Goal: Task Accomplishment & Management: Use online tool/utility

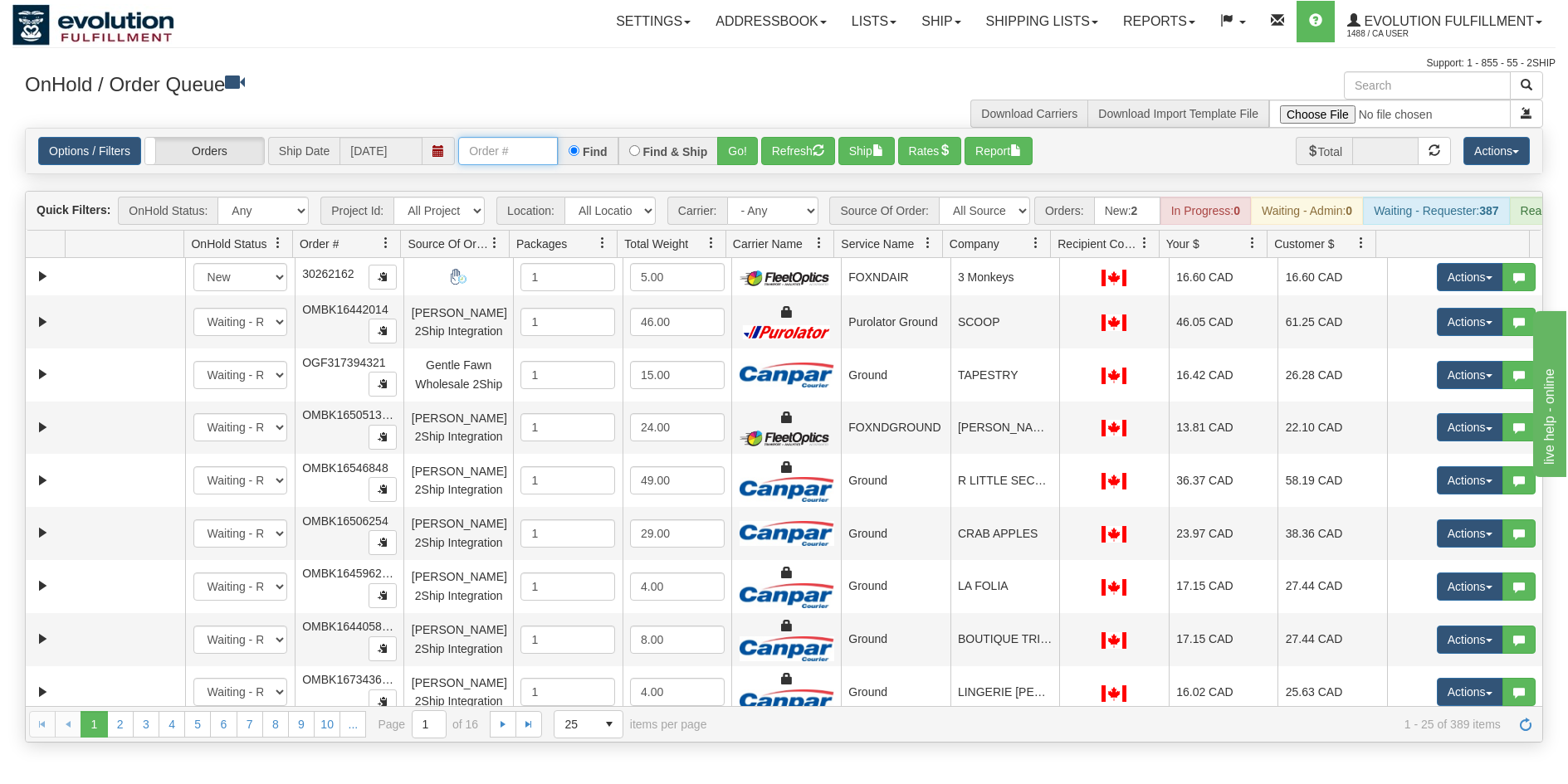
click at [543, 151] on input "text" at bounding box center [508, 151] width 99 height 28
click at [739, 147] on button "Go!" at bounding box center [737, 151] width 41 height 28
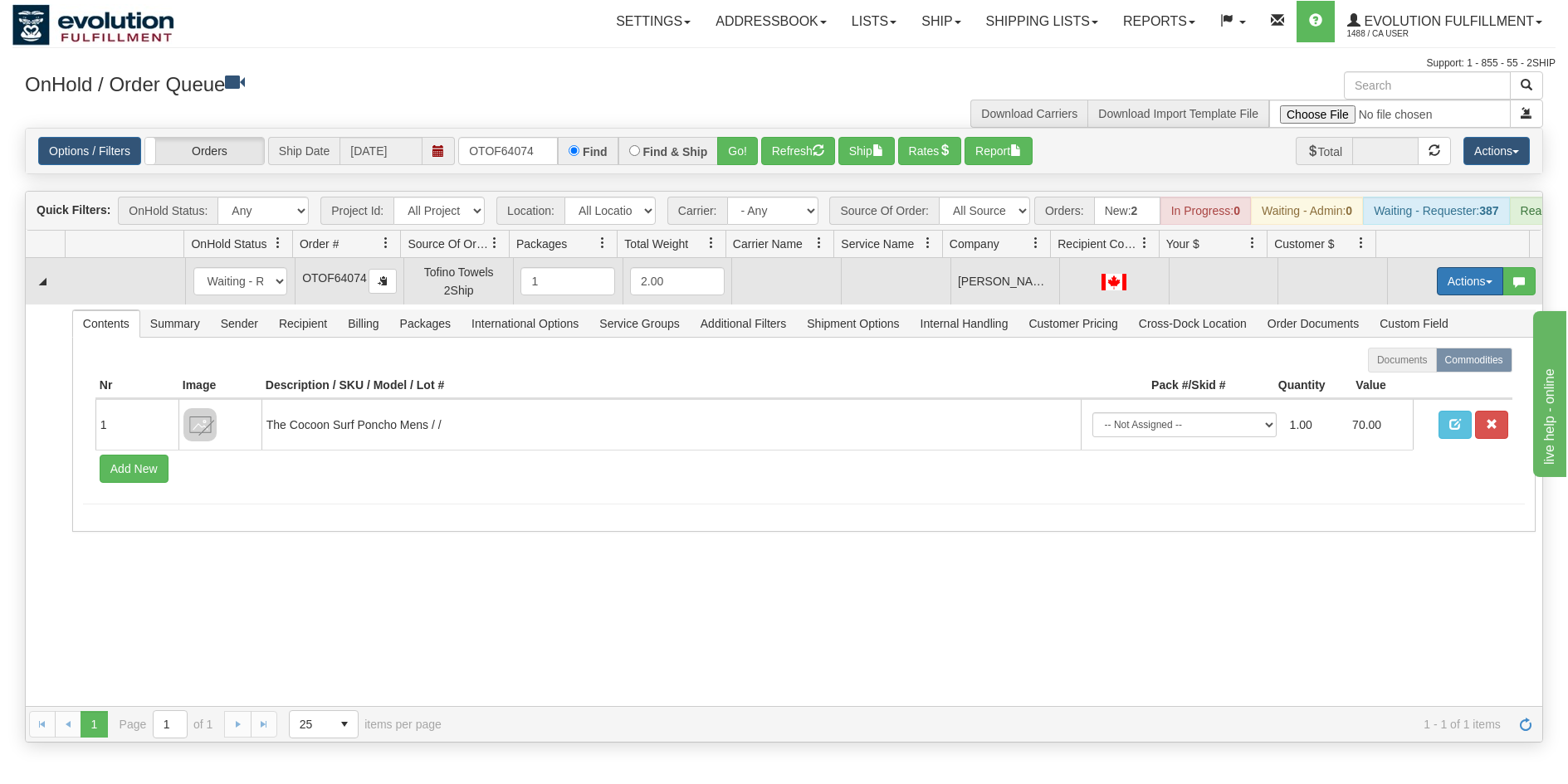
click at [1437, 290] on button "Actions" at bounding box center [1470, 282] width 66 height 28
click at [1408, 362] on span "Rate All Services" at bounding box center [1436, 355] width 99 height 13
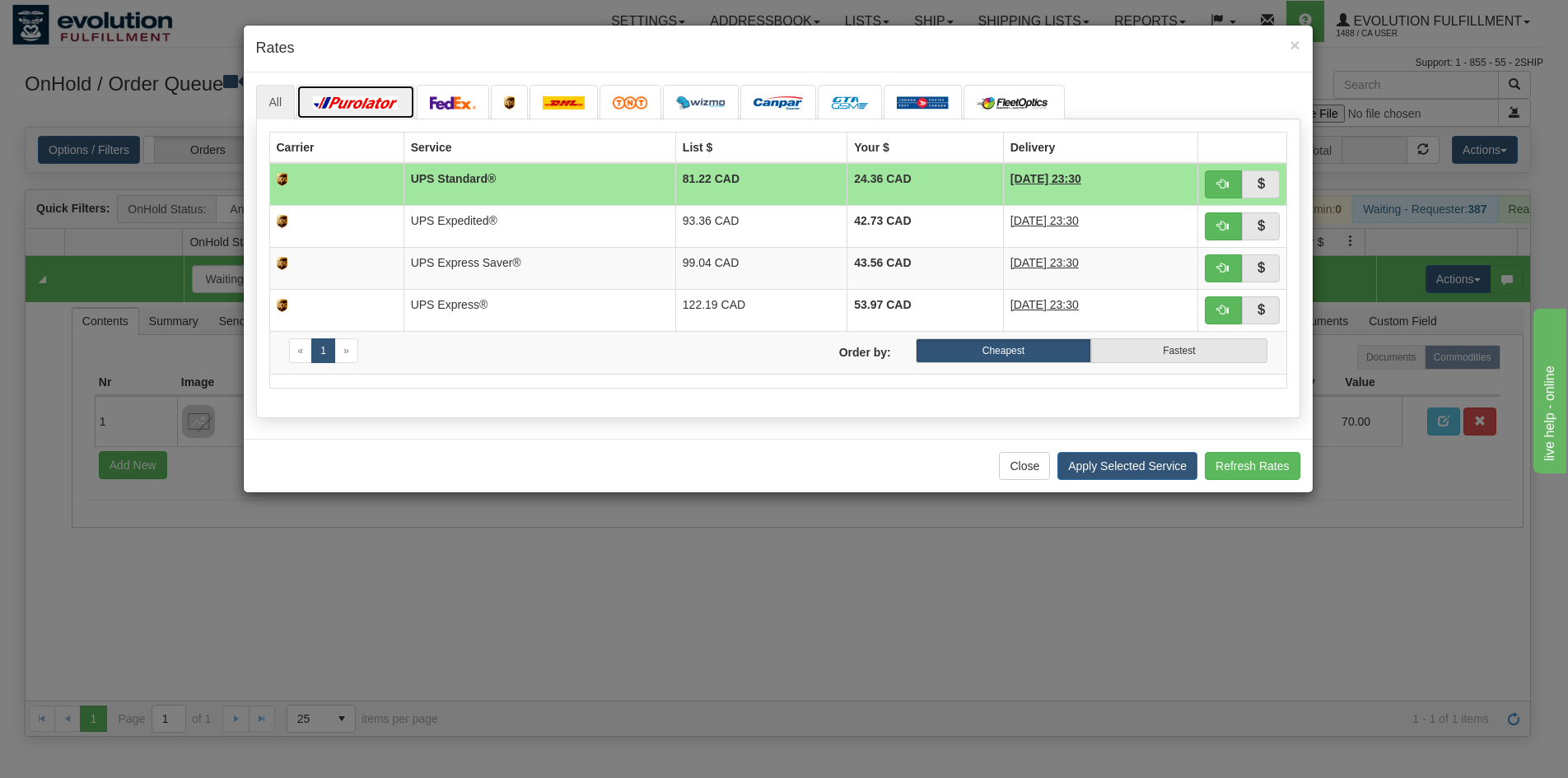
click at [354, 104] on img at bounding box center [355, 103] width 92 height 13
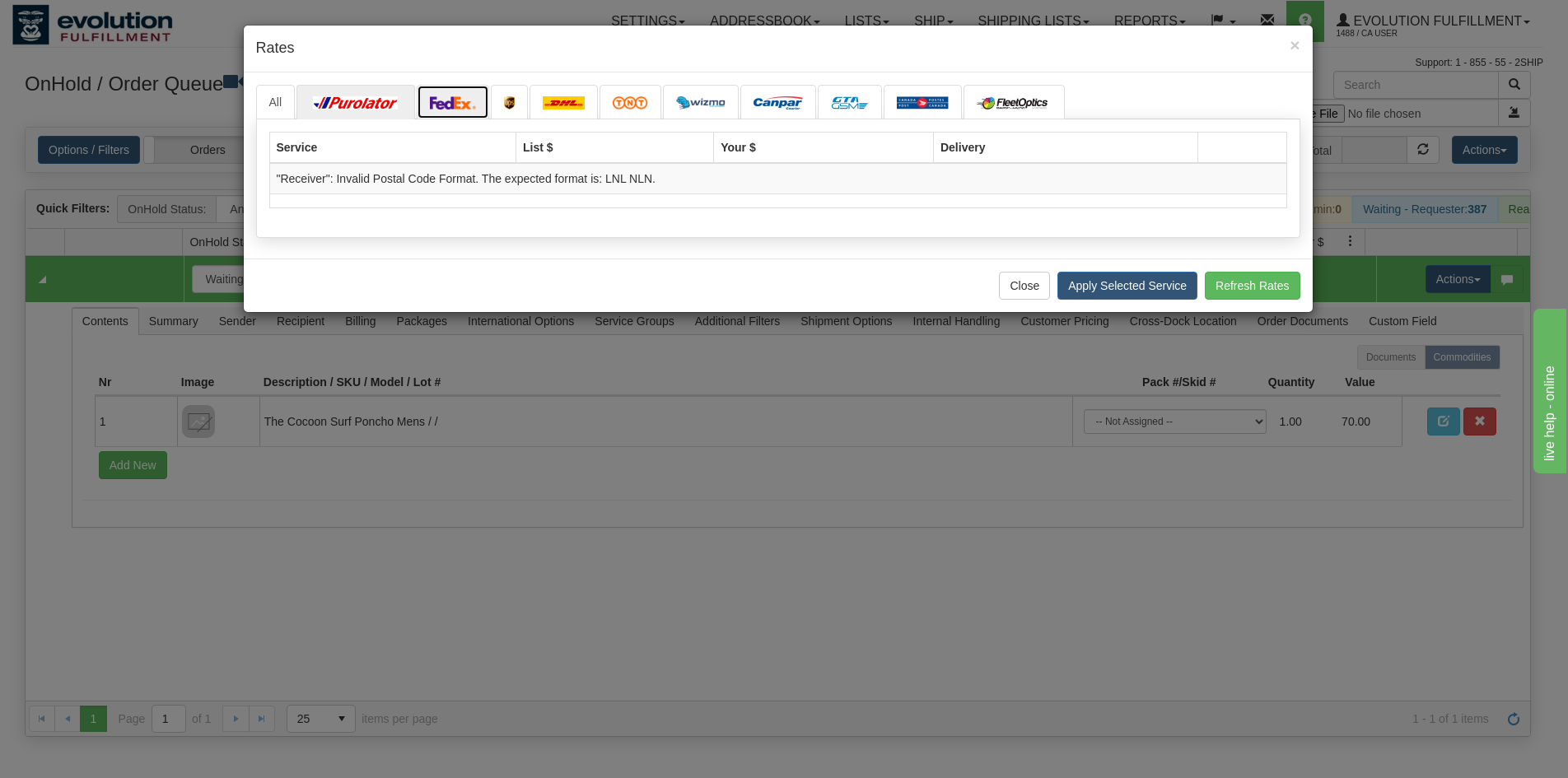
click at [440, 98] on img at bounding box center [453, 103] width 46 height 13
click at [457, 100] on img at bounding box center [453, 103] width 46 height 13
click at [1290, 46] on span "×" at bounding box center [1295, 45] width 10 height 19
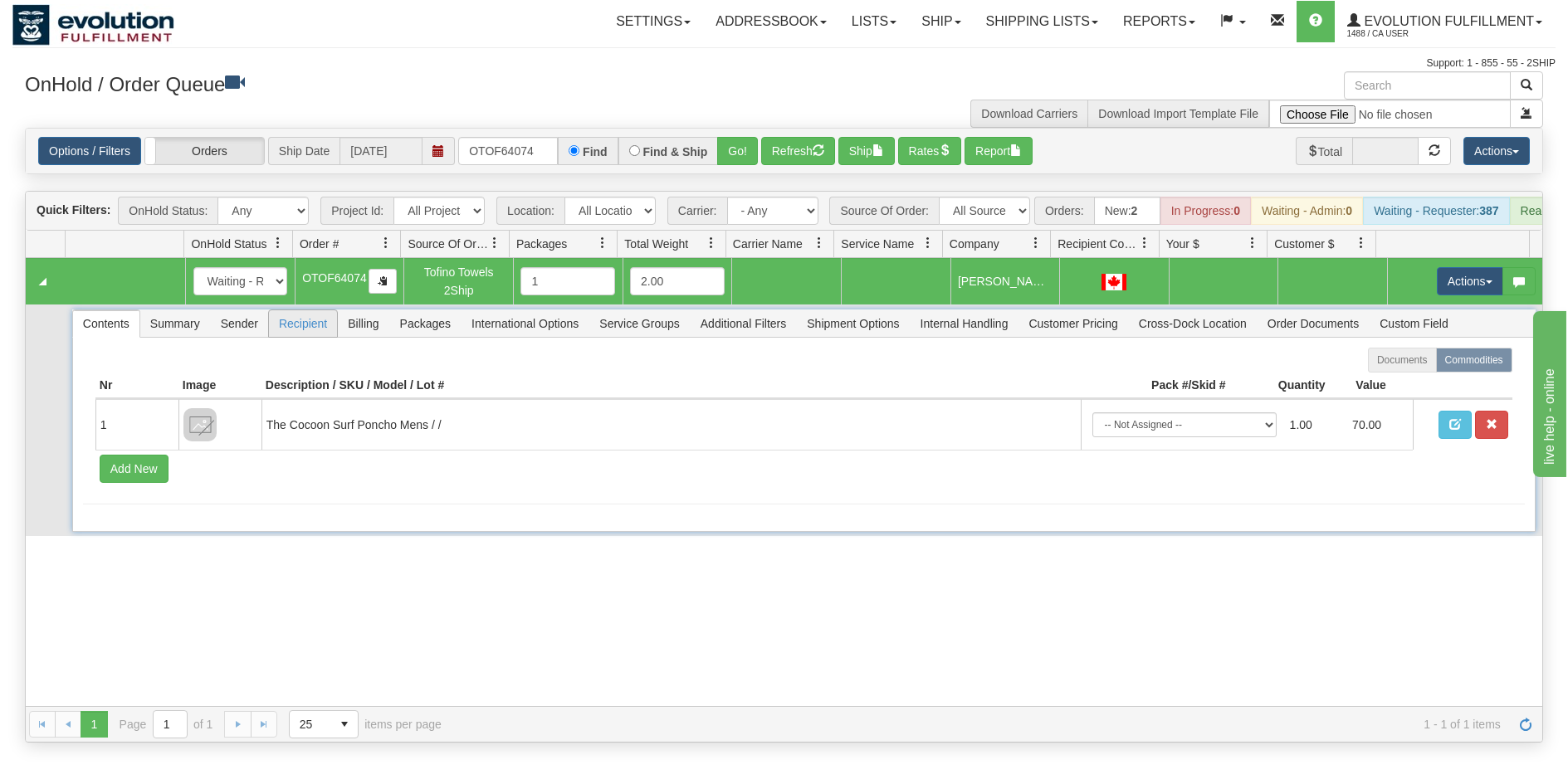
click at [288, 337] on span "Recipient" at bounding box center [302, 323] width 68 height 27
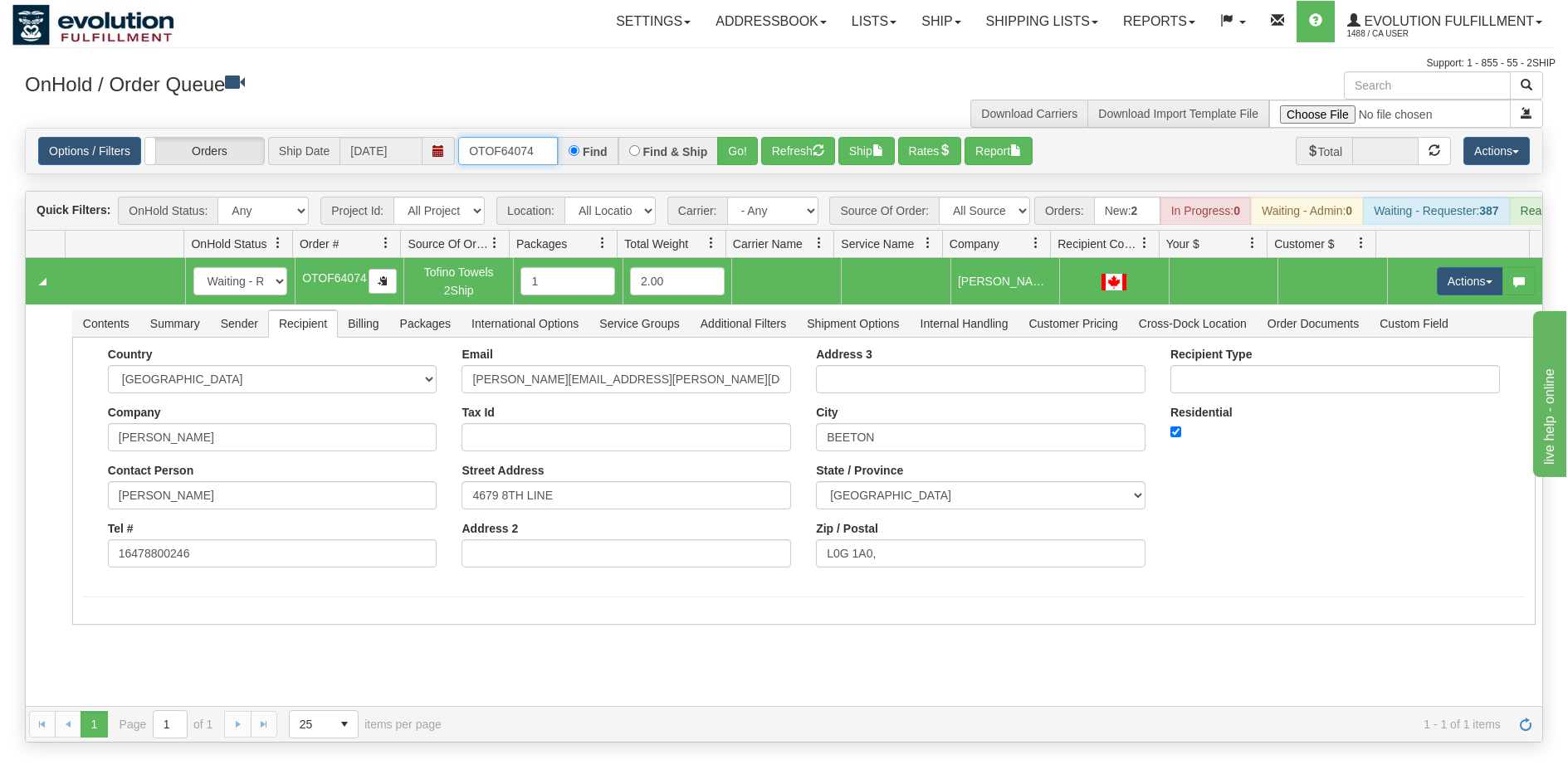
drag, startPoint x: 531, startPoint y: 163, endPoint x: 447, endPoint y: 170, distance: 84.3
click at [447, 170] on div "Options / Filters Group Shipments Orders Ship Date [DATE] OTOF64074 Find Find &…" at bounding box center [784, 151] width 1517 height 45
click at [736, 151] on button "Go!" at bounding box center [737, 151] width 41 height 28
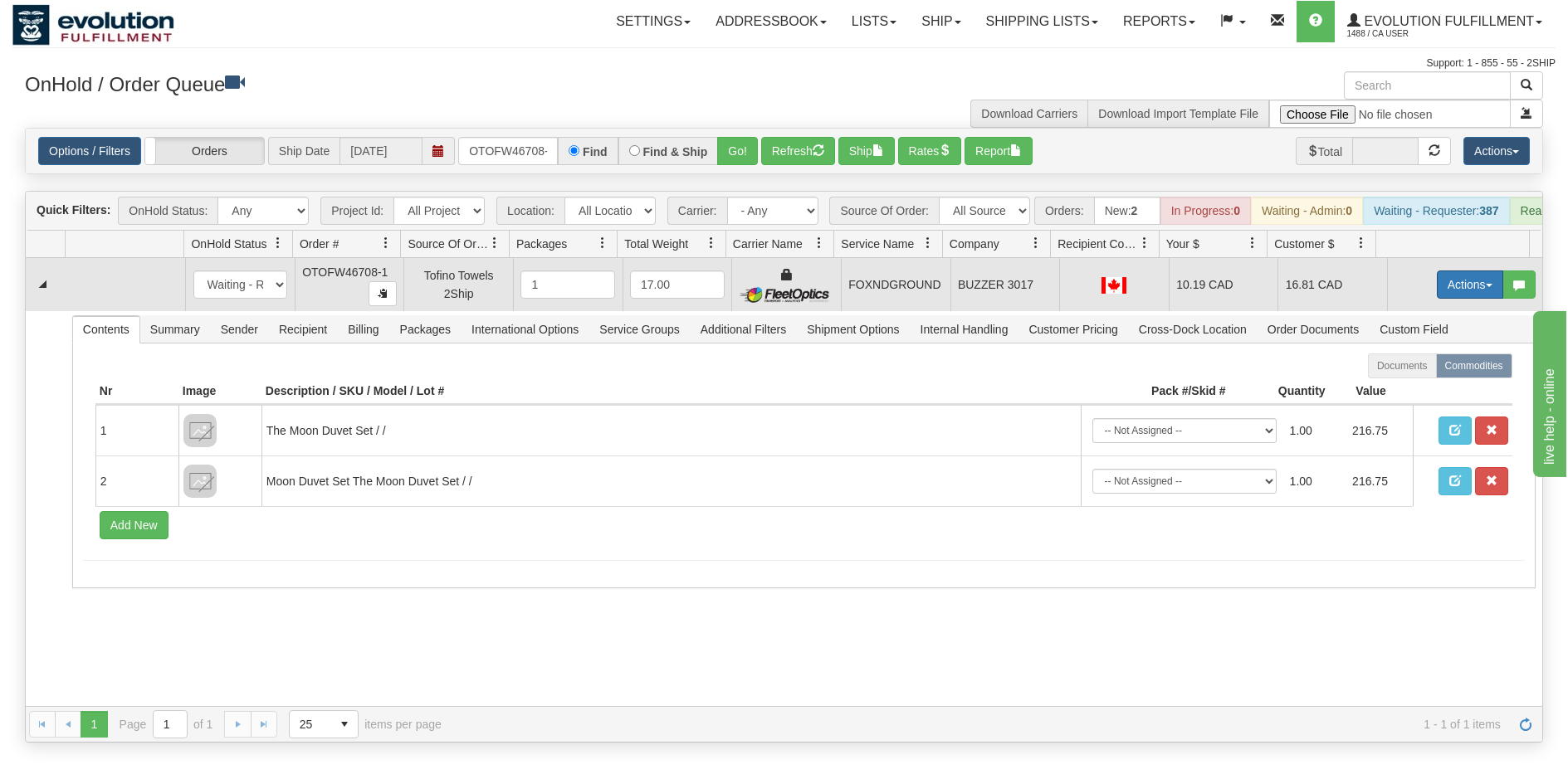
click at [1463, 299] on button "Actions" at bounding box center [1470, 284] width 66 height 28
click at [1410, 391] on link "Ship" at bounding box center [1436, 381] width 133 height 21
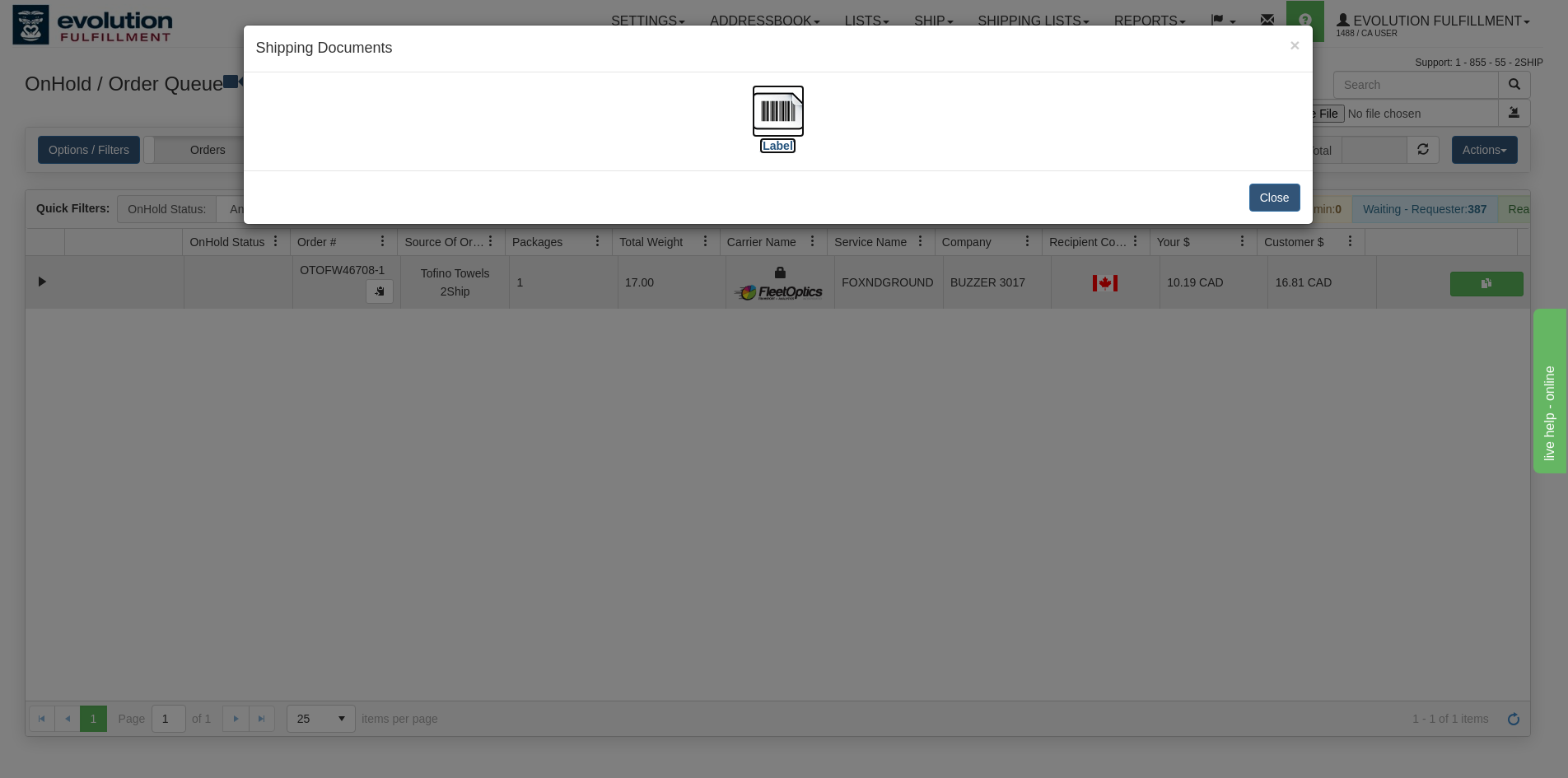
click at [758, 116] on img at bounding box center [778, 111] width 53 height 53
click at [850, 410] on div "× Shipping Documents [Label] Close" at bounding box center [784, 389] width 1568 height 778
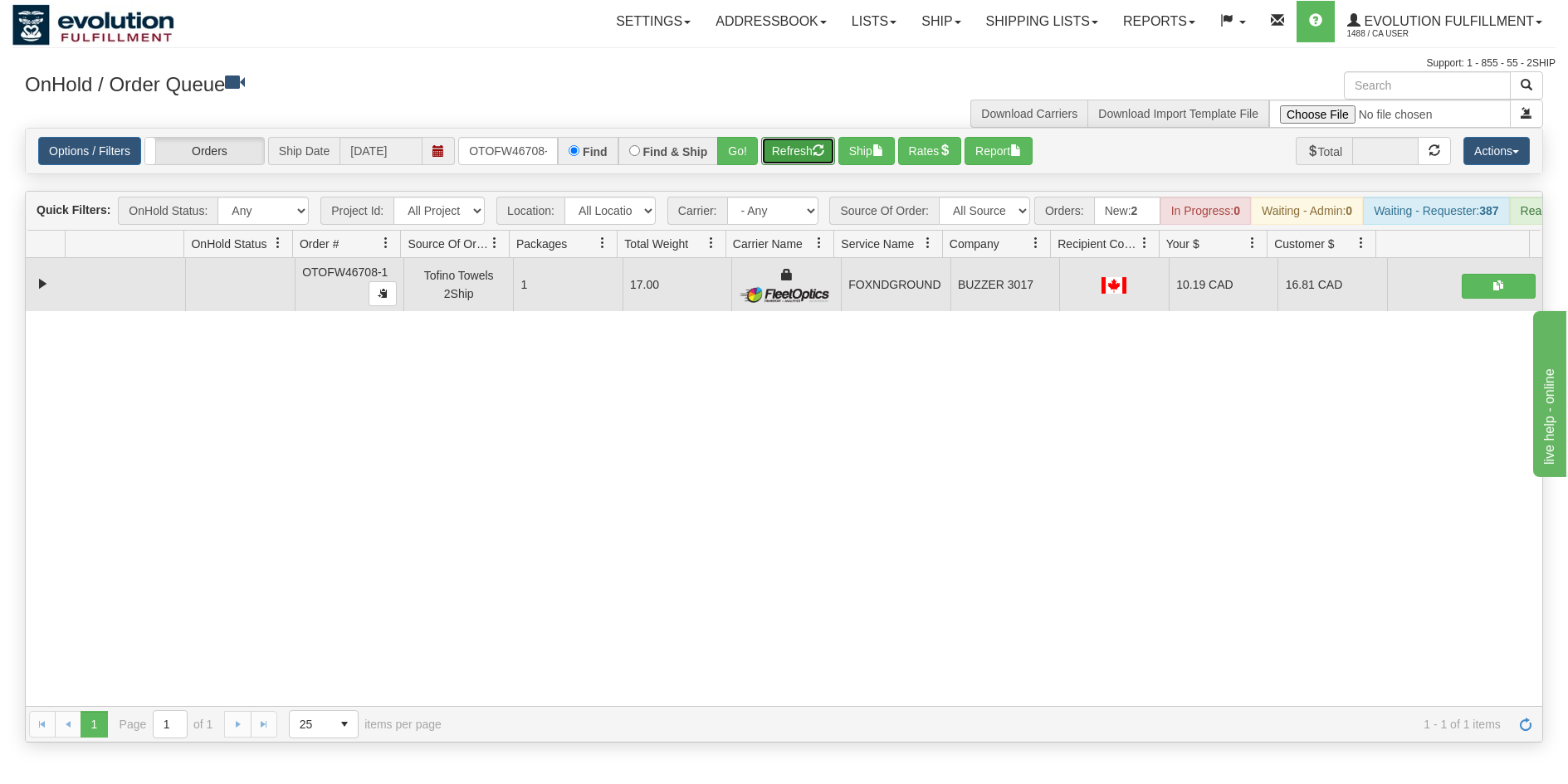
click at [794, 151] on button "Refresh" at bounding box center [798, 151] width 74 height 28
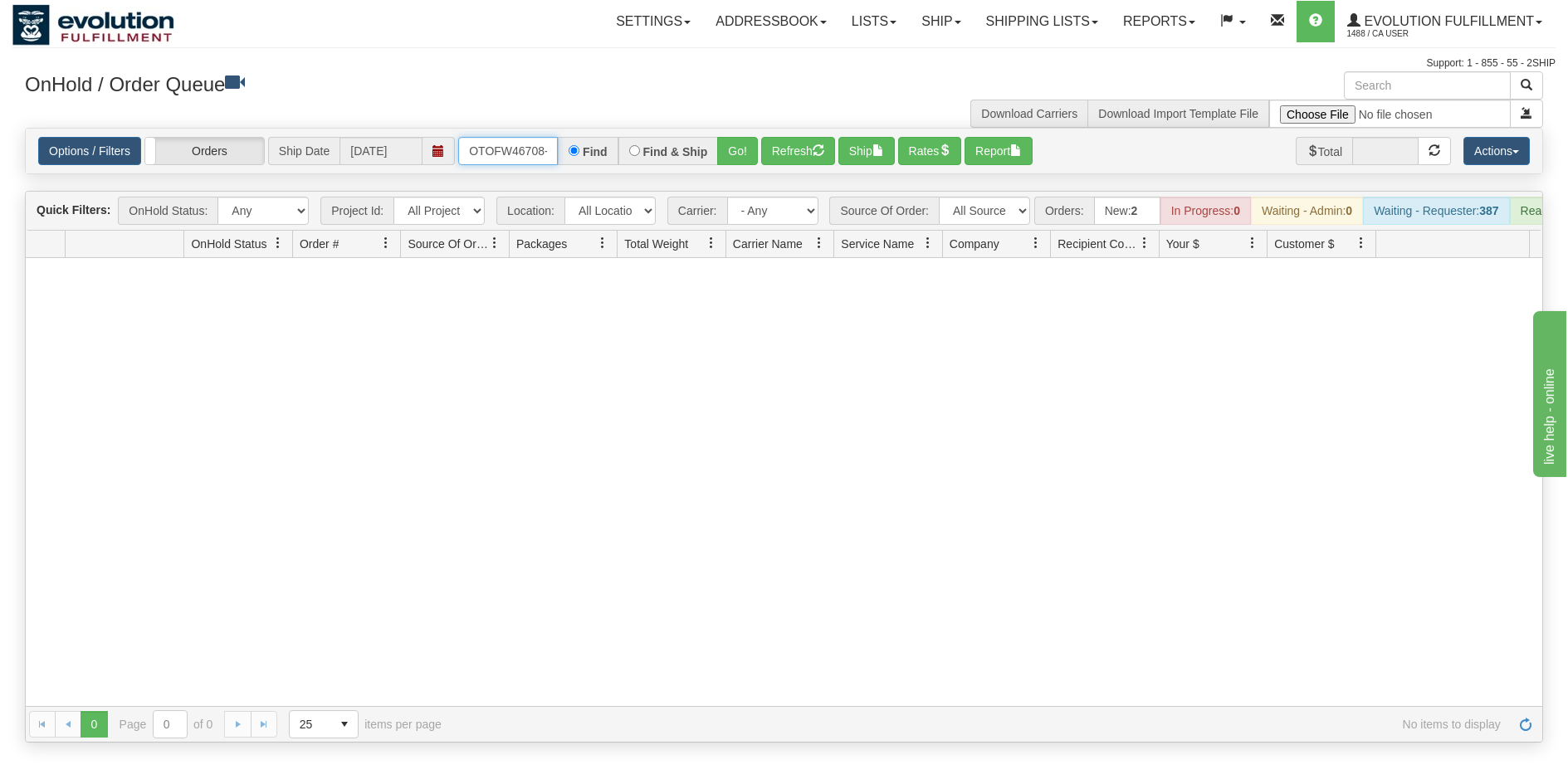
scroll to position [0, 7]
drag, startPoint x: 469, startPoint y: 146, endPoint x: 651, endPoint y: 154, distance: 182.2
click at [651, 154] on div "OTOFW46708-1 Find Find & Ship Go!" at bounding box center [608, 151] width 300 height 28
type input "OTOFW46725-1"
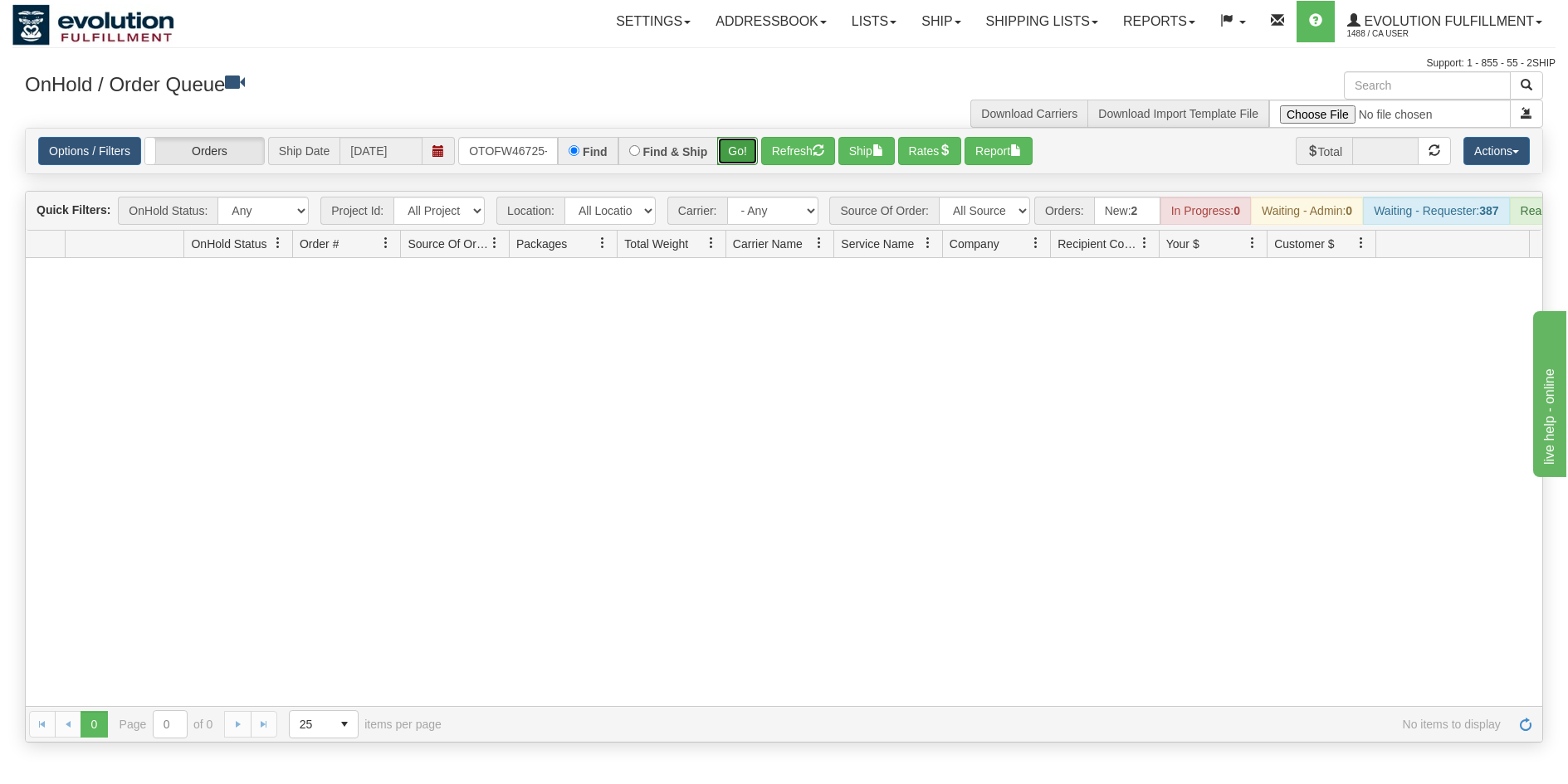
click at [746, 148] on button "Go!" at bounding box center [737, 151] width 41 height 28
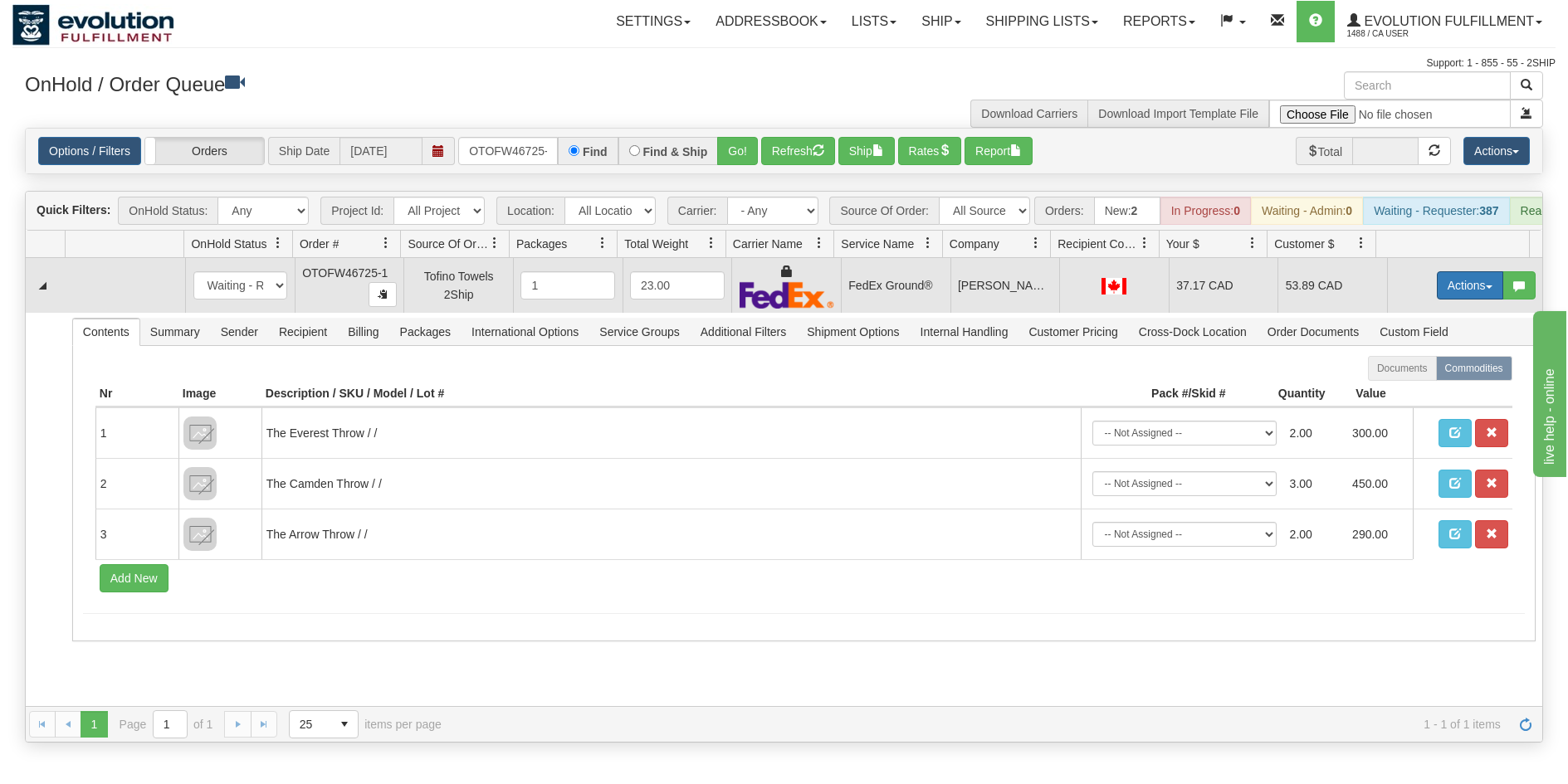
click at [1463, 297] on button "Actions" at bounding box center [1470, 285] width 66 height 28
click at [1402, 388] on span "Ship" at bounding box center [1403, 381] width 35 height 13
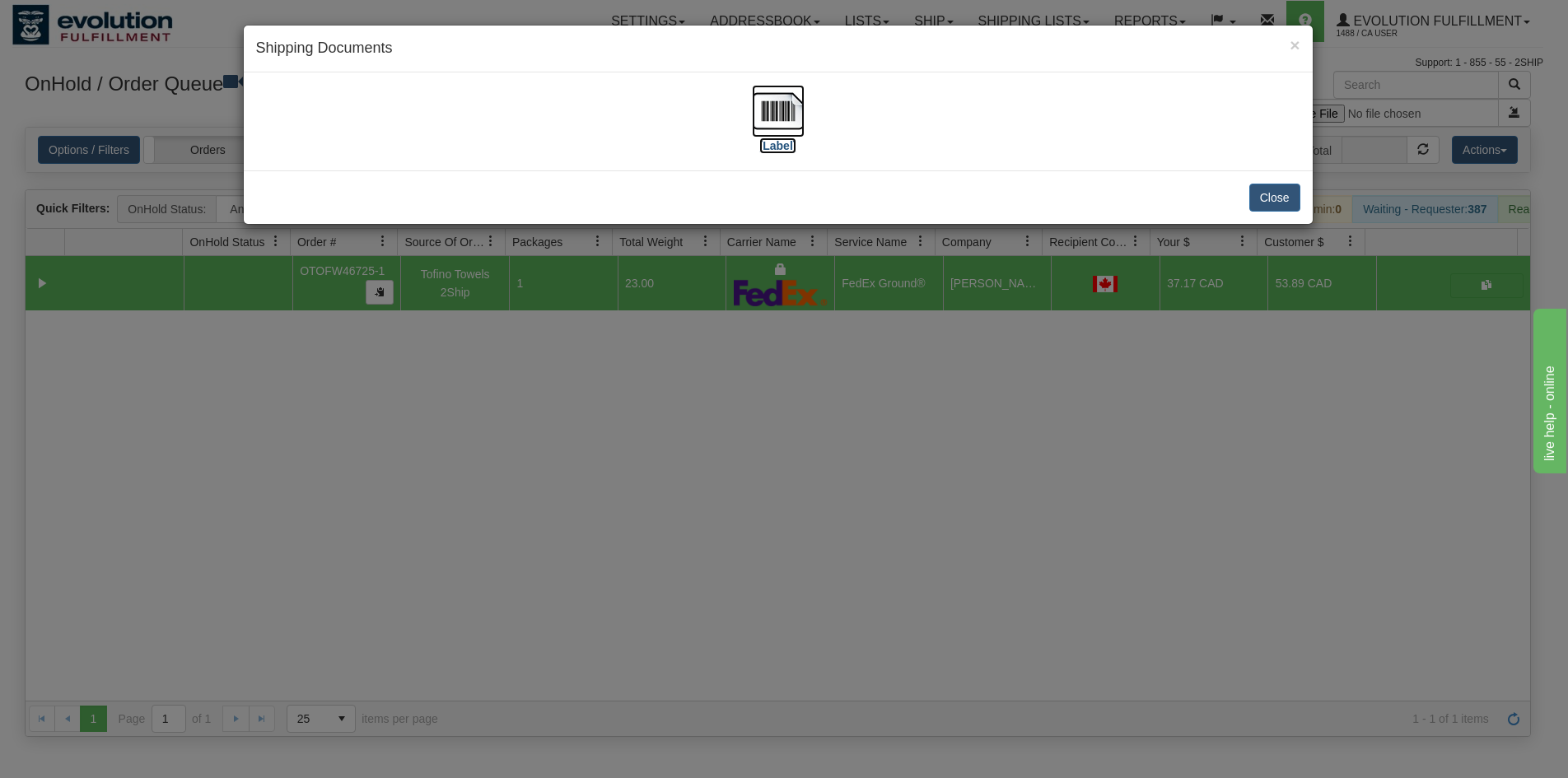
click at [793, 118] on img at bounding box center [778, 111] width 53 height 53
click at [886, 462] on div "× Shipping Documents [Label] Close" at bounding box center [784, 389] width 1568 height 778
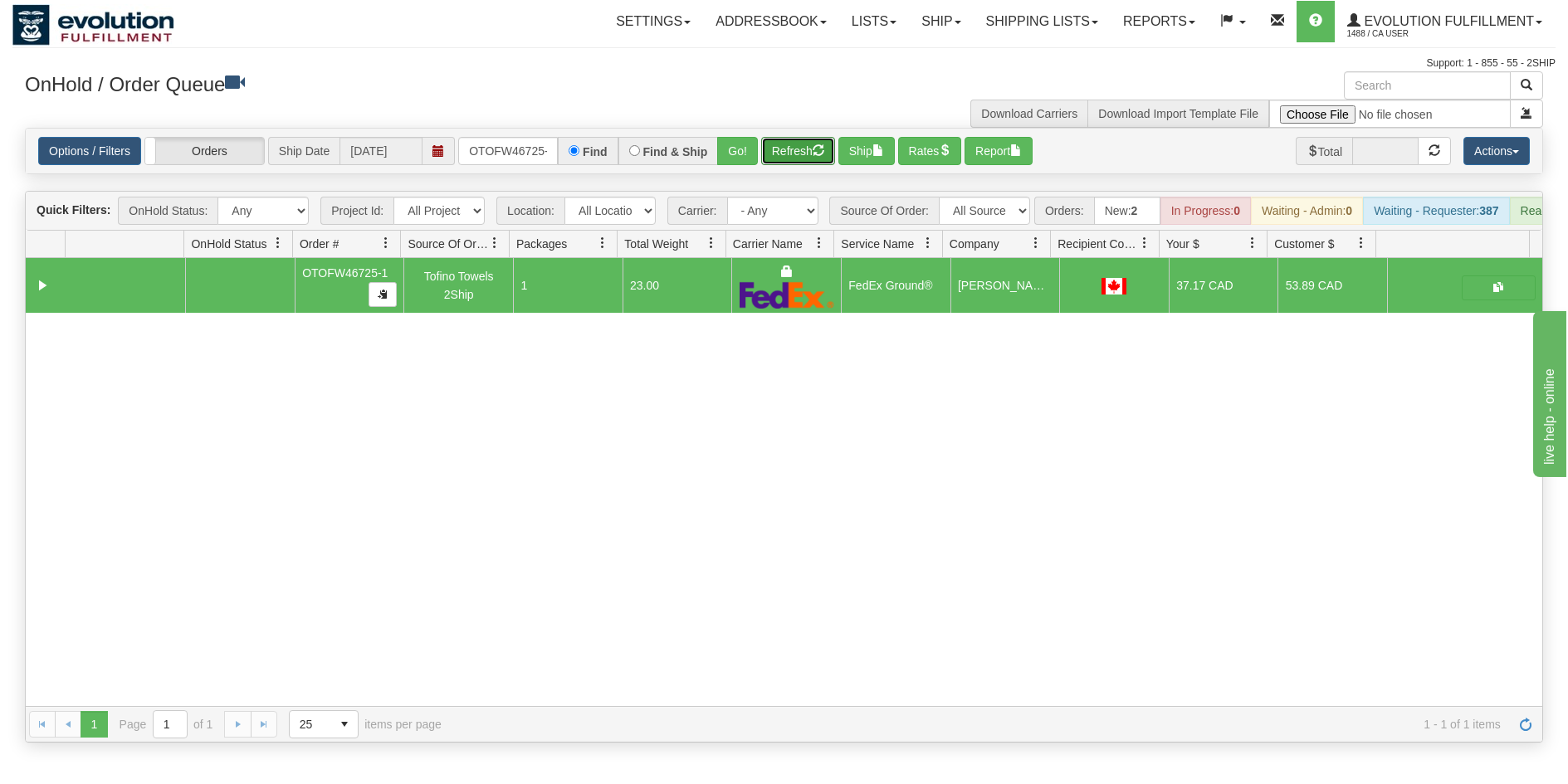
click at [780, 146] on button "Refresh" at bounding box center [798, 151] width 74 height 28
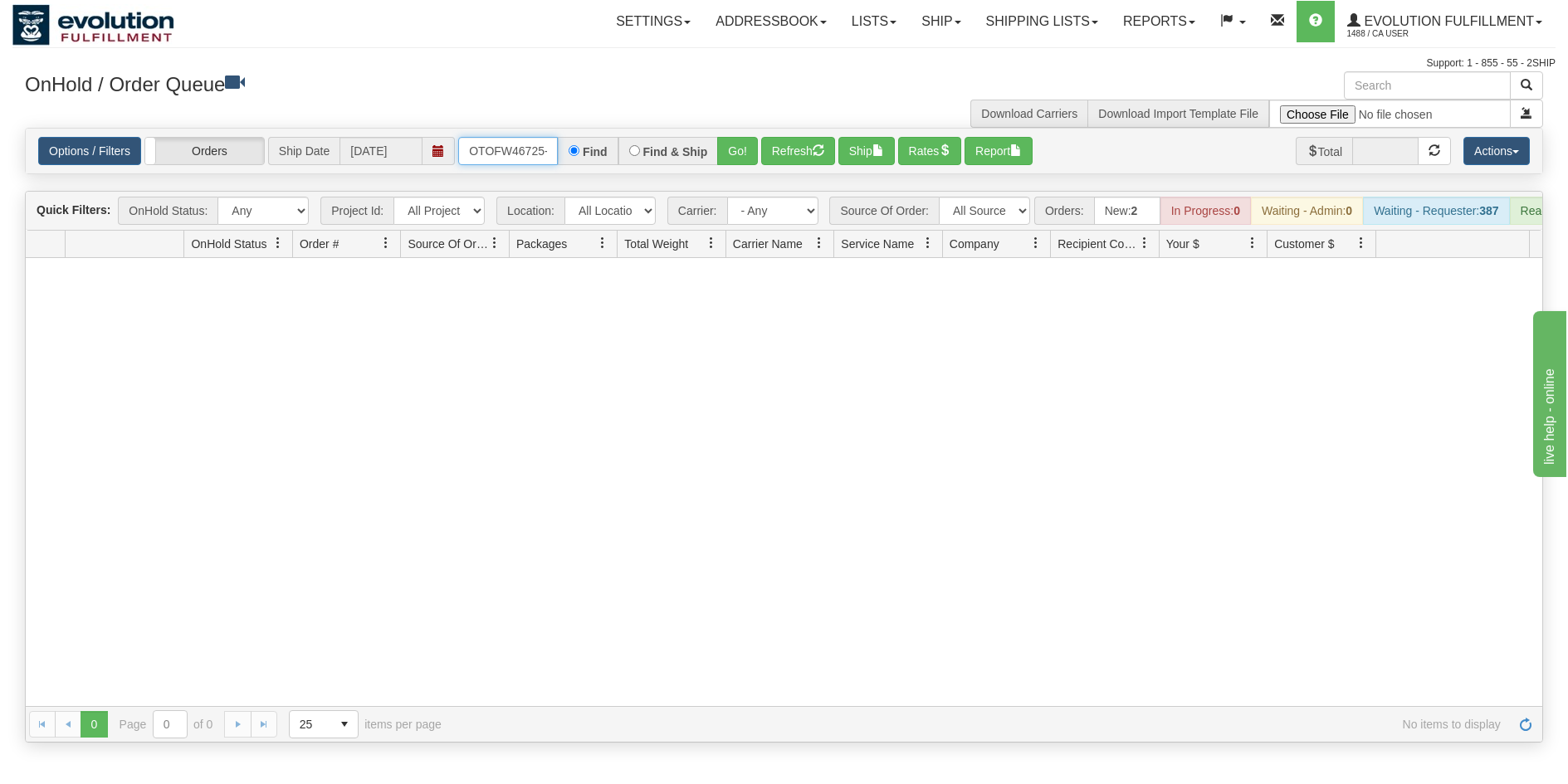
scroll to position [0, 7]
drag, startPoint x: 468, startPoint y: 148, endPoint x: 683, endPoint y: 154, distance: 215.1
click at [683, 154] on div "OTOFW46725-1 Find Find & Ship Go!" at bounding box center [608, 151] width 300 height 28
type input "OTOFW46741-1"
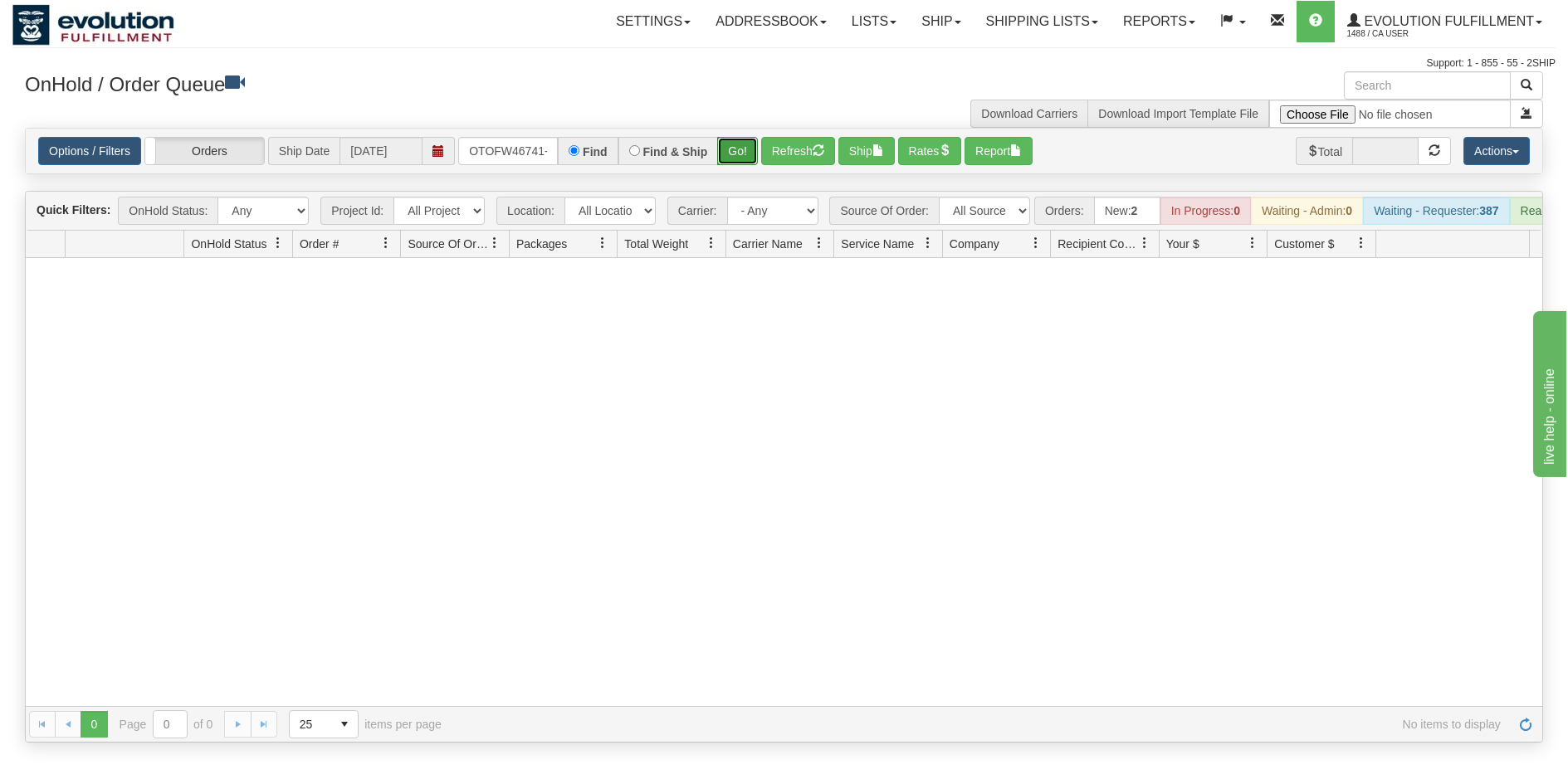
click at [739, 145] on button "Go!" at bounding box center [737, 151] width 41 height 28
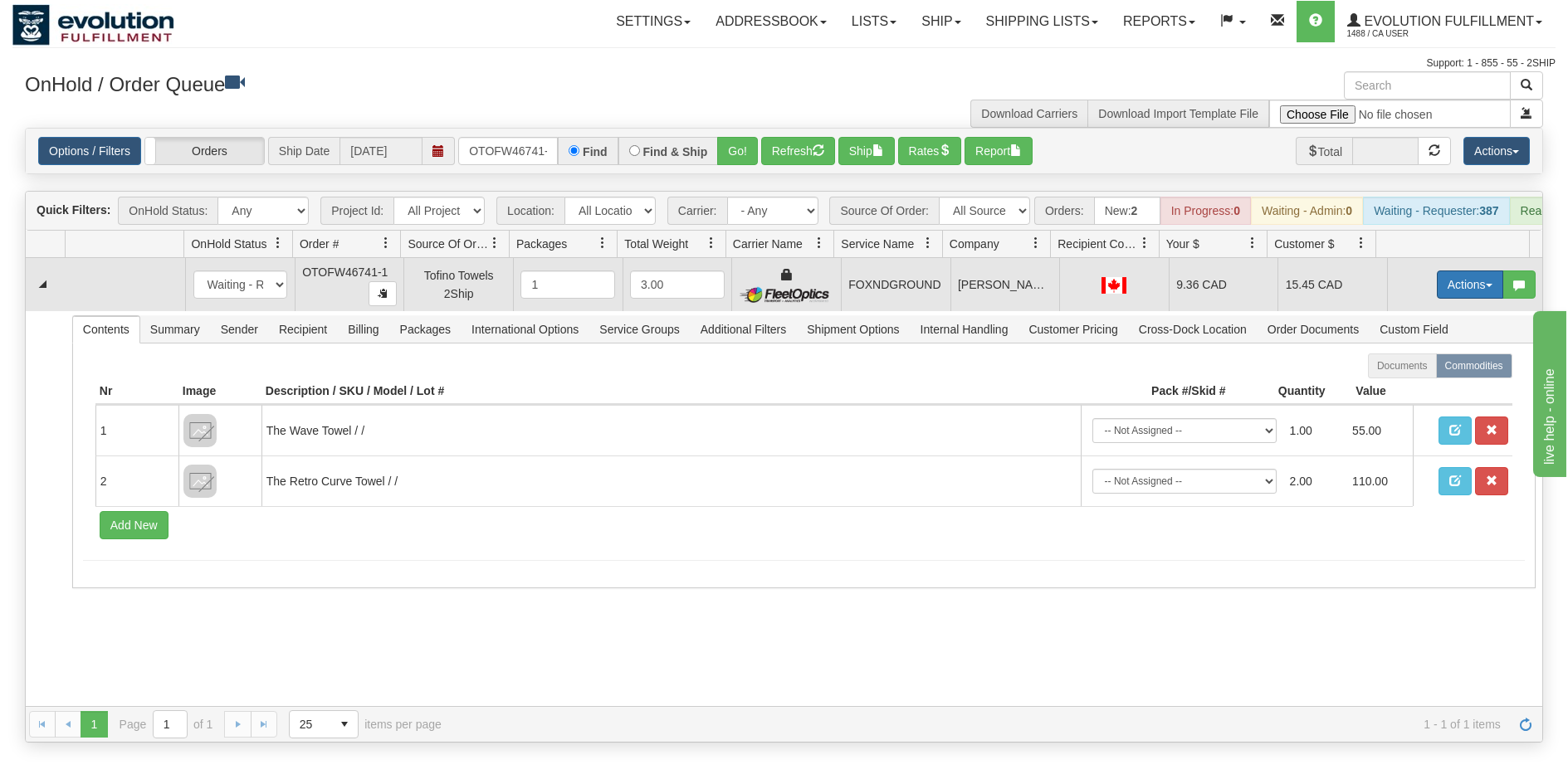
click at [1455, 298] on button "Actions" at bounding box center [1470, 284] width 66 height 28
click at [1413, 392] on link "Ship" at bounding box center [1436, 381] width 133 height 21
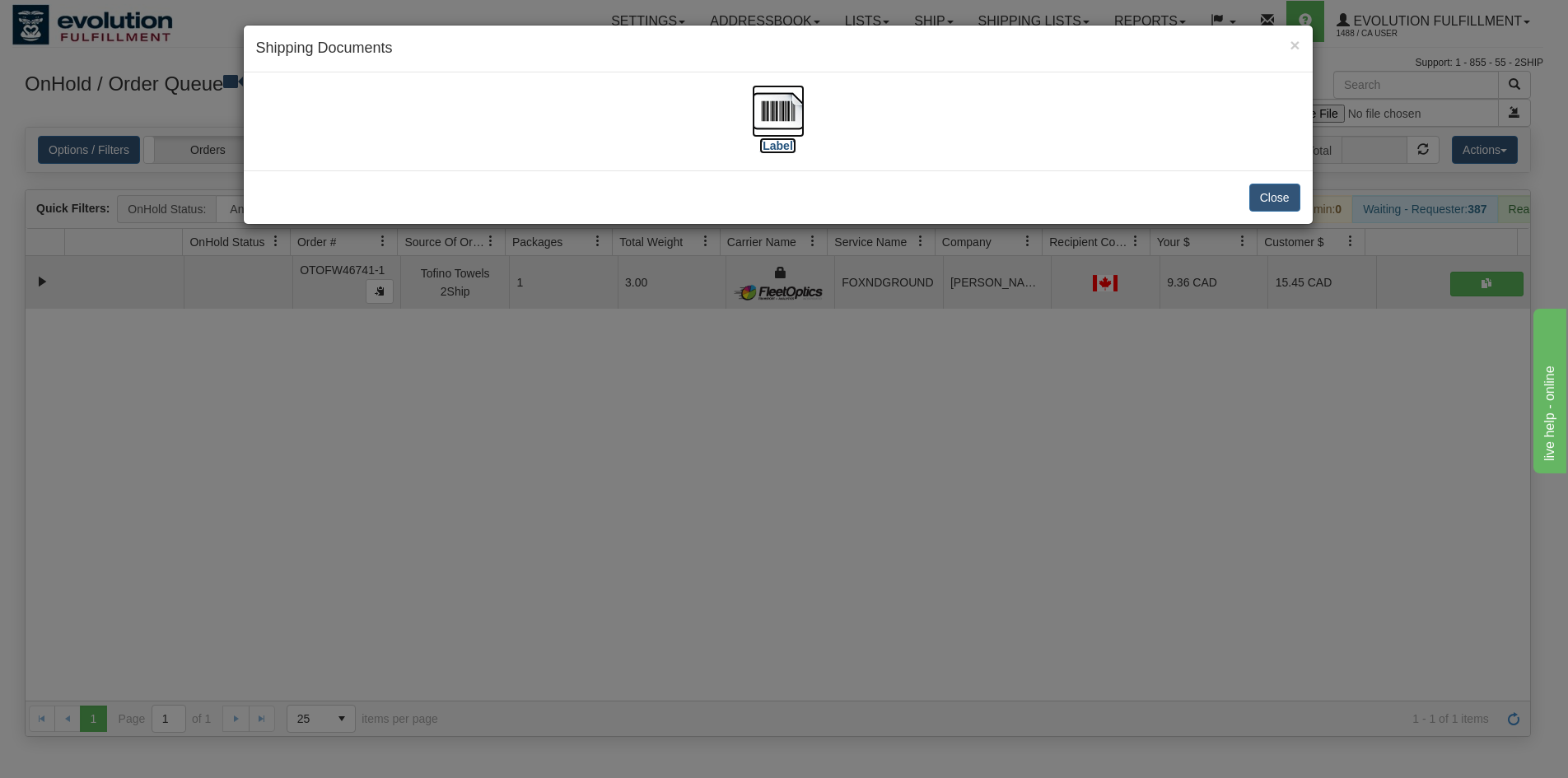
click at [773, 119] on img at bounding box center [778, 111] width 53 height 53
click at [394, 643] on div "× Shipping Documents [Label] Close" at bounding box center [784, 389] width 1568 height 778
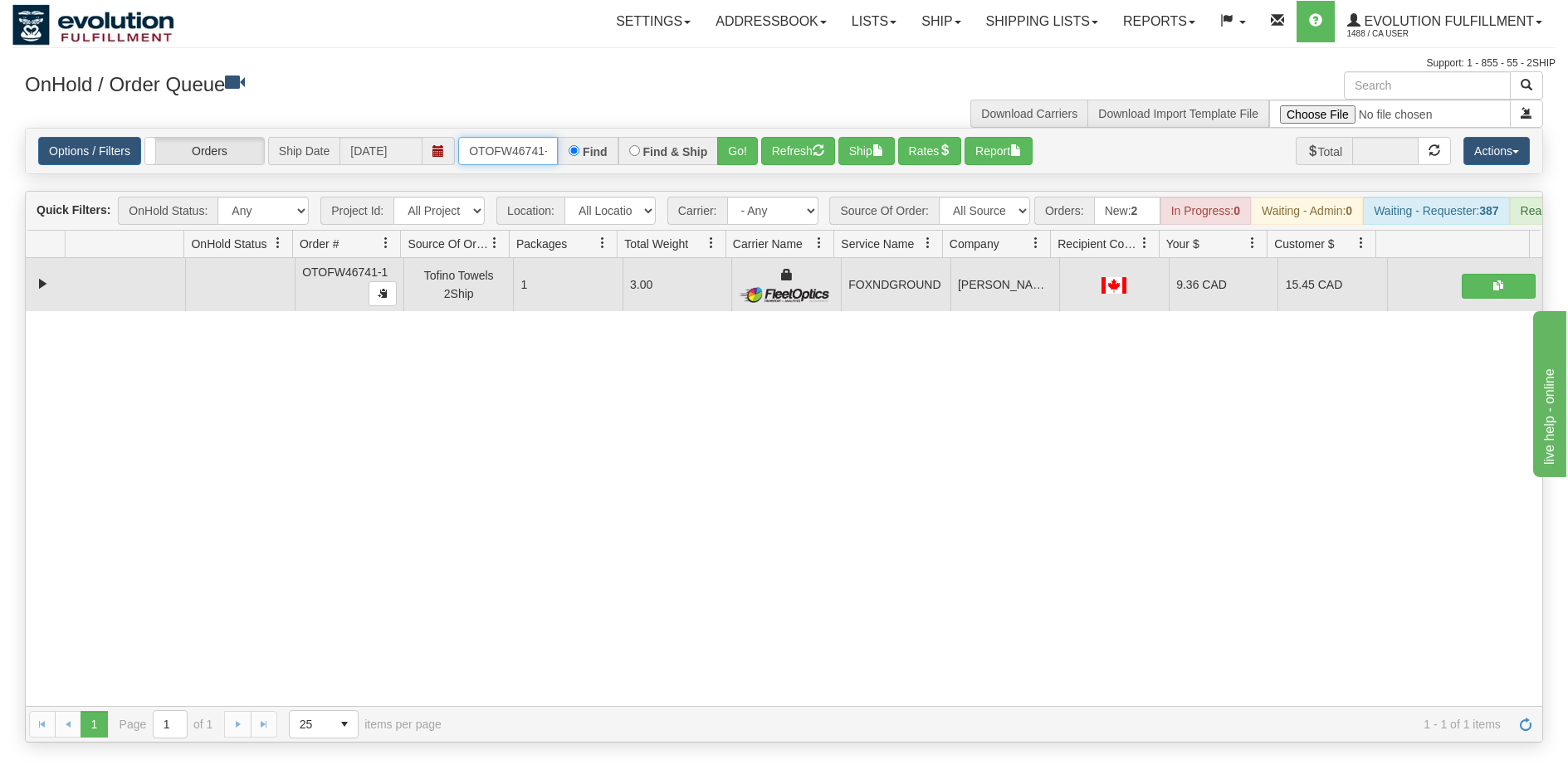
scroll to position [0, 7]
drag, startPoint x: 467, startPoint y: 151, endPoint x: 819, endPoint y: 182, distance: 353.4
click at [819, 182] on div "Is equal to Is not equal to Contains Does not contains CAD USD EUR ZAR [PERSON_…" at bounding box center [784, 435] width 1543 height 615
type input "OTOFW46741-1"
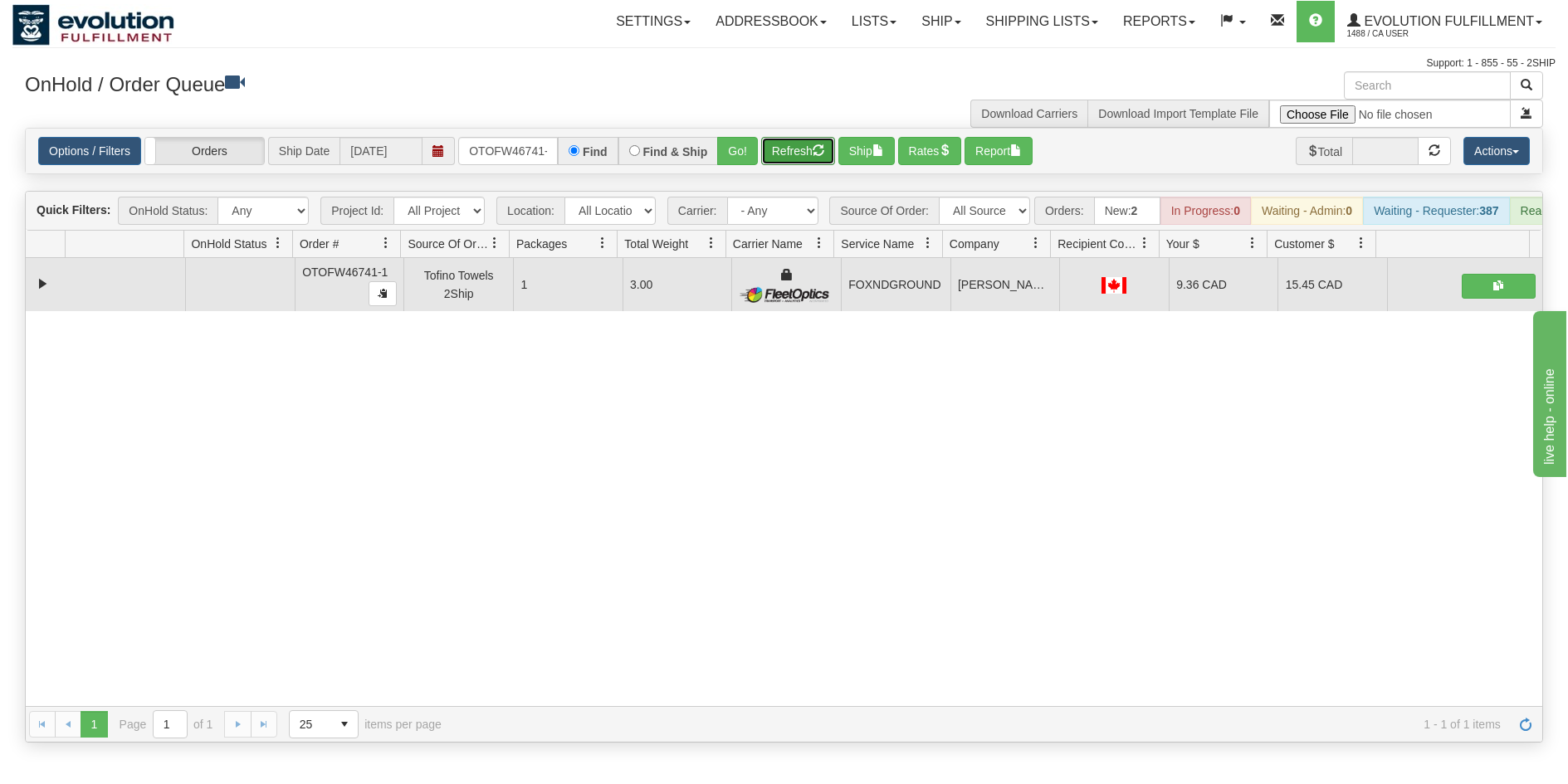
click at [784, 151] on button "Refresh" at bounding box center [798, 151] width 74 height 28
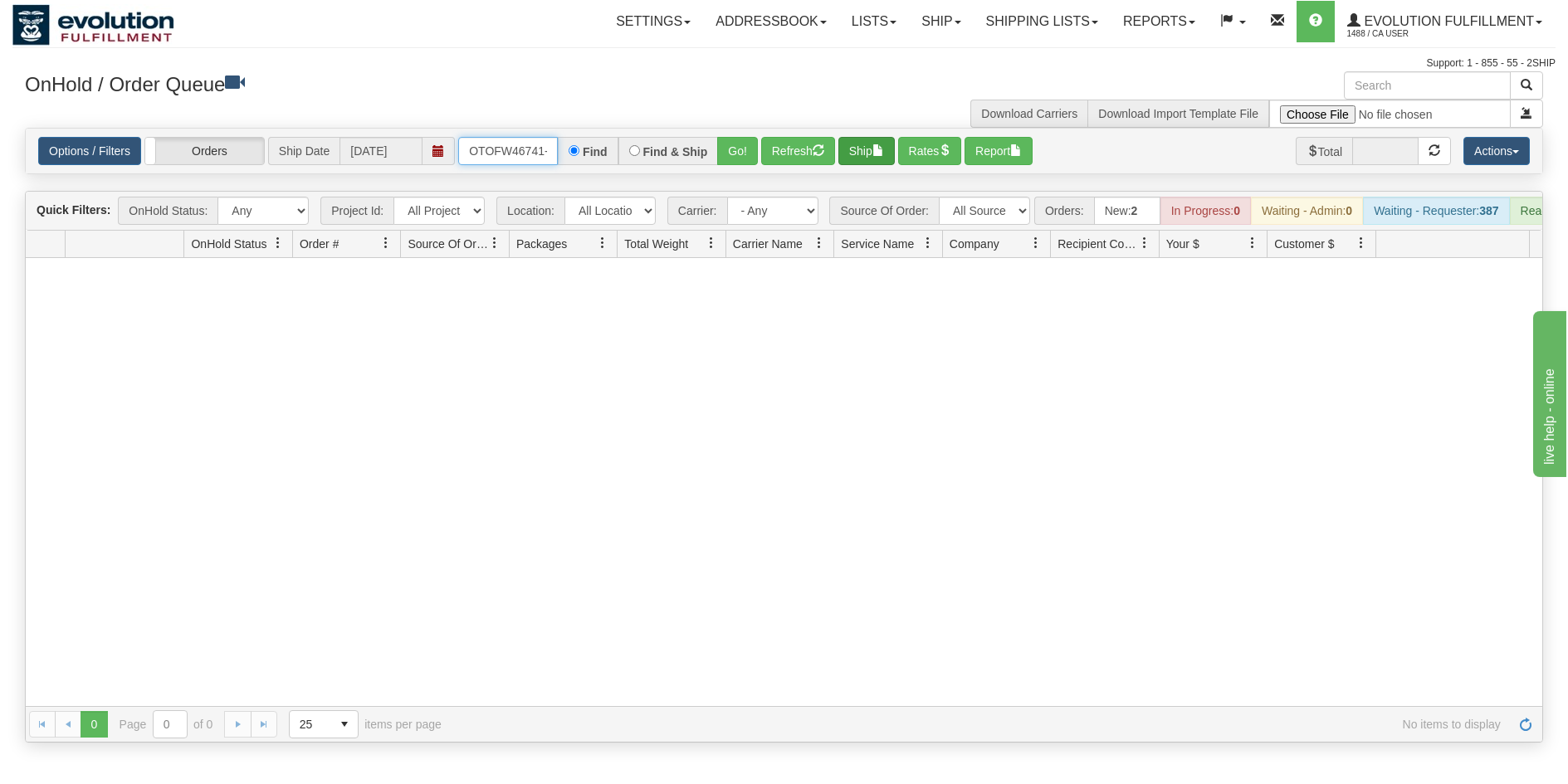
scroll to position [0, 7]
drag, startPoint x: 465, startPoint y: 146, endPoint x: 846, endPoint y: 154, distance: 381.1
click at [846, 154] on div "Options / Filters Group Shipments Orders Ship Date [DATE] OTOFW46741-1 Find Fin…" at bounding box center [784, 151] width 1492 height 28
click at [474, 149] on input "text" at bounding box center [508, 151] width 99 height 28
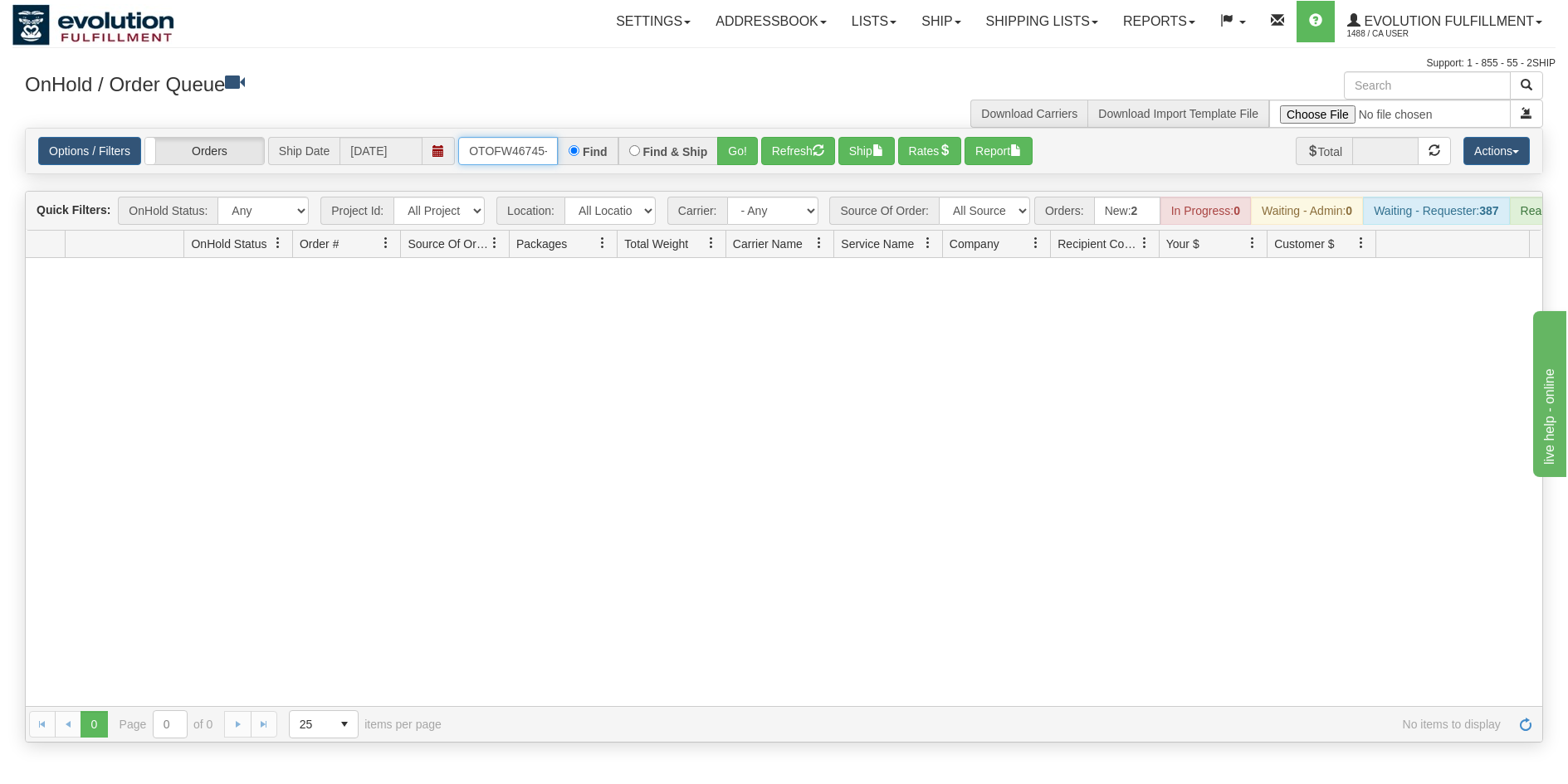
type input "OTOFW46745-1"
click at [748, 154] on button "Go!" at bounding box center [737, 151] width 41 height 28
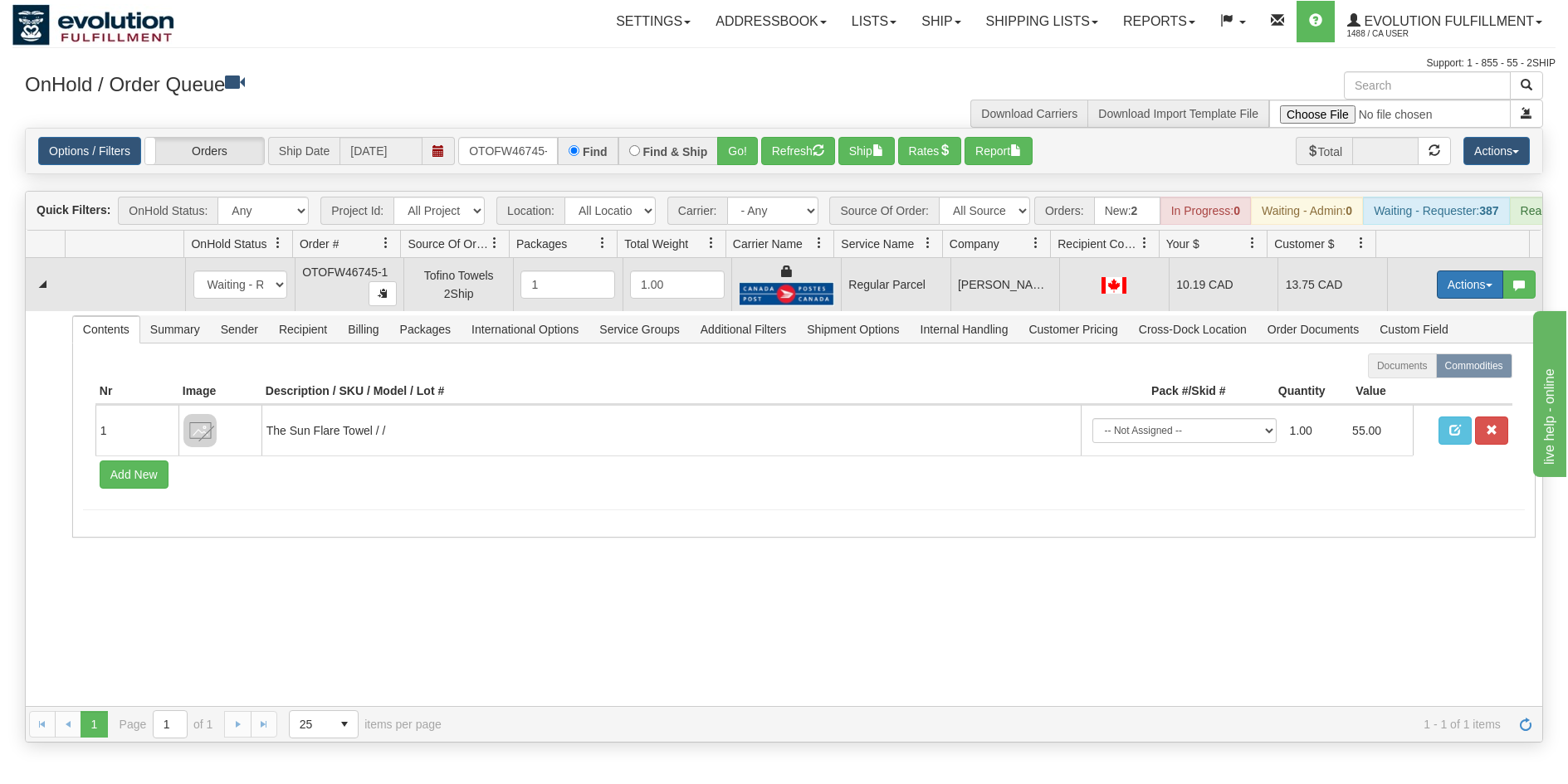
click at [1462, 299] on button "Actions" at bounding box center [1470, 284] width 66 height 28
click at [1415, 366] on span "Rate All Services" at bounding box center [1436, 359] width 99 height 13
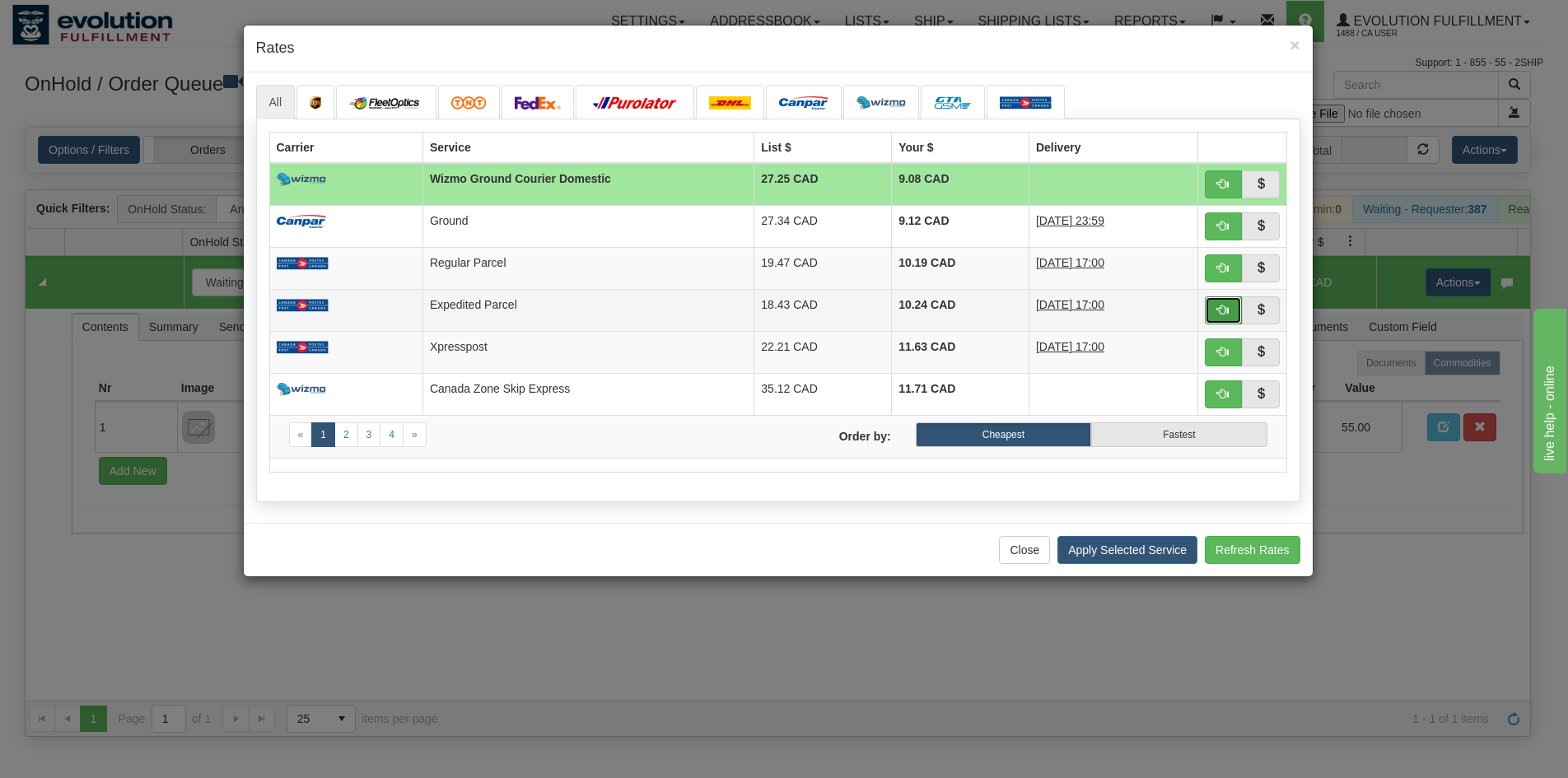
click at [1224, 311] on span "button" at bounding box center [1222, 309] width 11 height 11
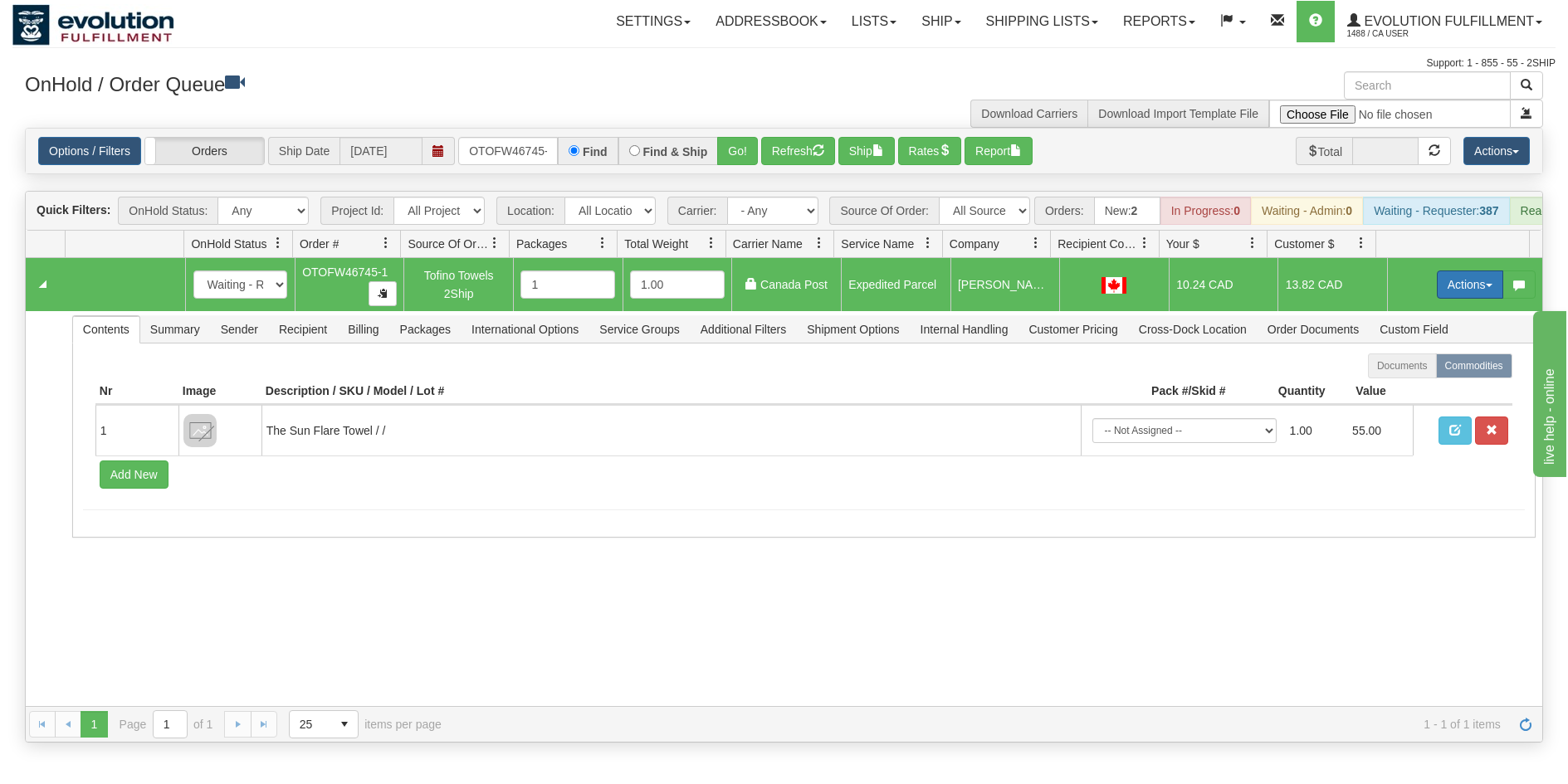
click at [1458, 288] on button "Actions" at bounding box center [1470, 284] width 66 height 28
click at [1408, 386] on link "Ship" at bounding box center [1436, 381] width 133 height 21
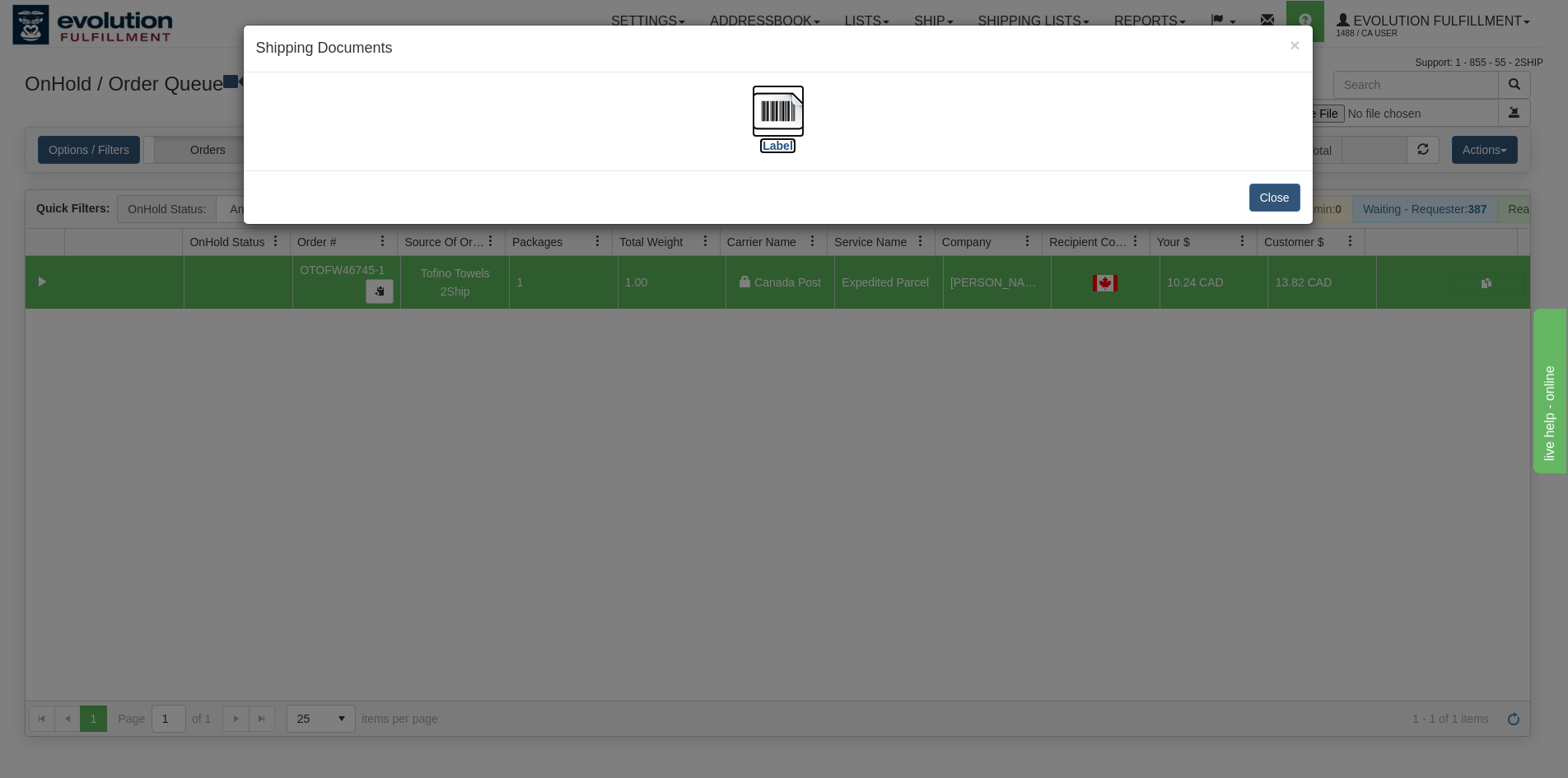
click at [782, 118] on img at bounding box center [778, 111] width 53 height 53
click at [740, 654] on div "× Shipping Documents [Label] Close" at bounding box center [784, 389] width 1568 height 778
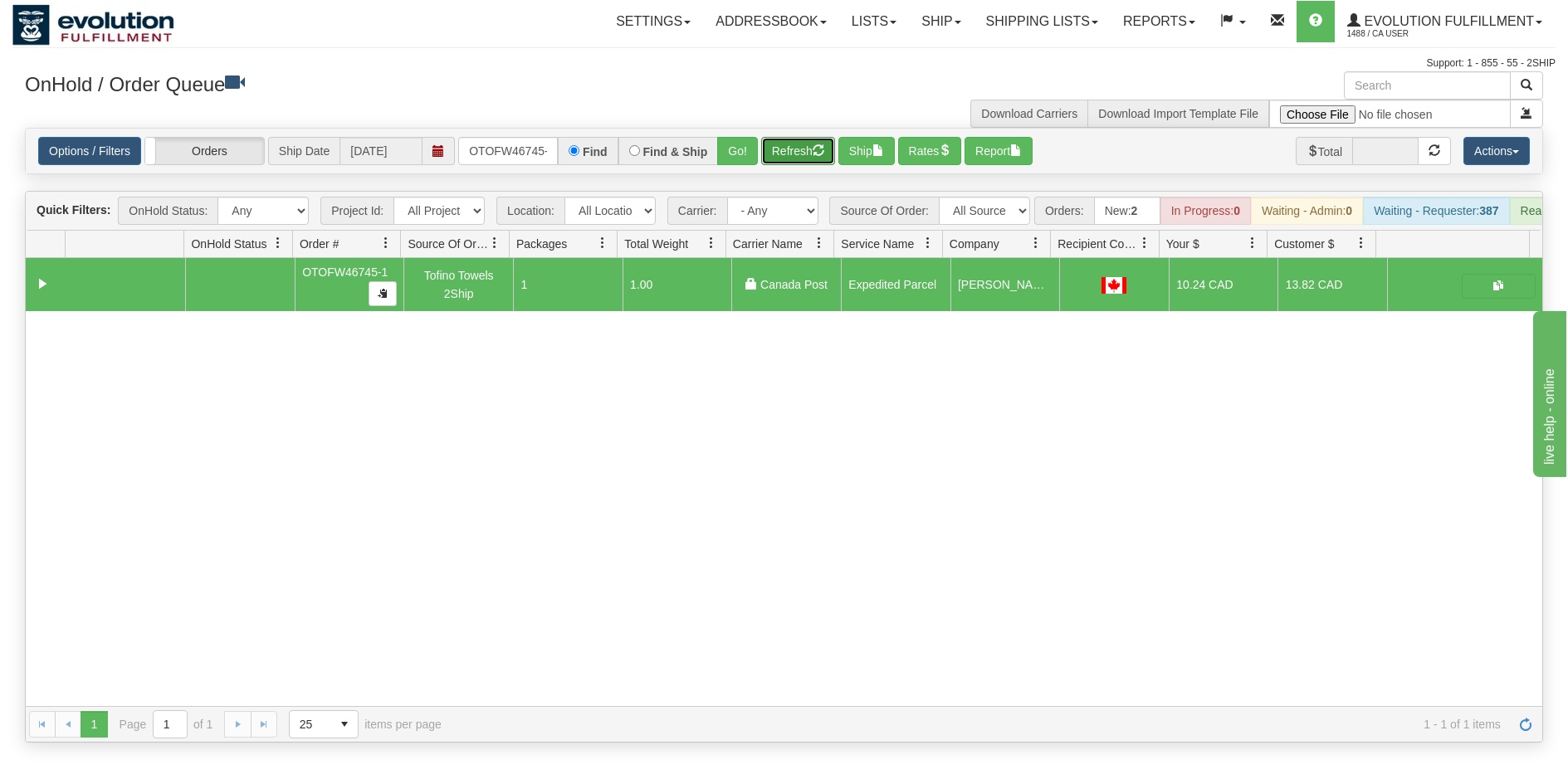
click at [789, 152] on button "Refresh" at bounding box center [798, 151] width 74 height 28
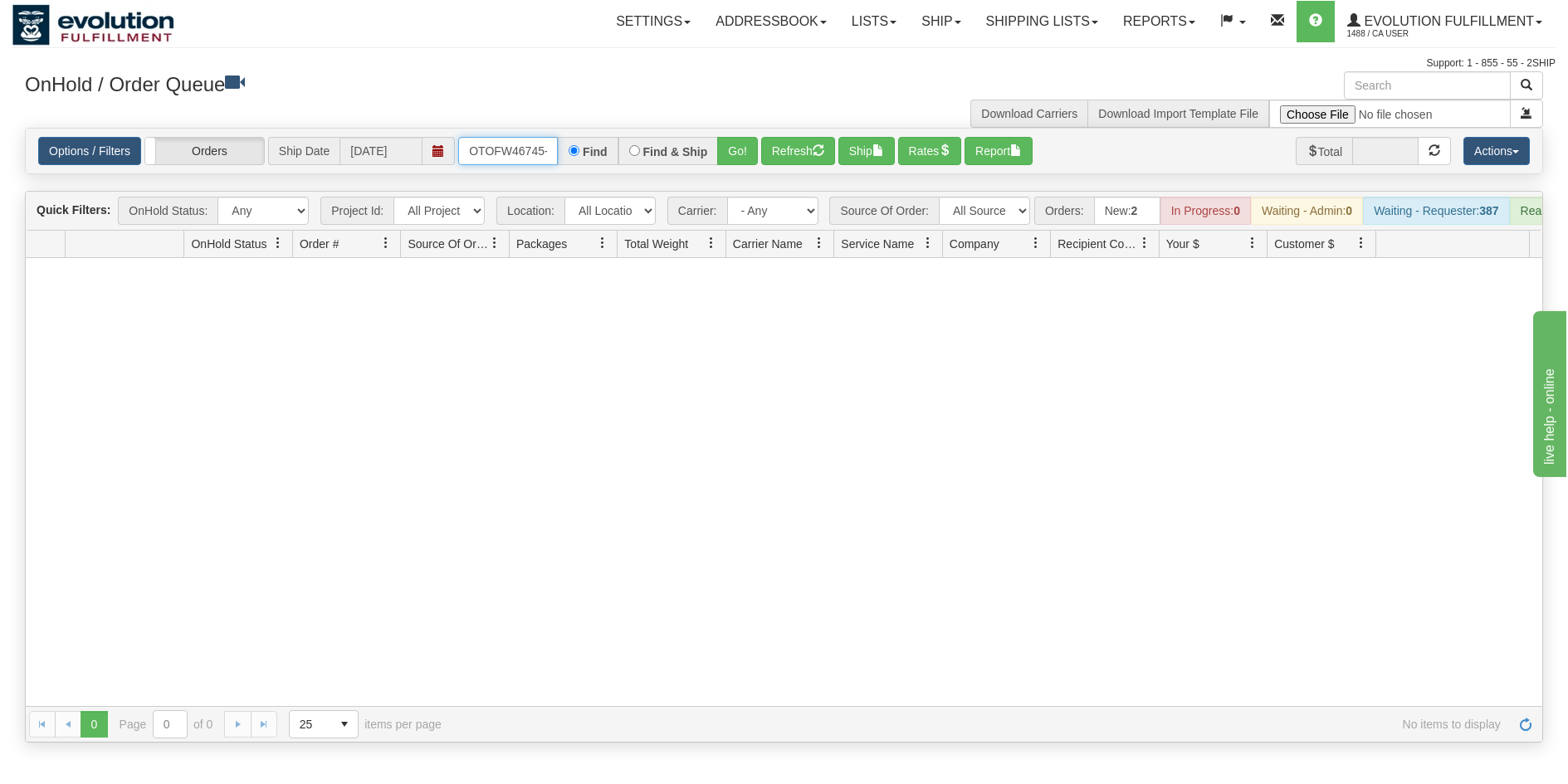
scroll to position [0, 7]
drag, startPoint x: 462, startPoint y: 145, endPoint x: 626, endPoint y: 162, distance: 164.9
click at [626, 162] on div "OTOFW46745-1 Find Find & Ship Go!" at bounding box center [608, 151] width 300 height 28
type input "OTOFW46740-1"
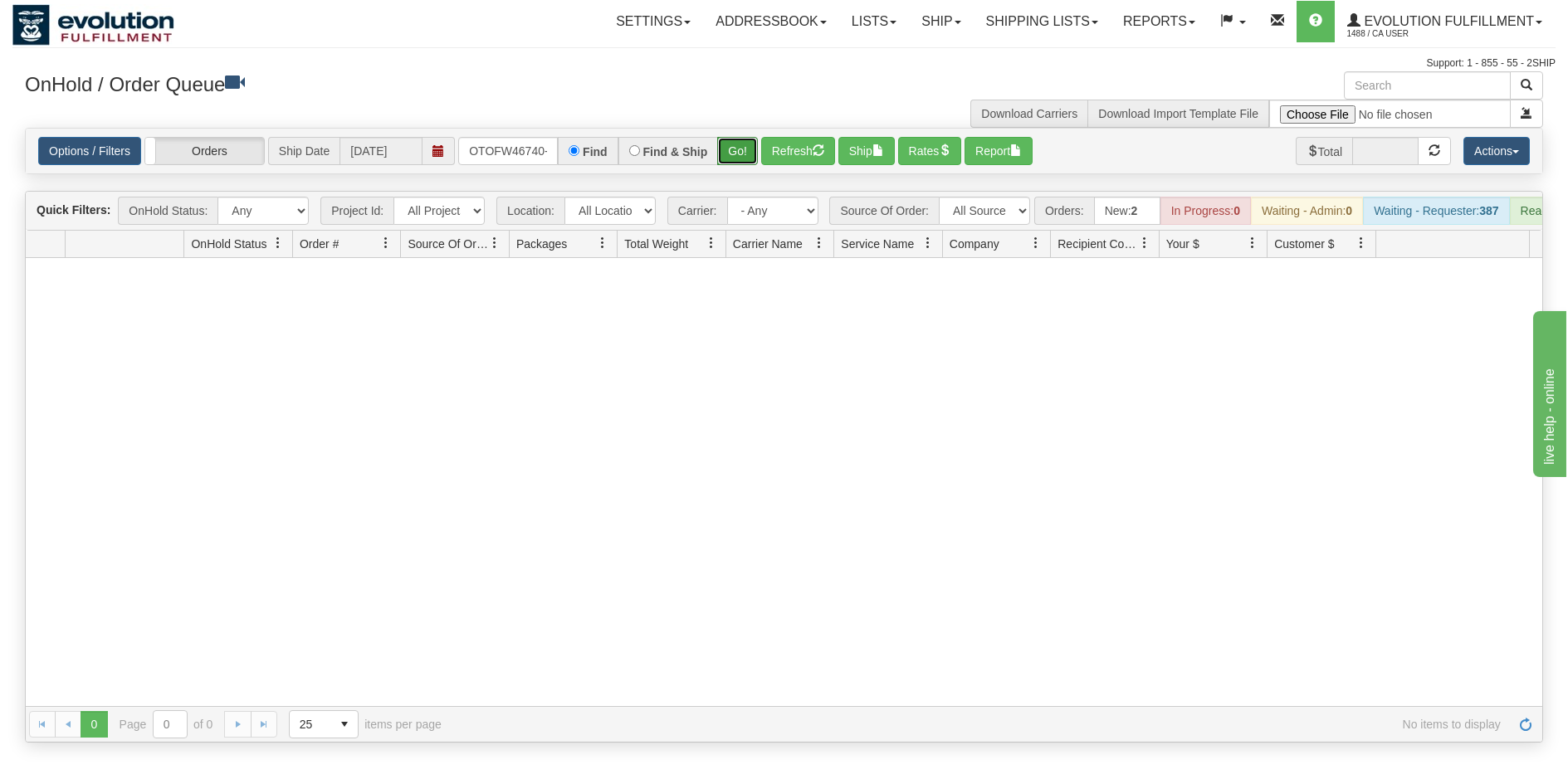
click at [729, 148] on button "Go!" at bounding box center [737, 151] width 41 height 28
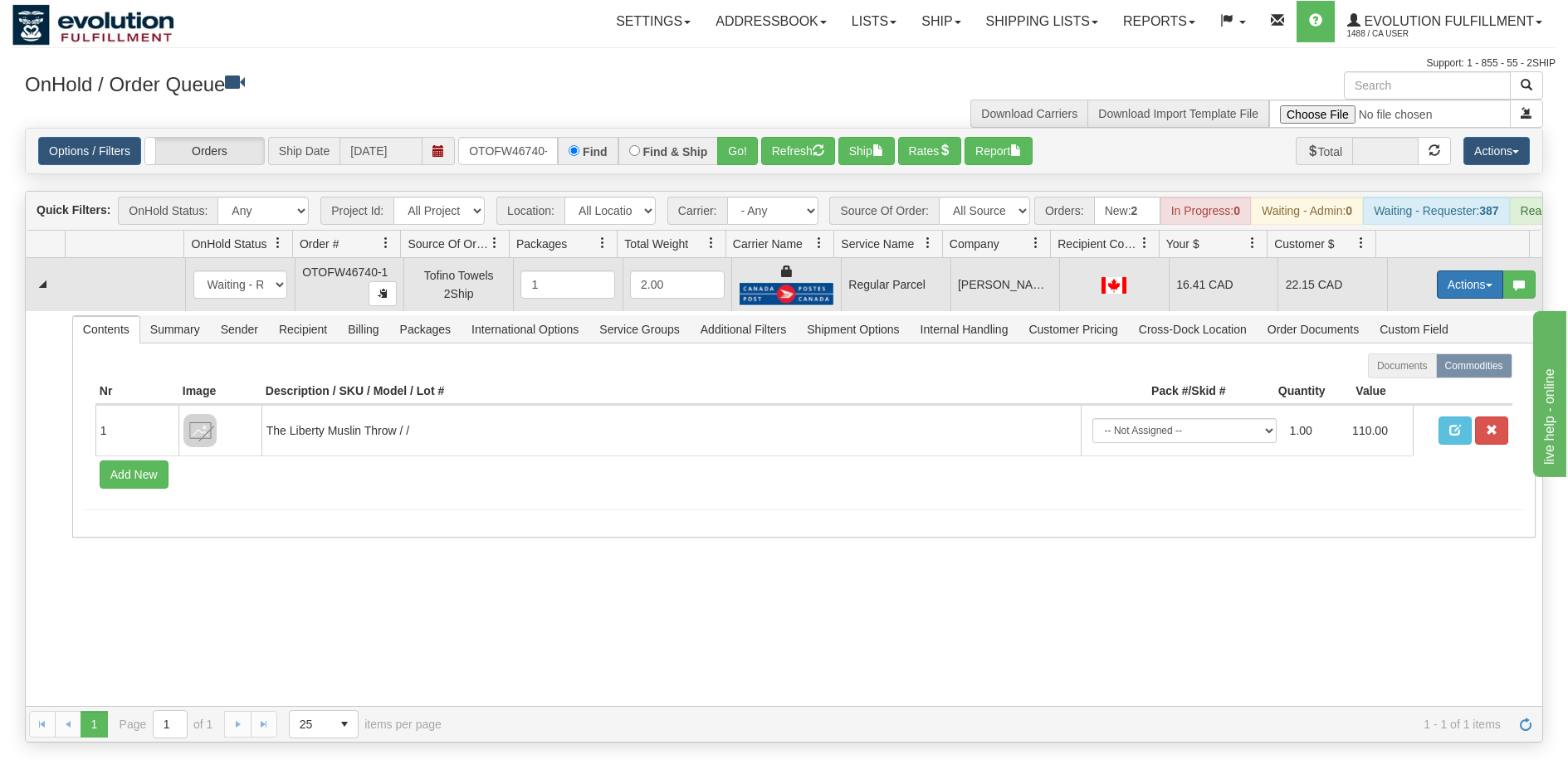
click at [1439, 299] on button "Actions" at bounding box center [1470, 284] width 66 height 28
click at [1419, 366] on span "Rate All Services" at bounding box center [1436, 359] width 99 height 13
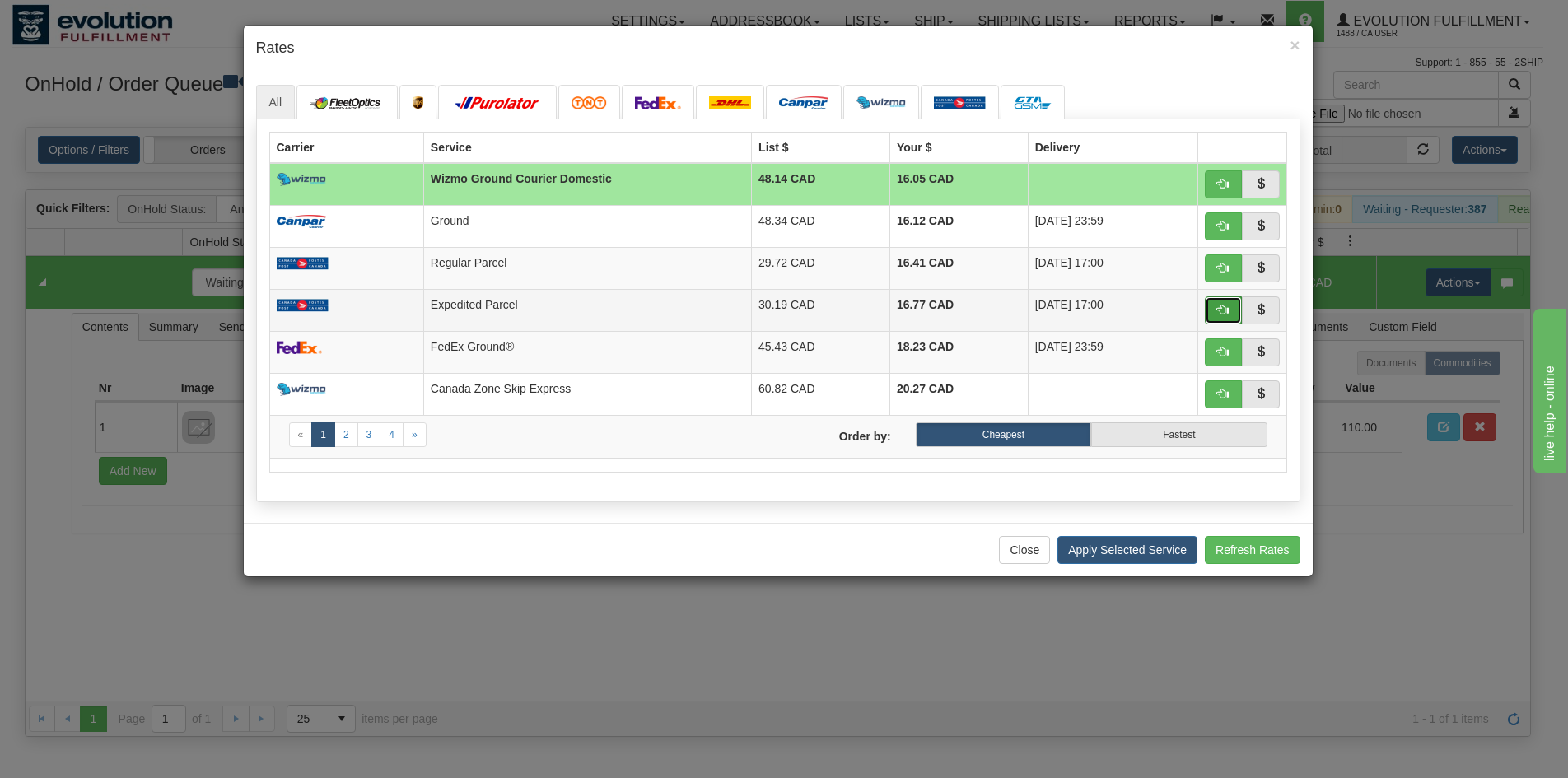
click at [1228, 310] on span "button" at bounding box center [1222, 309] width 11 height 11
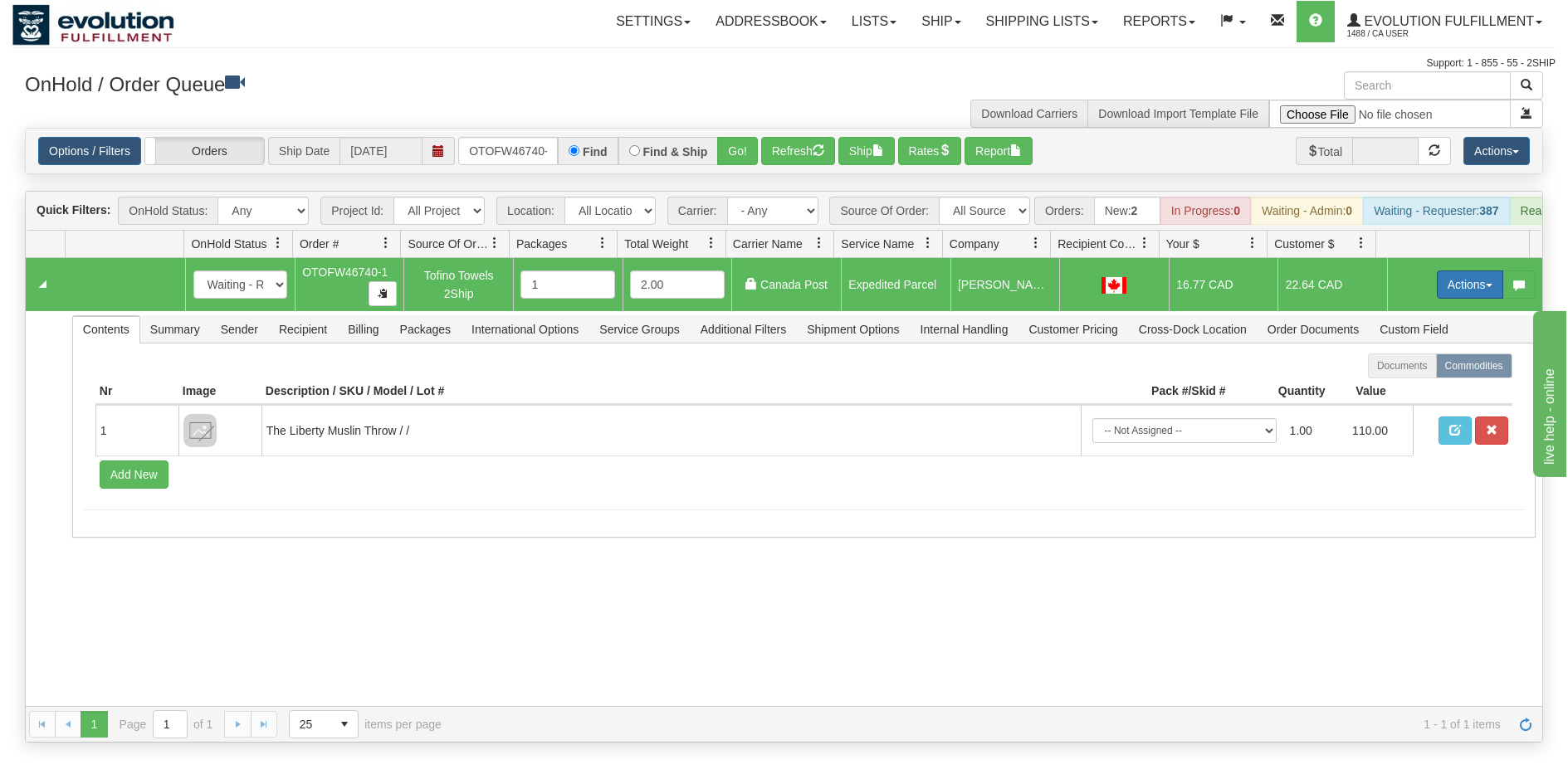
click at [1464, 299] on button "Actions" at bounding box center [1470, 284] width 66 height 28
click at [1408, 388] on link "Ship" at bounding box center [1436, 381] width 133 height 21
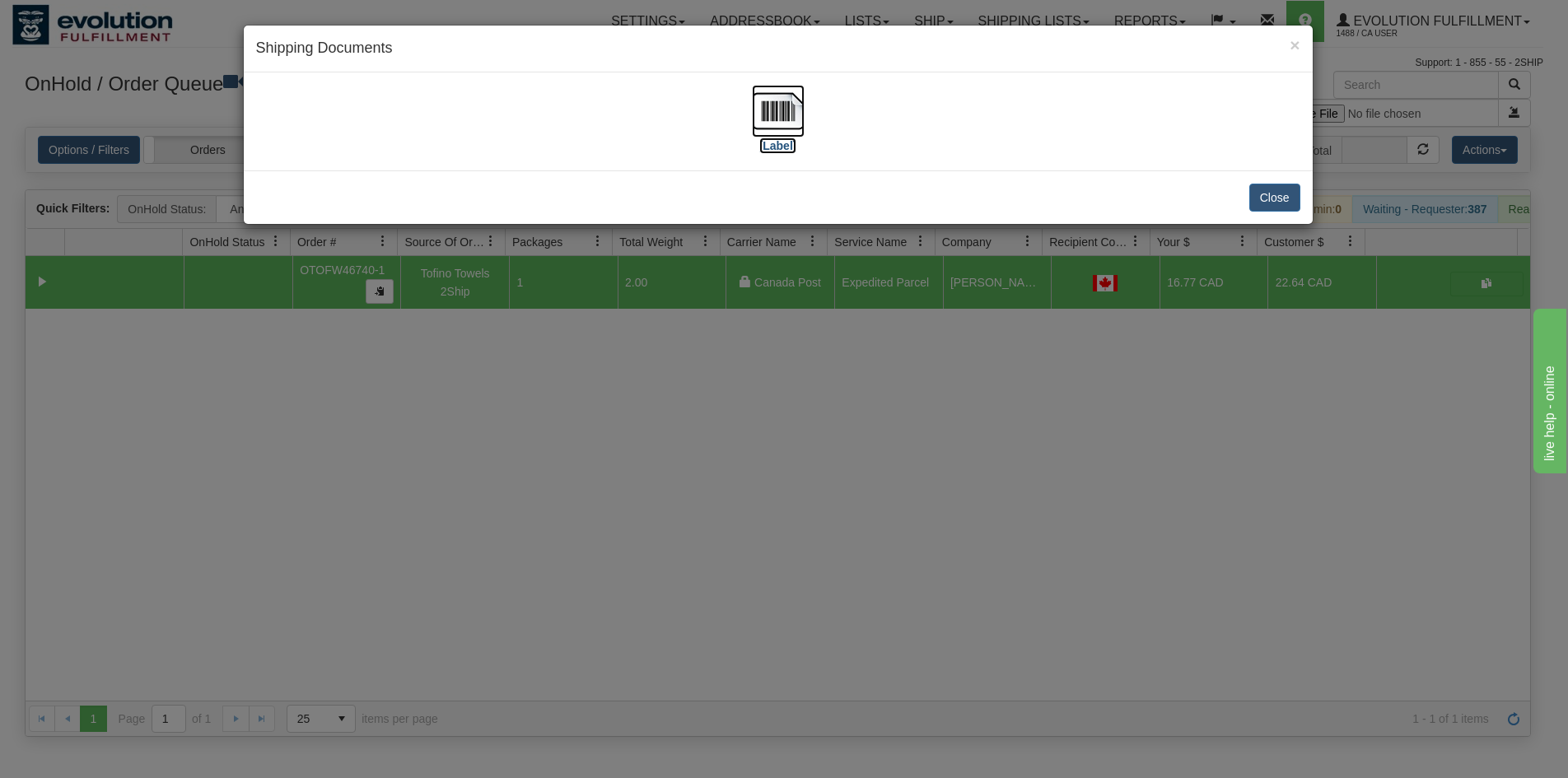
click at [791, 91] on img at bounding box center [778, 111] width 53 height 53
click at [638, 449] on div "× Shipping Documents [Label] Close" at bounding box center [784, 389] width 1568 height 778
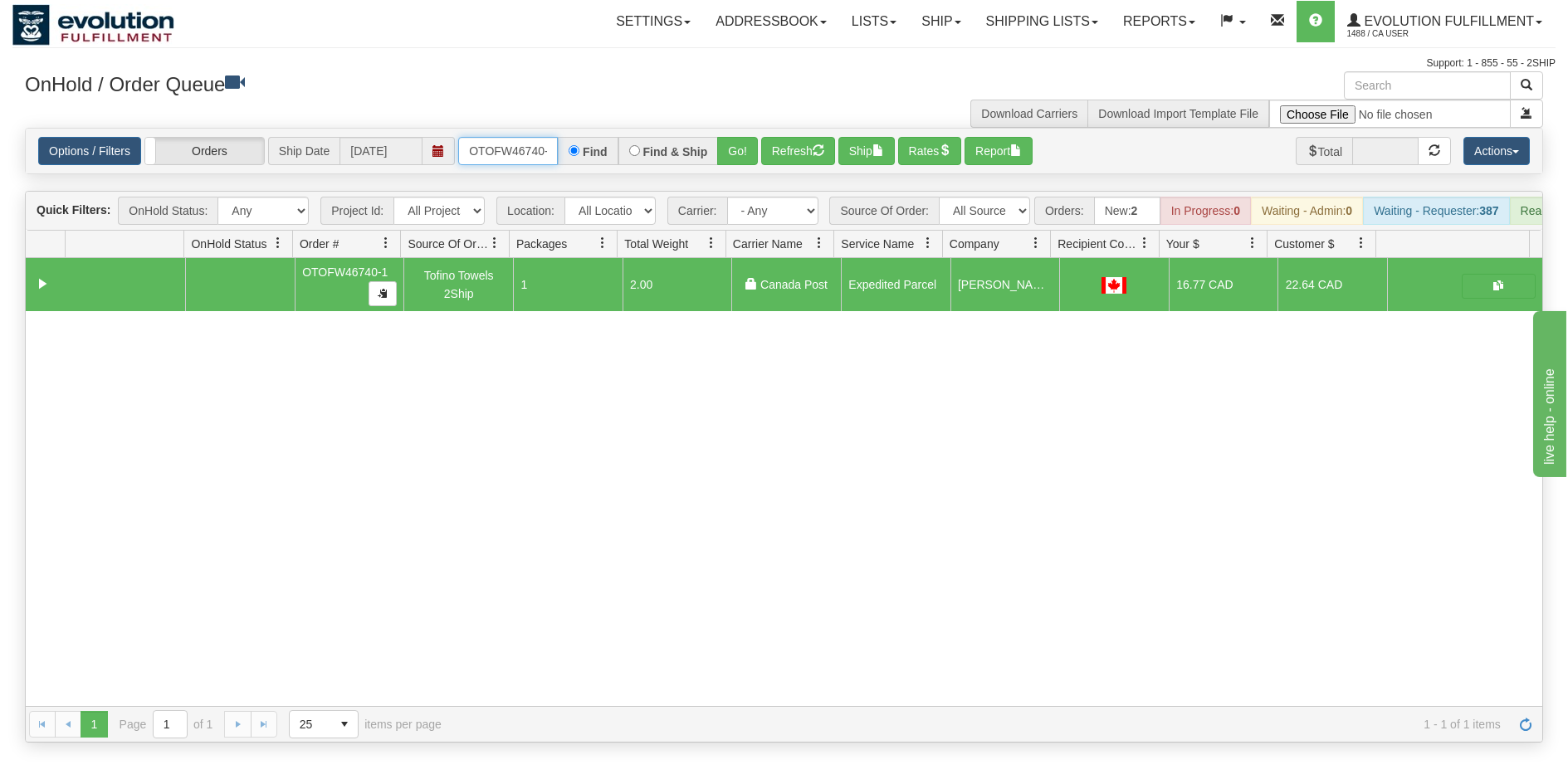
scroll to position [0, 7]
drag, startPoint x: 471, startPoint y: 144, endPoint x: 655, endPoint y: 140, distance: 184.0
click at [655, 140] on div "OTOFW46740-1 Find Find & Ship Go!" at bounding box center [608, 151] width 300 height 28
click at [723, 152] on button "Go!" at bounding box center [737, 151] width 41 height 28
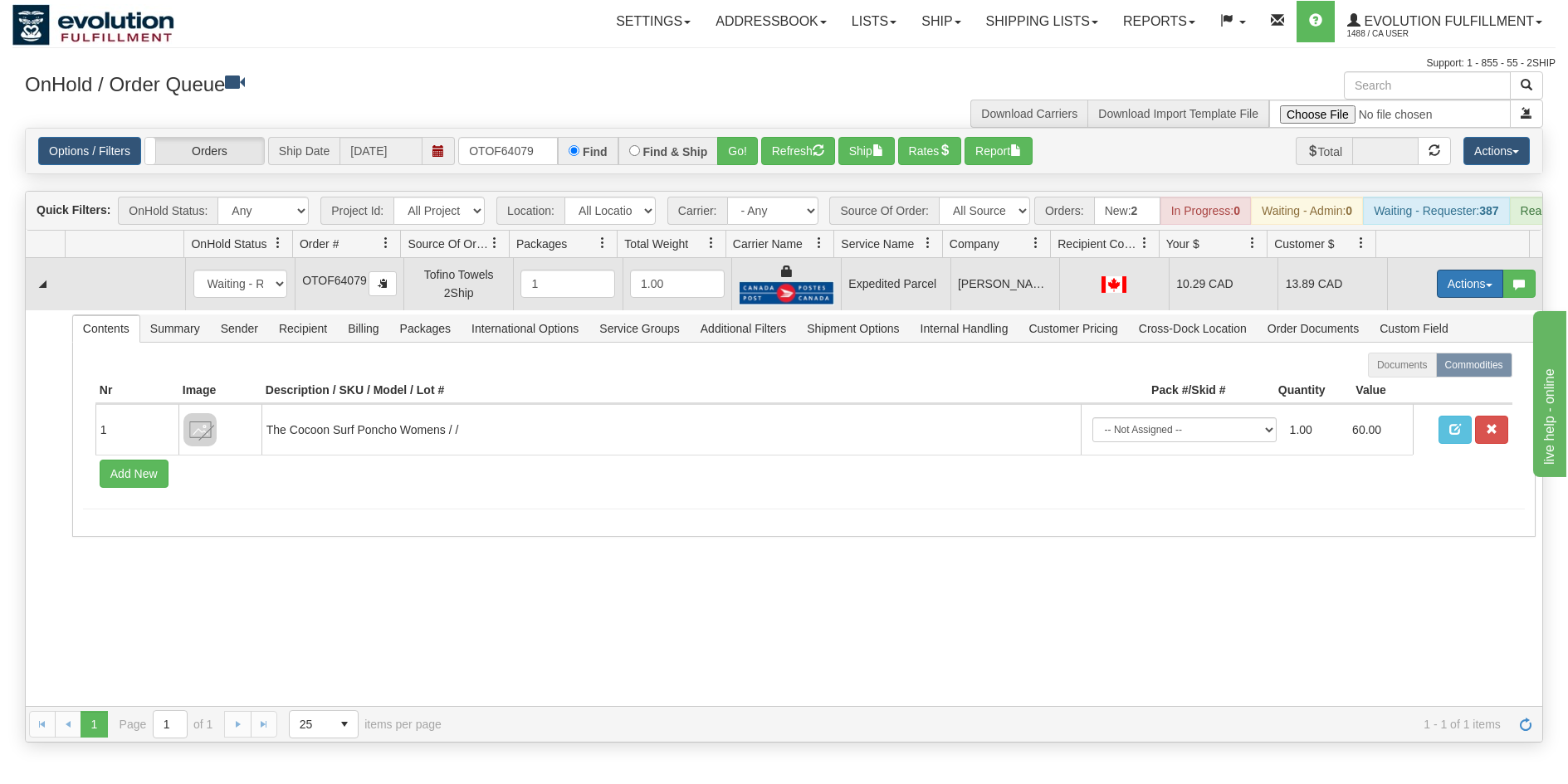
click at [1465, 298] on button "Actions" at bounding box center [1470, 283] width 66 height 28
click at [1413, 390] on link "Ship" at bounding box center [1436, 380] width 133 height 21
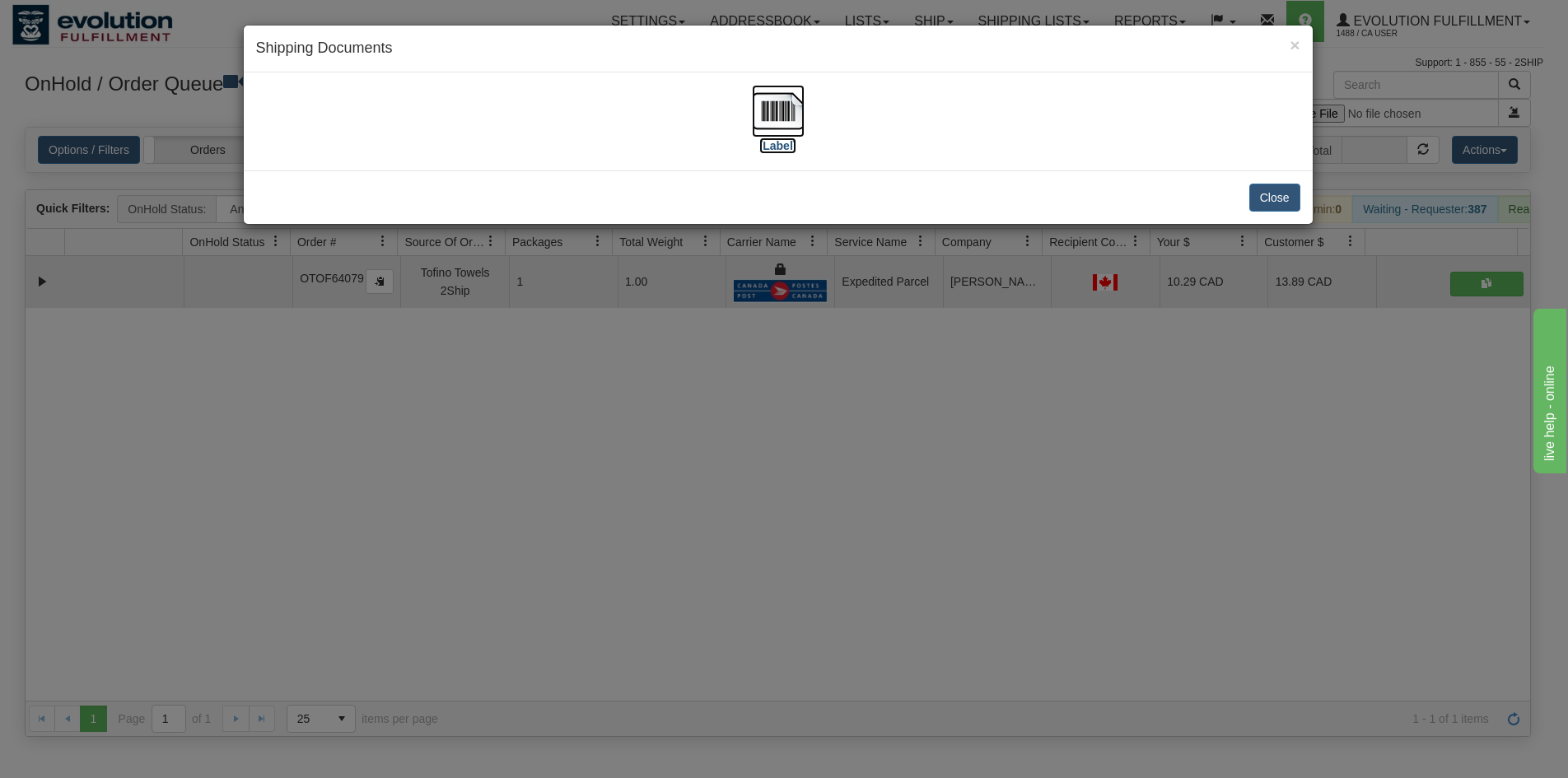
click at [789, 123] on img at bounding box center [778, 111] width 53 height 53
click at [342, 515] on div "× Shipping Documents [Label] Close" at bounding box center [784, 389] width 1568 height 778
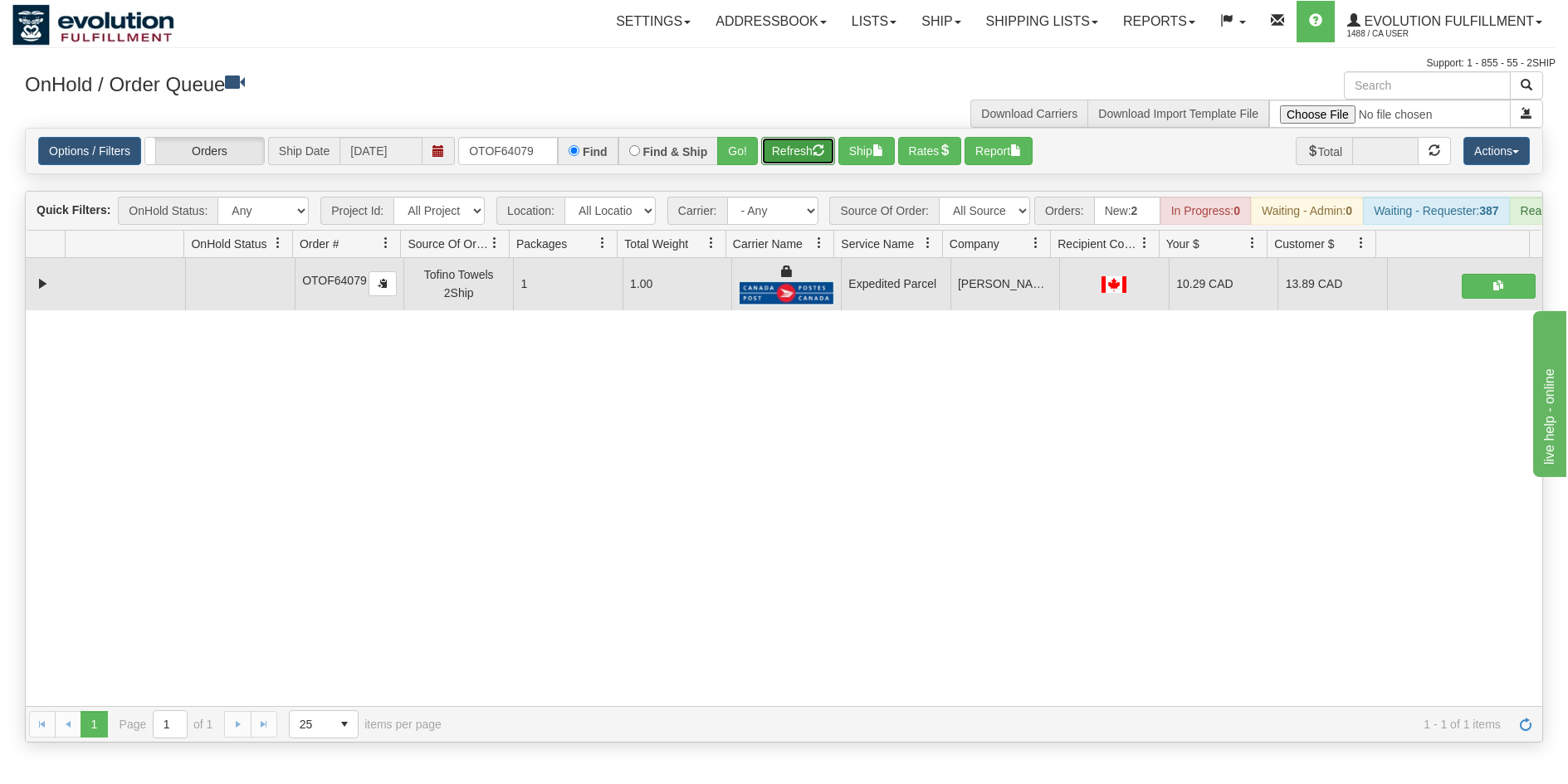
click at [768, 153] on button "Refresh" at bounding box center [798, 151] width 74 height 28
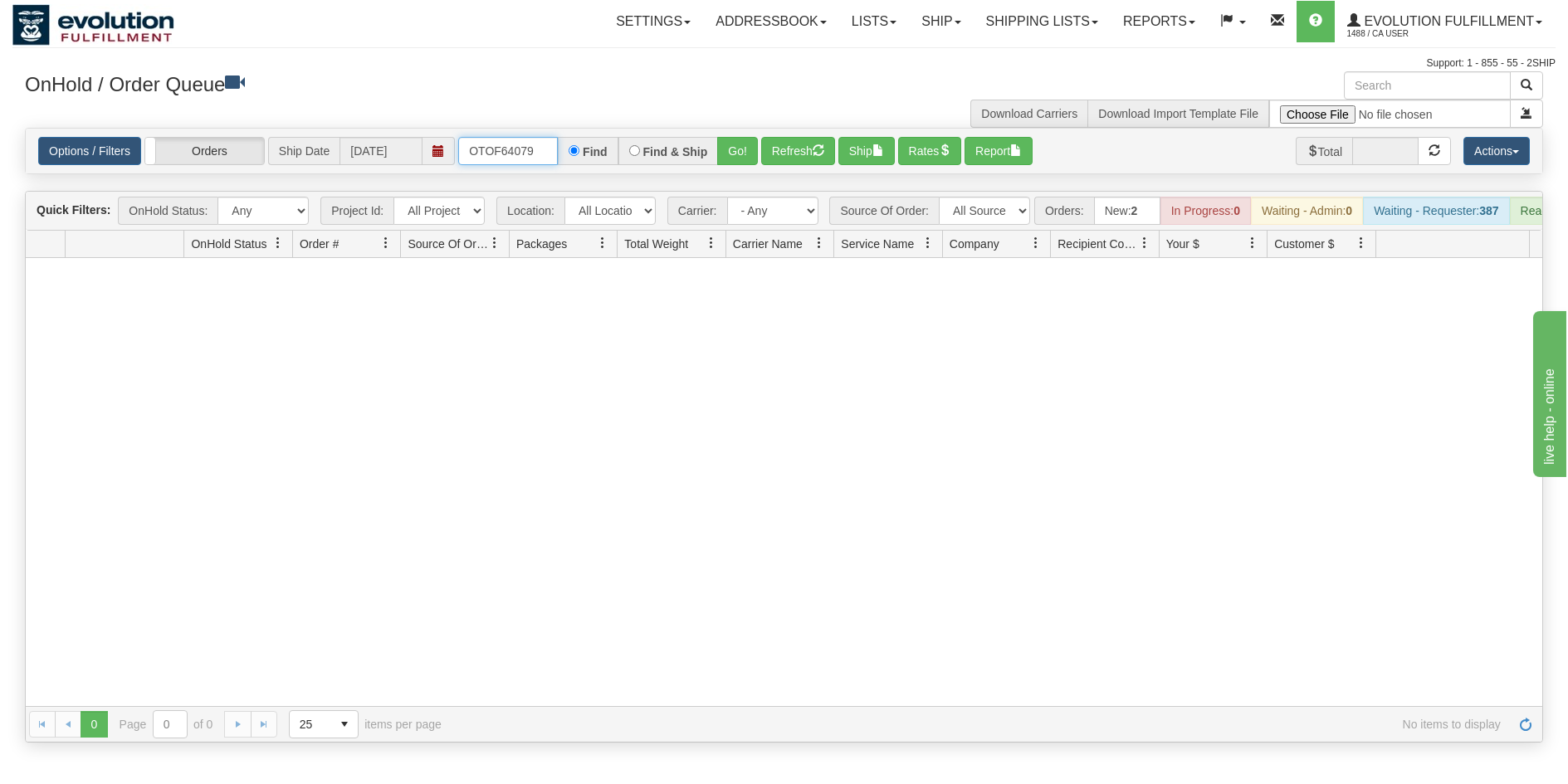
drag, startPoint x: 544, startPoint y: 161, endPoint x: 417, endPoint y: 151, distance: 127.4
click at [430, 161] on div "Options / Filters Group Shipments Orders Ship Date [DATE] OTOF64079 Find Find &…" at bounding box center [784, 151] width 1492 height 28
type input "OTOFW46747-1"
click at [731, 147] on button "Go!" at bounding box center [737, 151] width 41 height 28
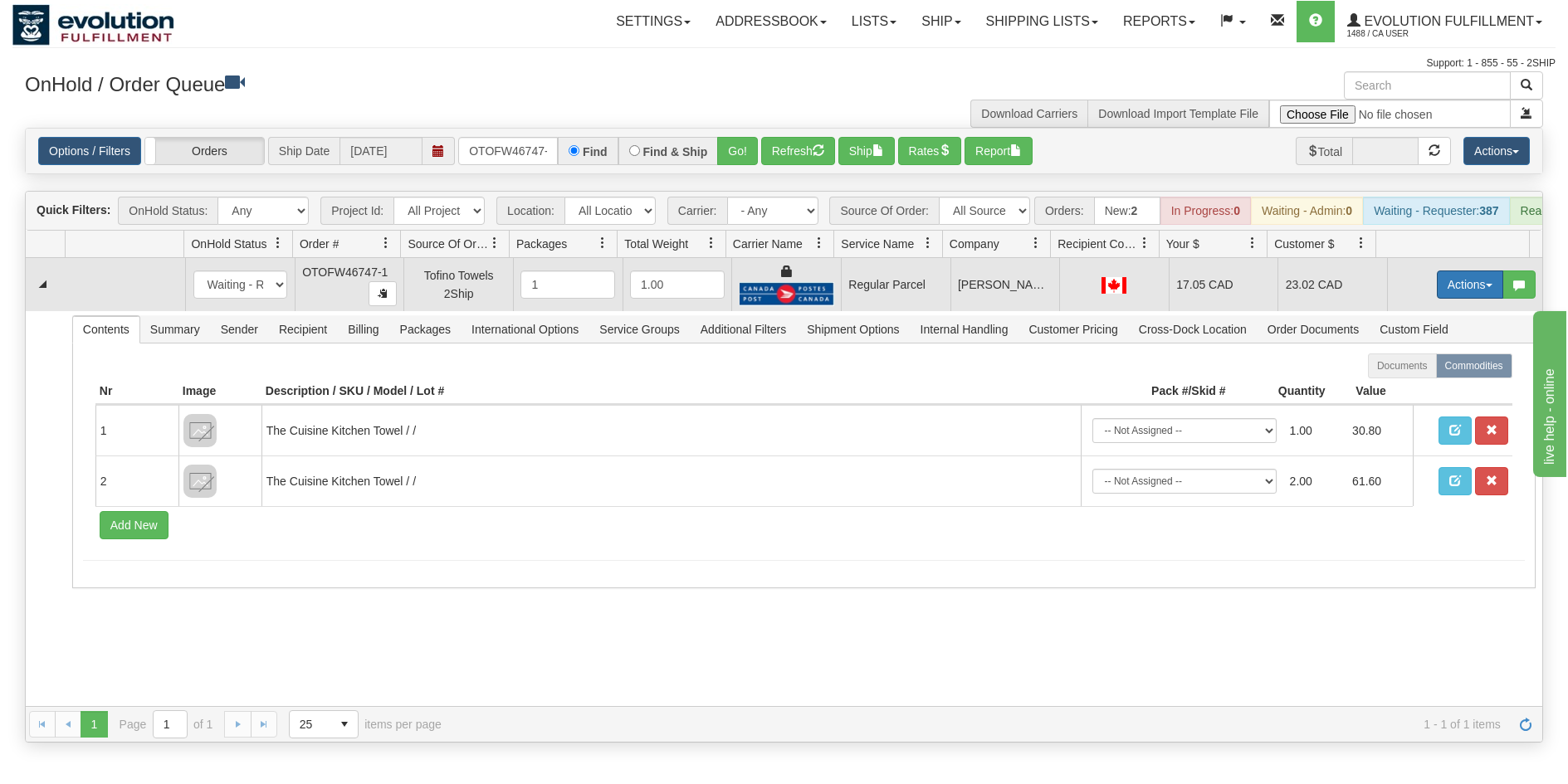
click at [1450, 291] on button "Actions" at bounding box center [1470, 284] width 66 height 28
click at [1417, 366] on span "Rate All Services" at bounding box center [1436, 359] width 99 height 13
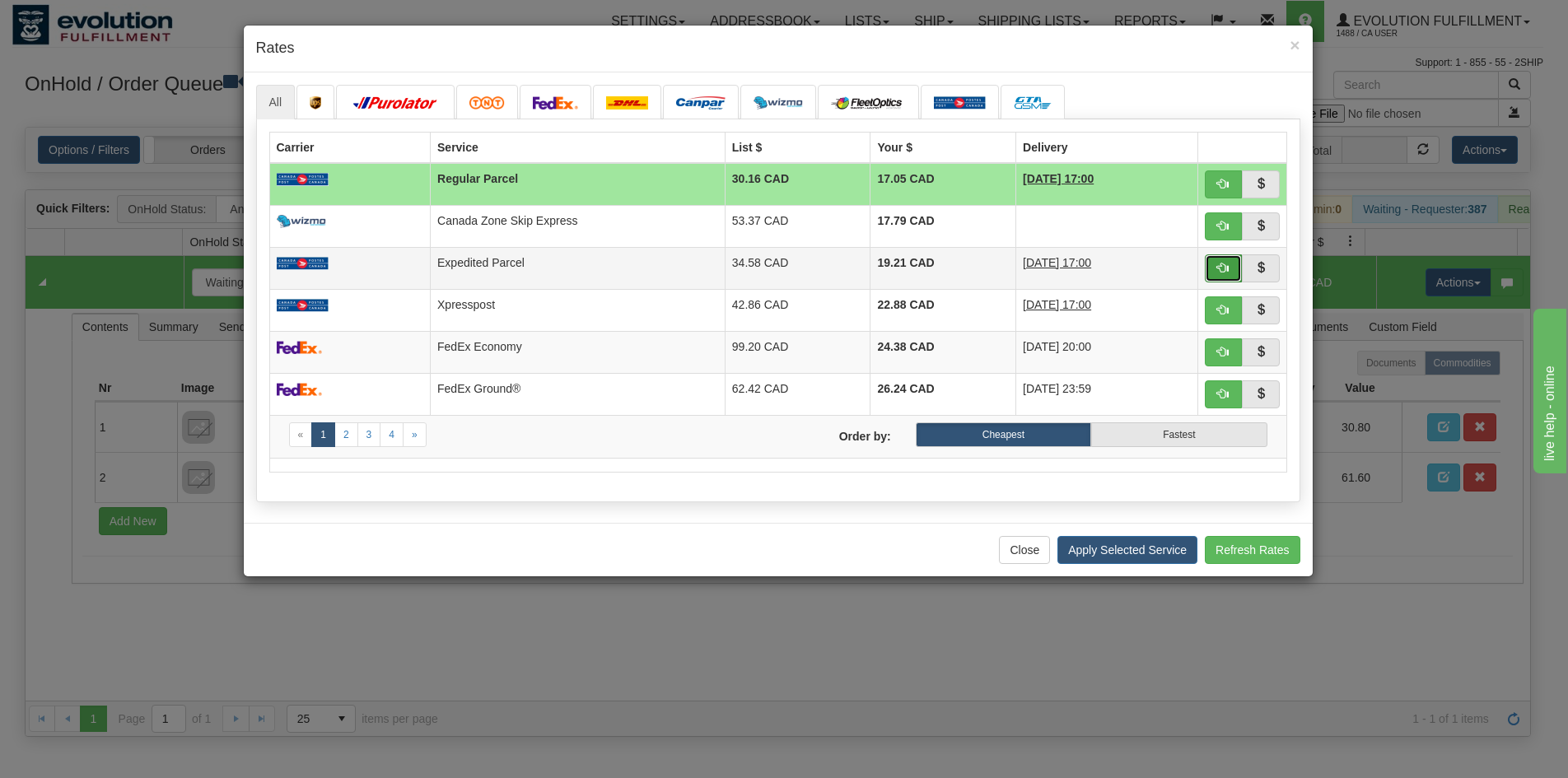
click at [1232, 269] on button "button" at bounding box center [1223, 268] width 38 height 28
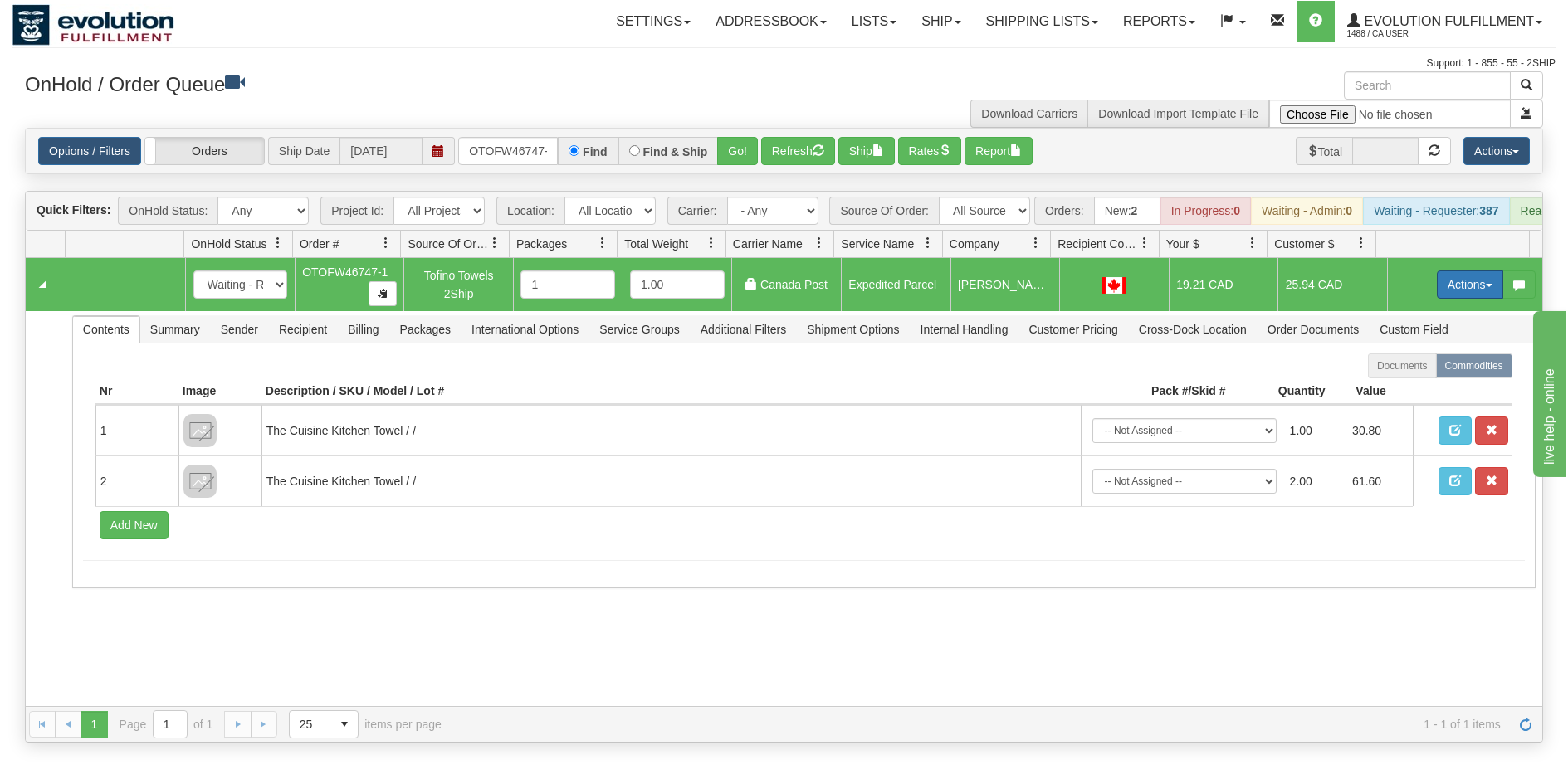
click at [1458, 292] on button "Actions" at bounding box center [1470, 284] width 66 height 28
click at [1406, 389] on link "Ship" at bounding box center [1436, 381] width 133 height 21
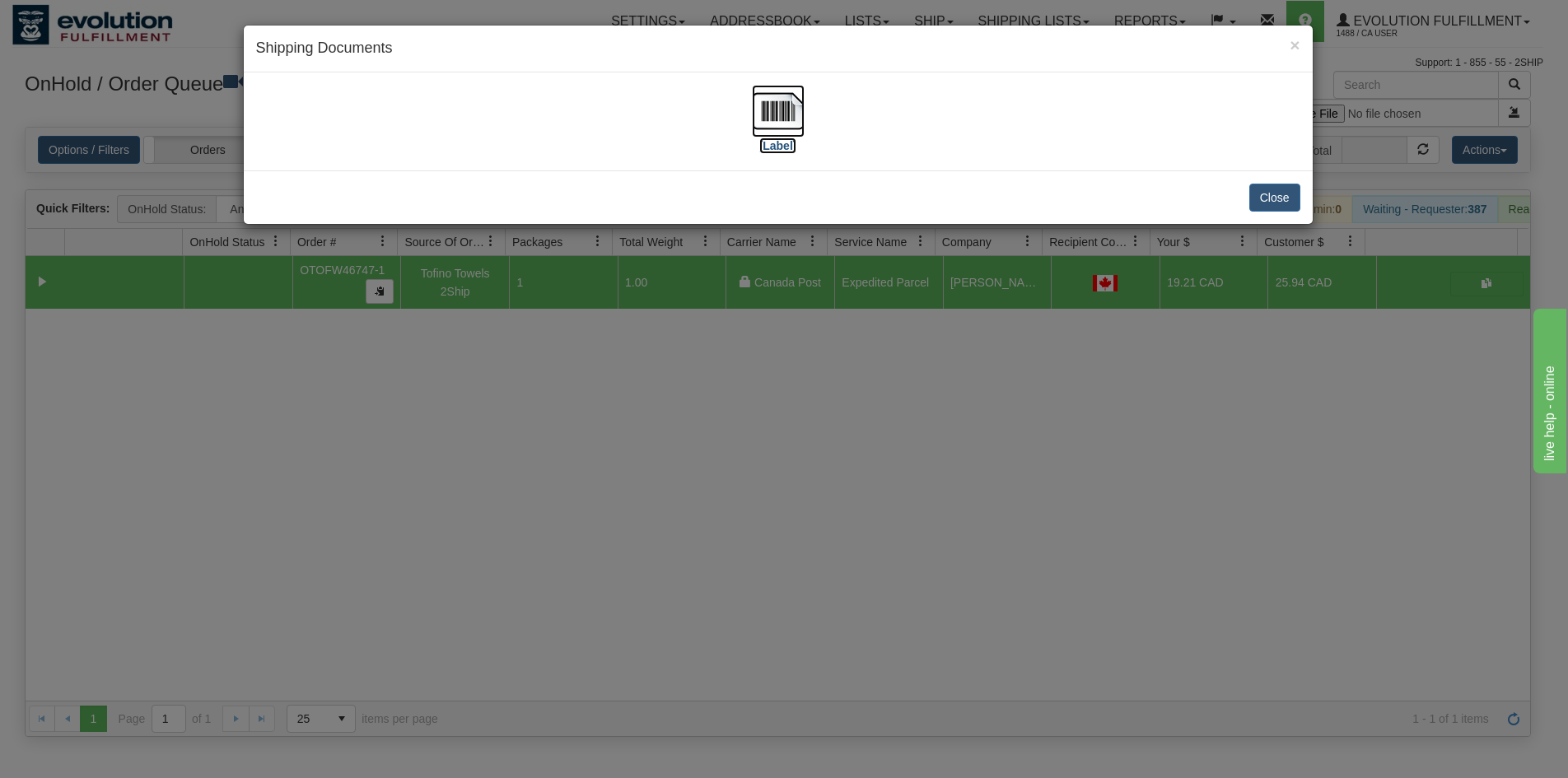
click at [784, 96] on img at bounding box center [778, 111] width 53 height 53
click at [760, 497] on div "× Shipping Documents [Label] Close" at bounding box center [784, 389] width 1568 height 778
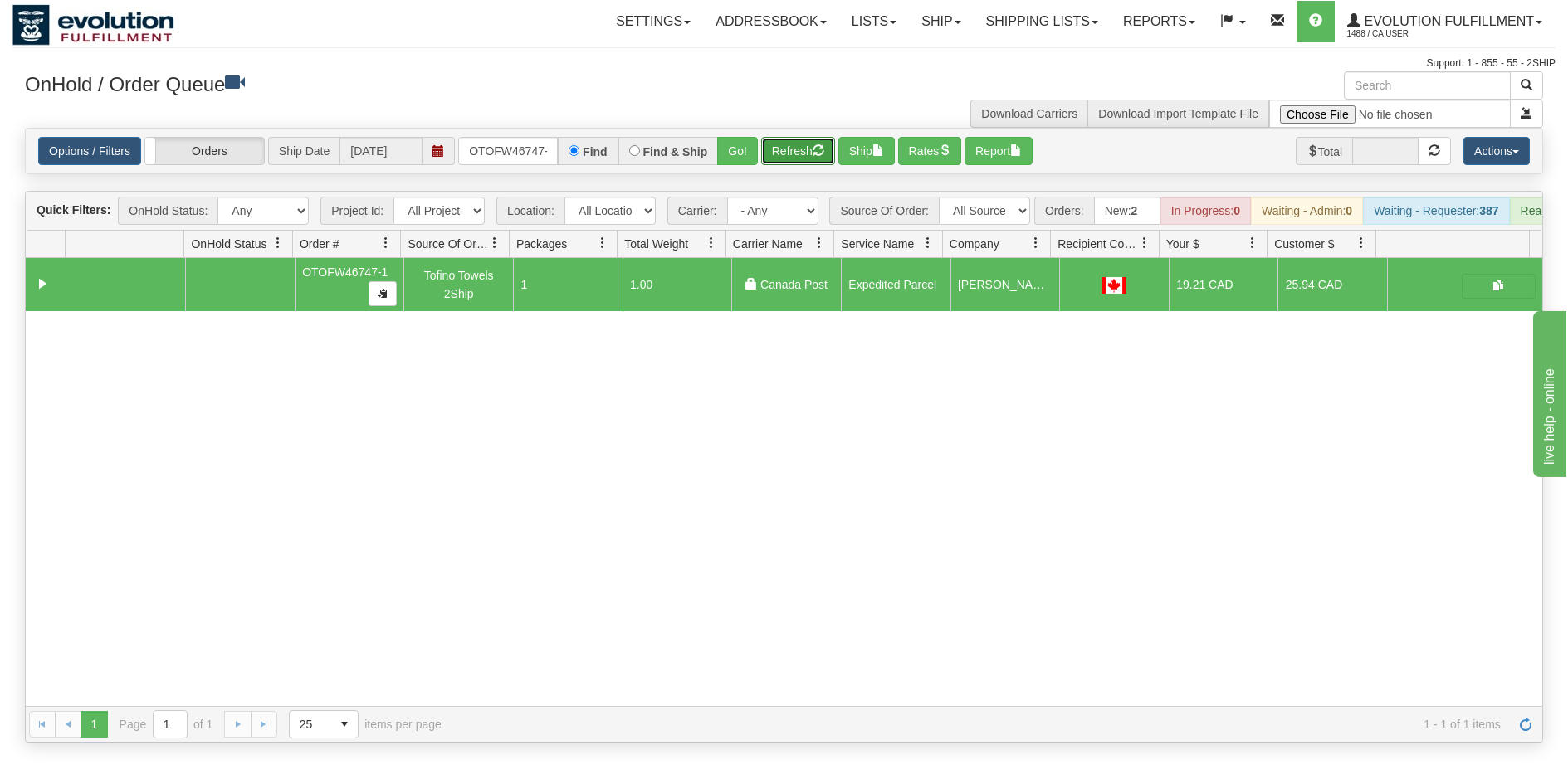
click at [805, 161] on button "Refresh" at bounding box center [798, 151] width 74 height 28
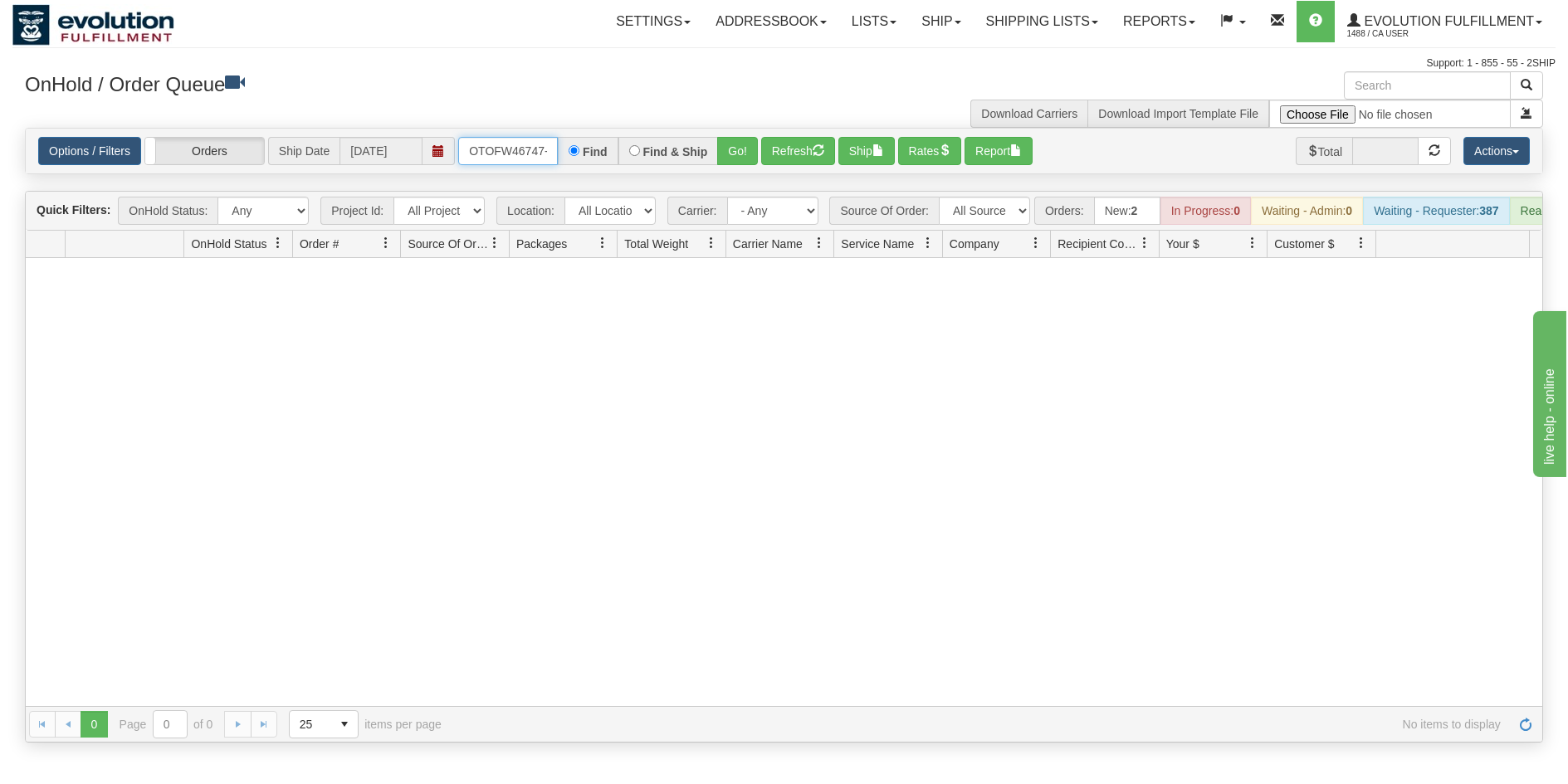
scroll to position [0, 7]
drag, startPoint x: 463, startPoint y: 149, endPoint x: 610, endPoint y: 160, distance: 147.4
click at [610, 160] on div "OTOFW46747-1 Find Find & Ship Go!" at bounding box center [608, 151] width 300 height 28
type input "OTOF64076"
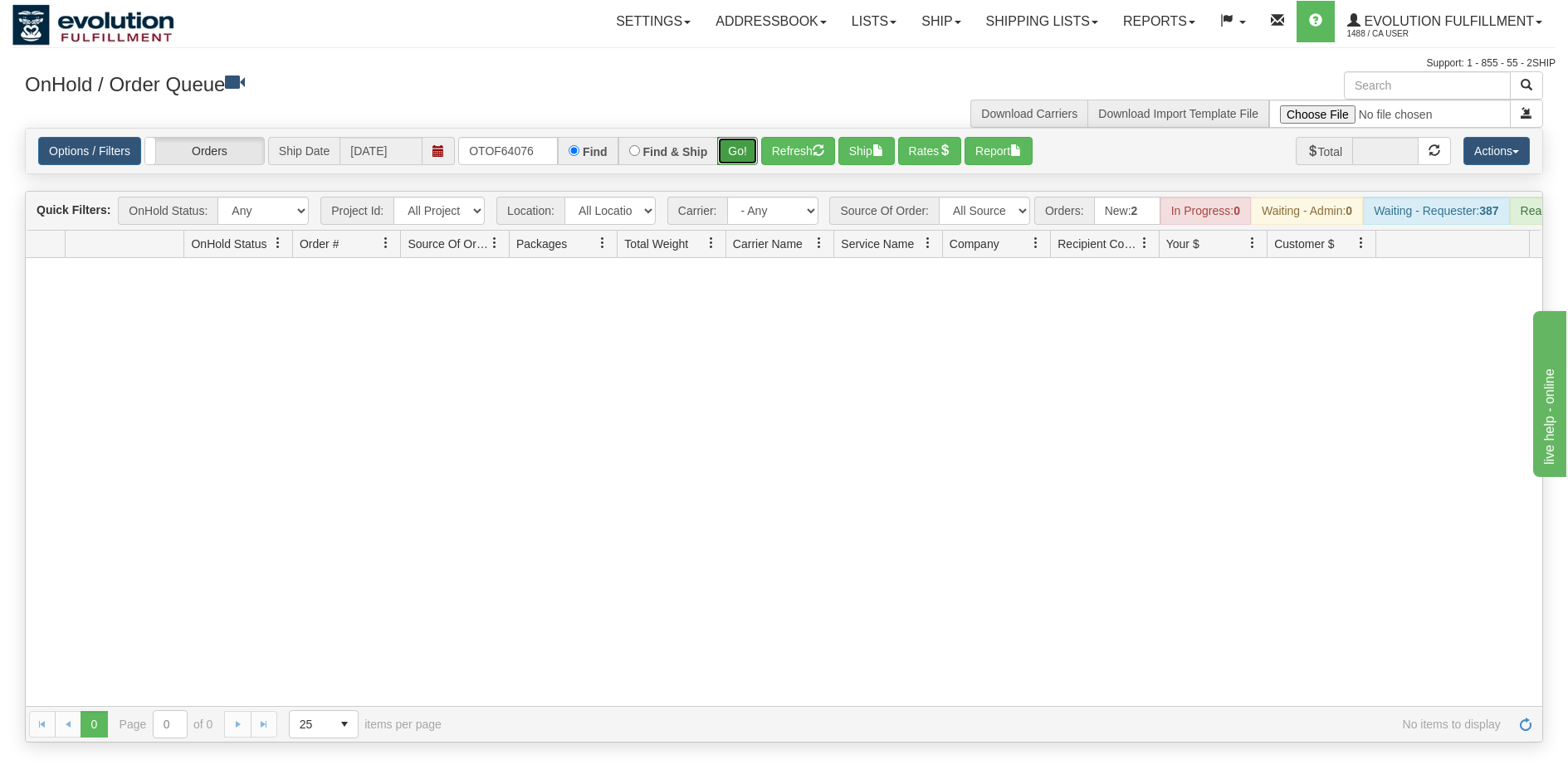
click at [737, 156] on button "Go!" at bounding box center [737, 151] width 41 height 28
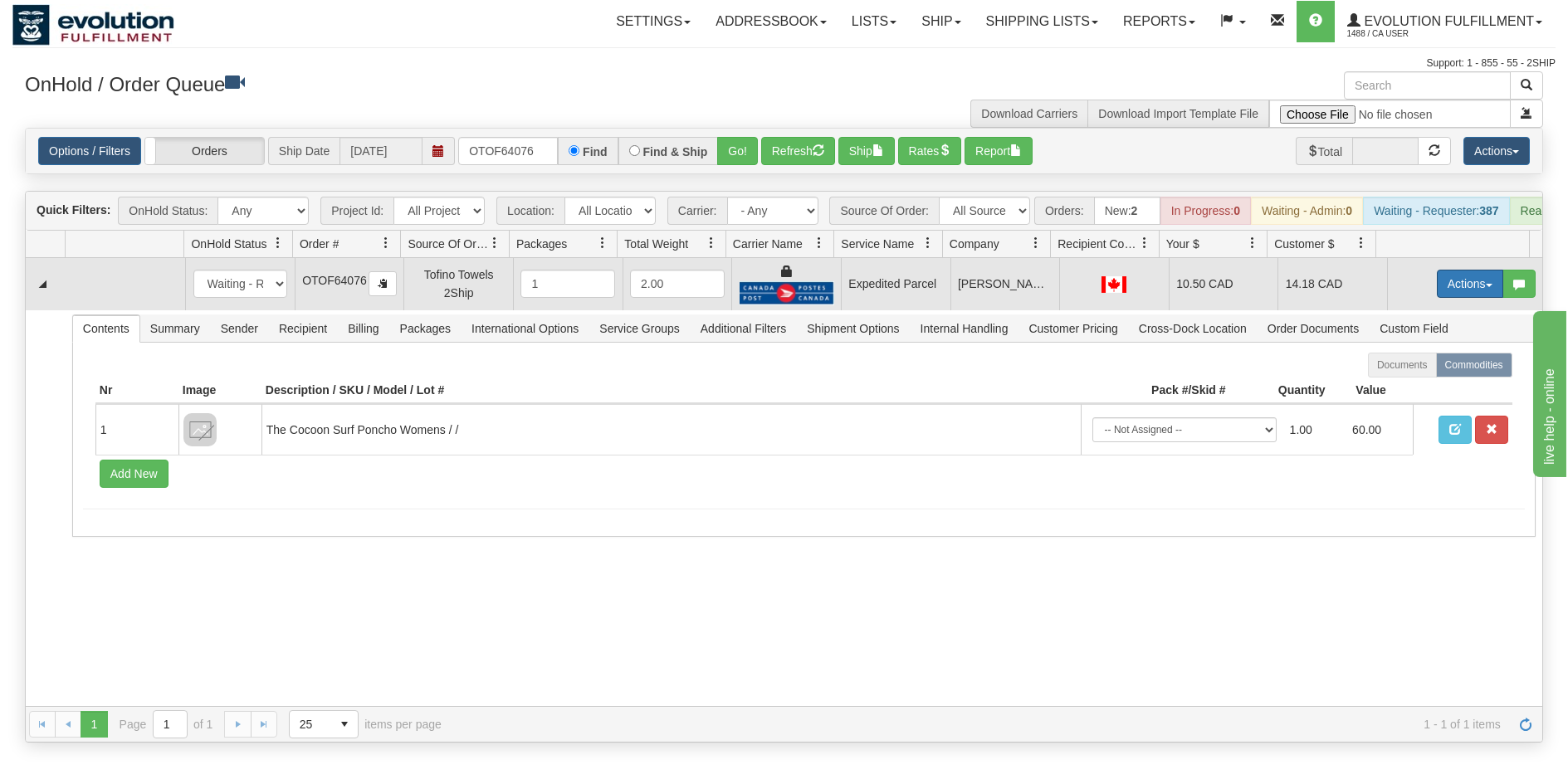
click at [1447, 288] on button "Actions" at bounding box center [1470, 283] width 66 height 28
click at [1416, 391] on link "Ship" at bounding box center [1436, 380] width 133 height 21
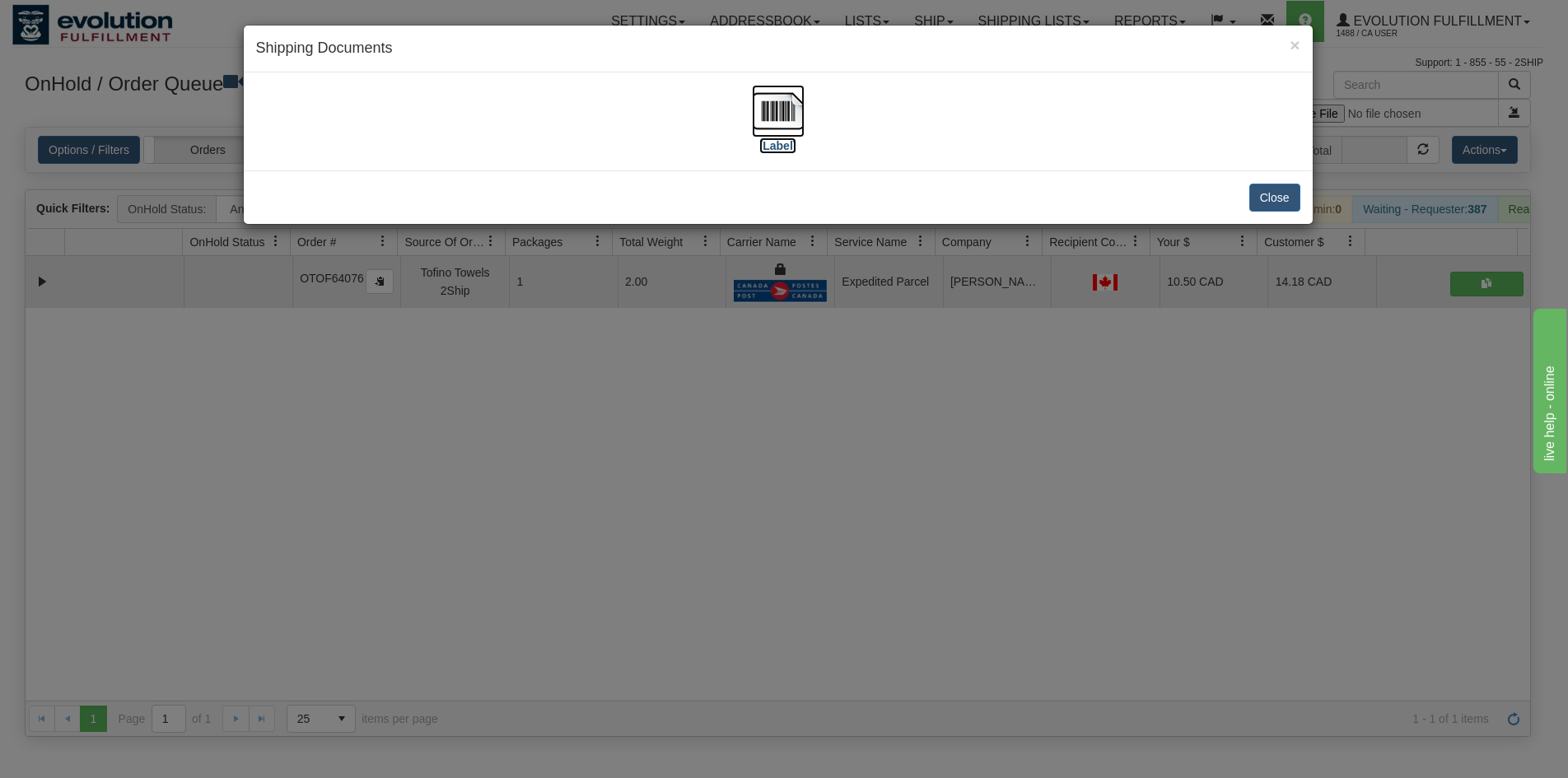
click at [765, 120] on img at bounding box center [778, 111] width 53 height 53
click at [554, 625] on div "× Shipping Documents [Label] Close" at bounding box center [784, 389] width 1568 height 778
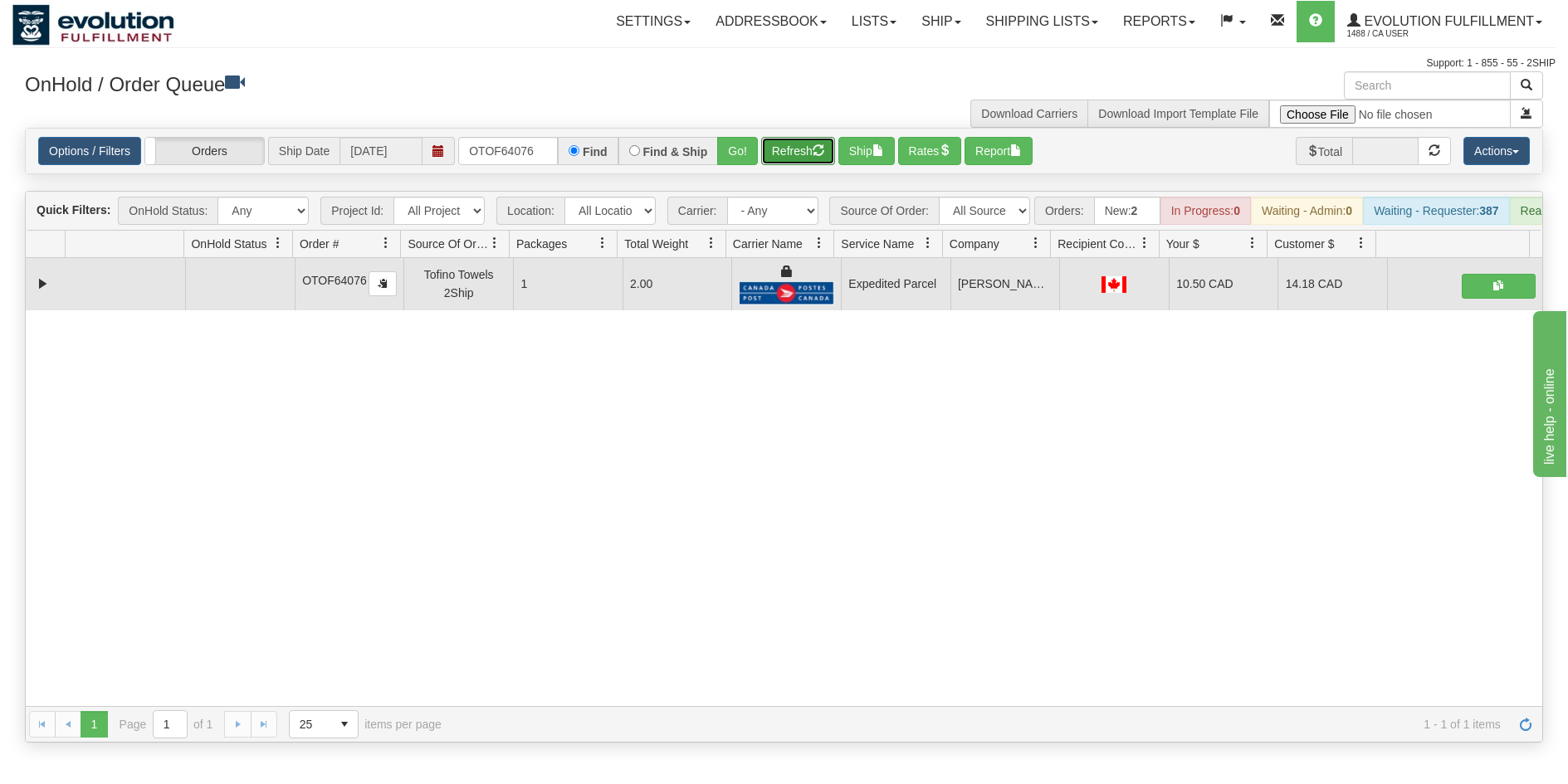
click at [784, 160] on button "Refresh" at bounding box center [798, 151] width 74 height 28
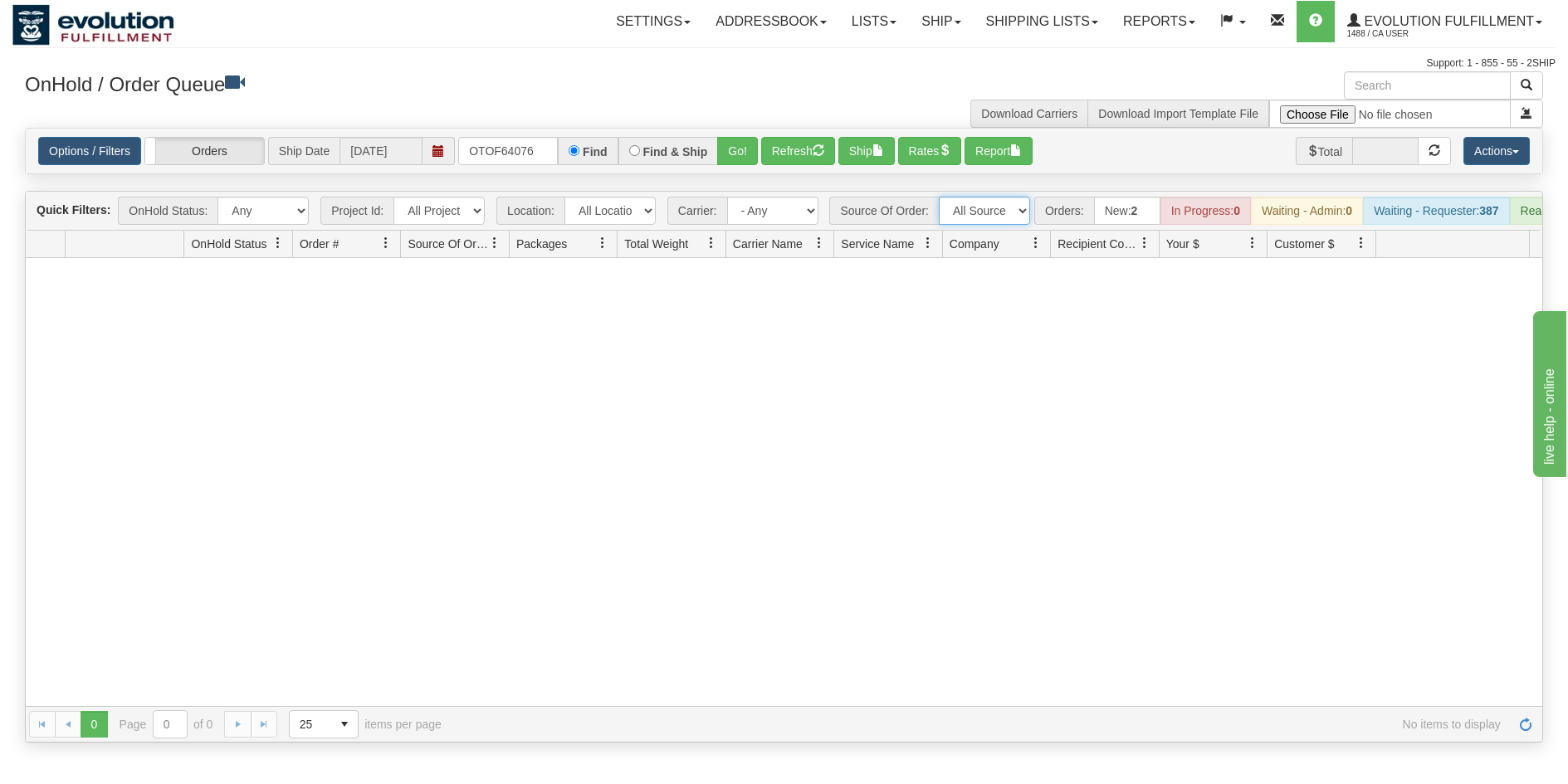
click at [1006, 216] on select "All Sources AirBlaster 2Ship Integration Ambler Apparel 2Ship Integration BC [M…" at bounding box center [984, 211] width 91 height 28
drag, startPoint x: 542, startPoint y: 155, endPoint x: 406, endPoint y: 139, distance: 136.9
click at [406, 139] on div "Options / Filters Group Shipments Orders Ship Date [DATE] OTOF64076 Find Find &…" at bounding box center [784, 151] width 1492 height 28
click at [730, 156] on button "Go!" at bounding box center [737, 151] width 41 height 28
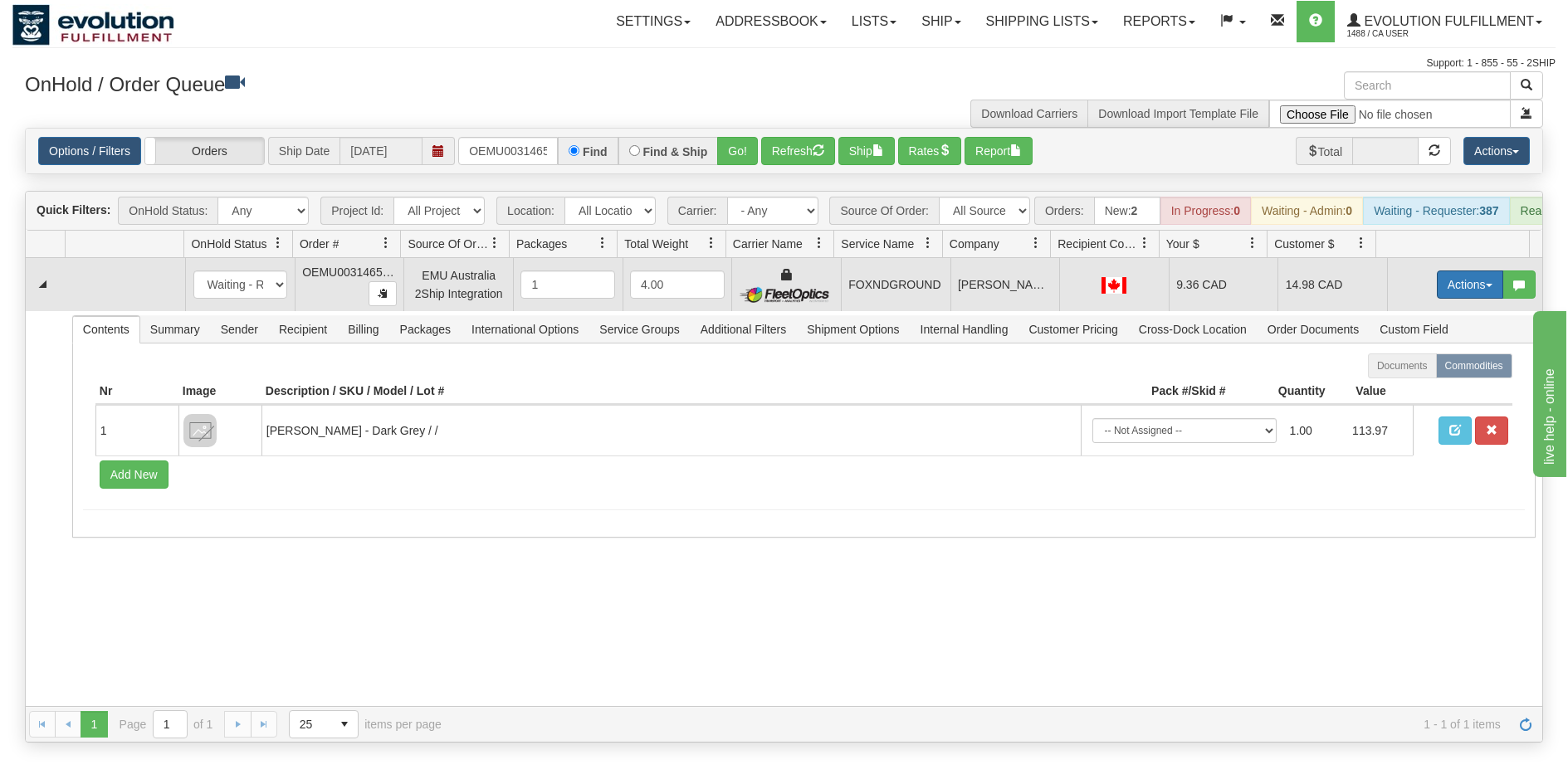
click at [1441, 296] on button "Actions" at bounding box center [1470, 284] width 66 height 28
click at [1408, 392] on link "Ship" at bounding box center [1436, 381] width 133 height 21
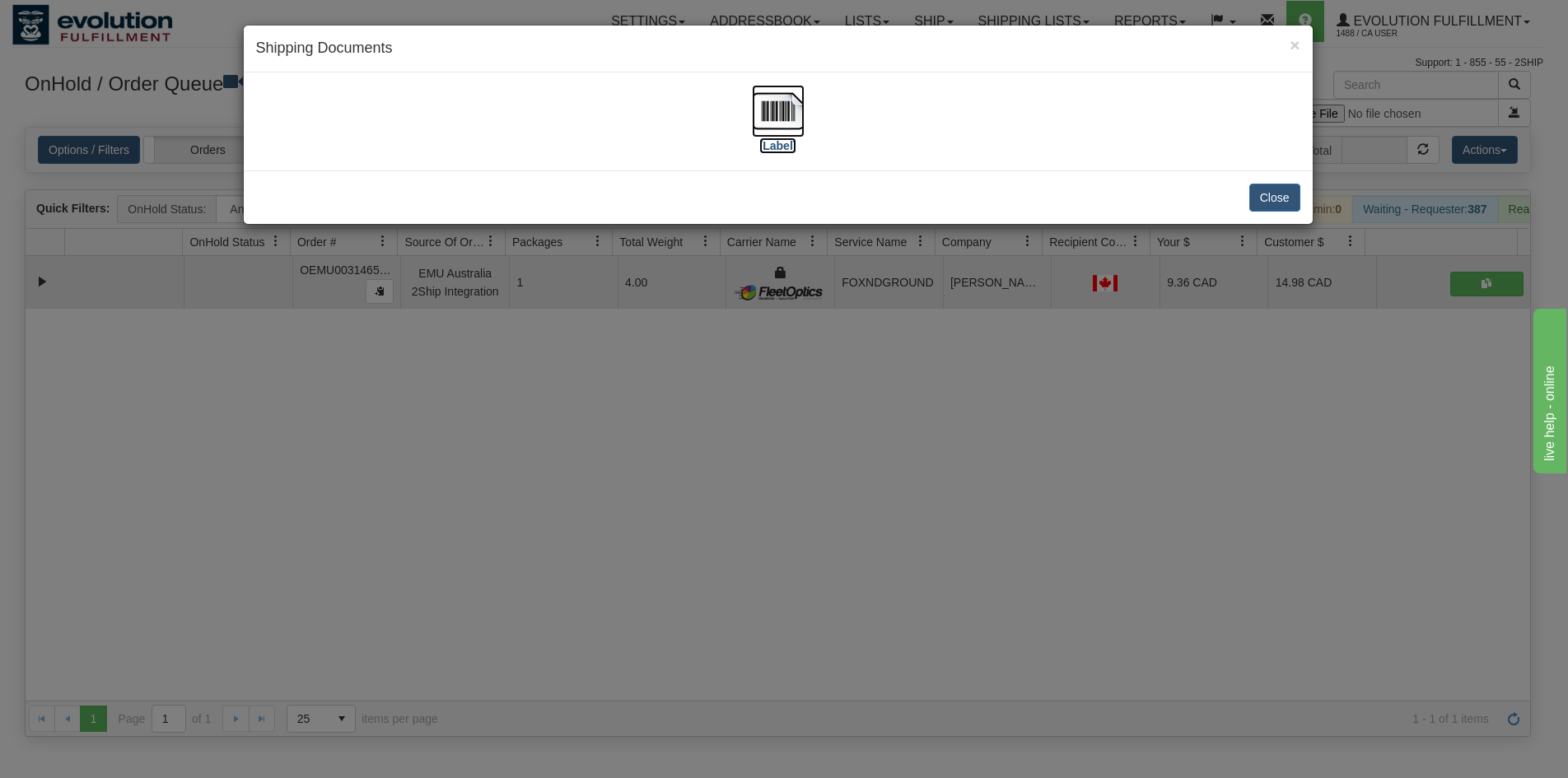
click at [763, 103] on img at bounding box center [778, 111] width 53 height 53
click at [739, 415] on div "× Shipping Documents [Label] Close" at bounding box center [784, 389] width 1568 height 778
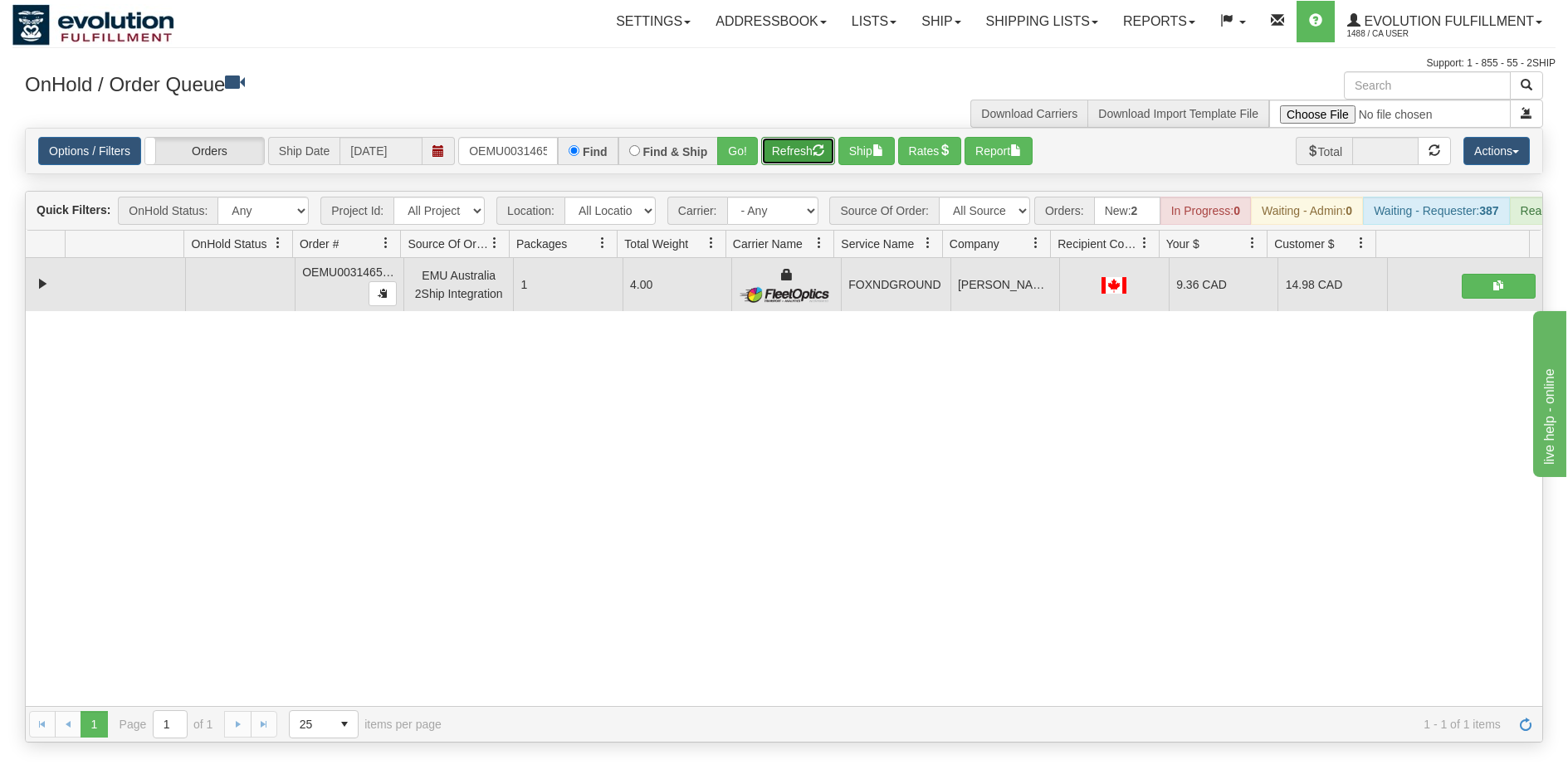
click at [780, 150] on button "Refresh" at bounding box center [798, 151] width 74 height 28
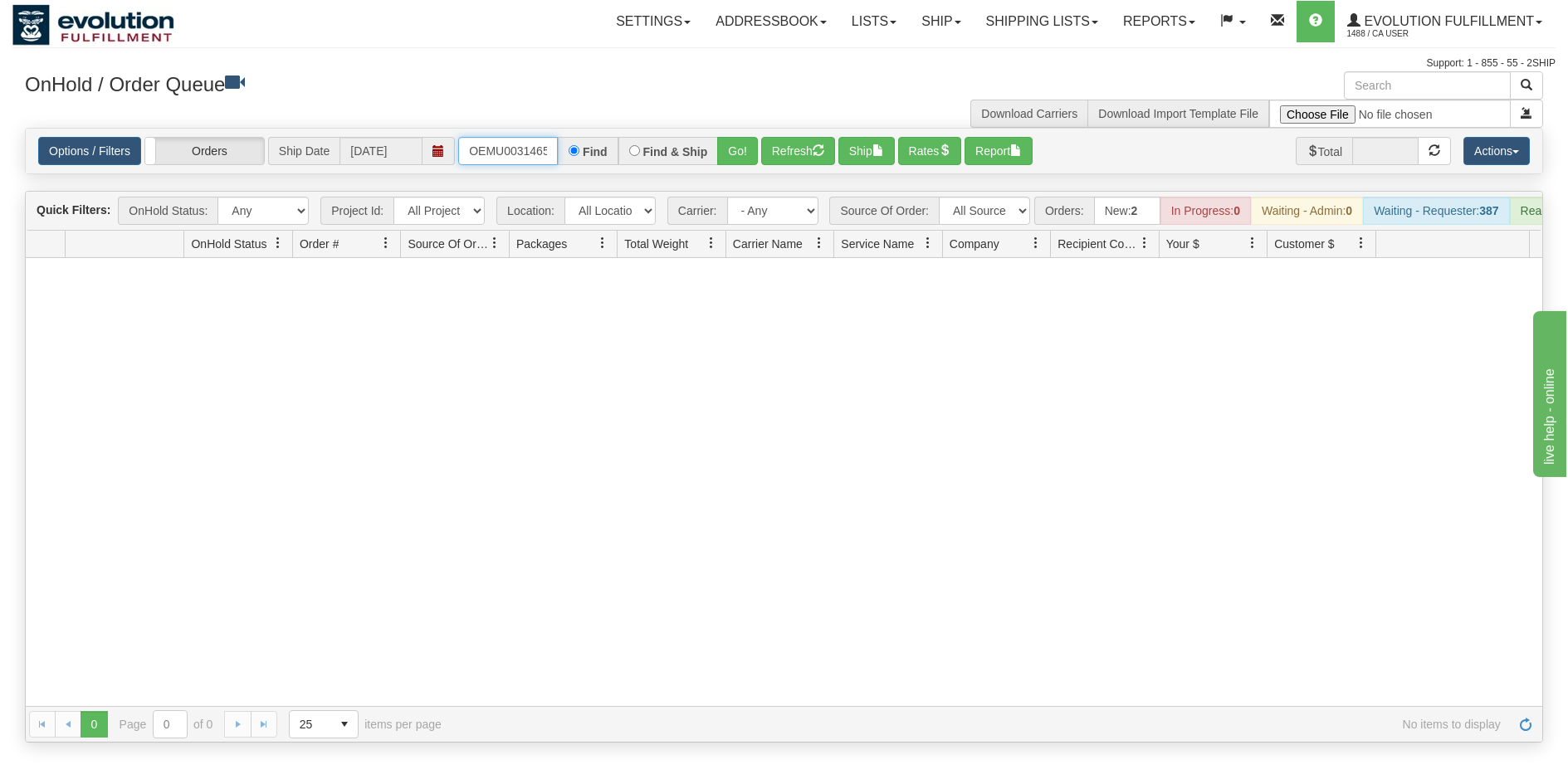
scroll to position [0, 21]
drag, startPoint x: 464, startPoint y: 146, endPoint x: 588, endPoint y: 158, distance: 124.6
click at [588, 158] on div "OEMU0031465001 Find Find & Ship Go!" at bounding box center [608, 151] width 300 height 28
type input "OEMU0031474001"
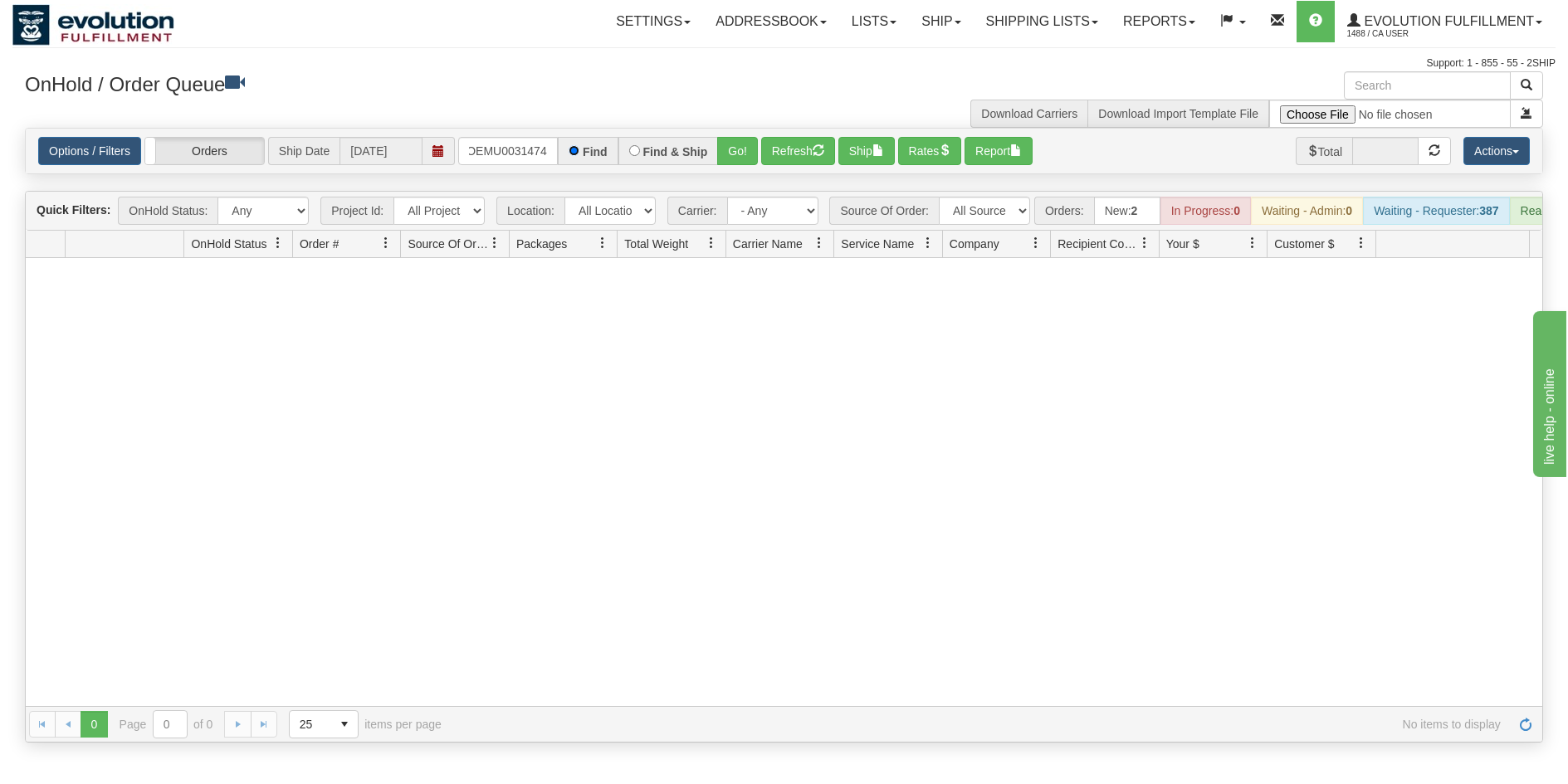
scroll to position [0, 0]
click at [726, 152] on button "Go!" at bounding box center [737, 151] width 41 height 28
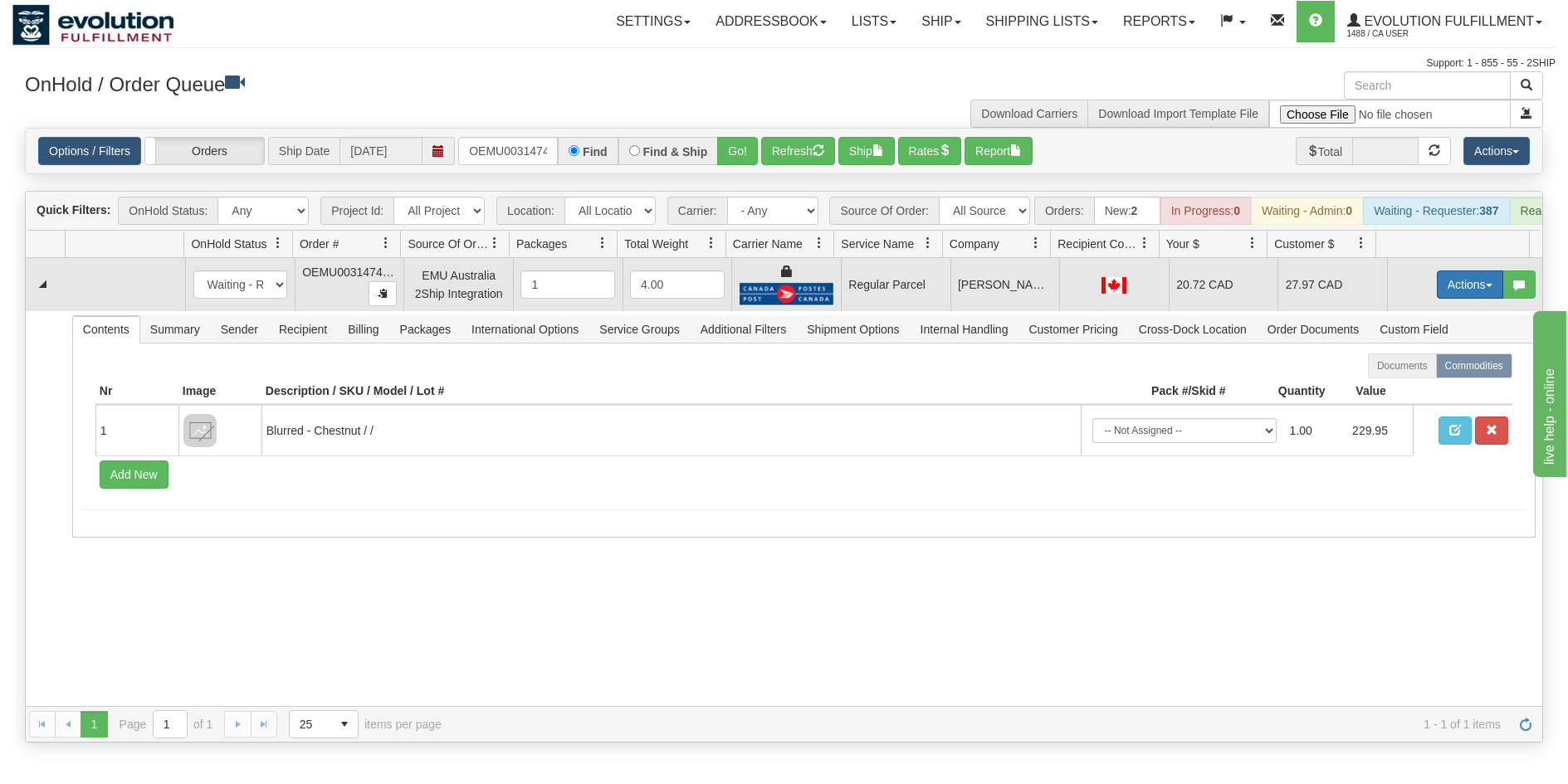
click at [1446, 292] on button "Actions" at bounding box center [1470, 284] width 66 height 28
click at [1429, 366] on span "Rate All Services" at bounding box center [1436, 359] width 99 height 13
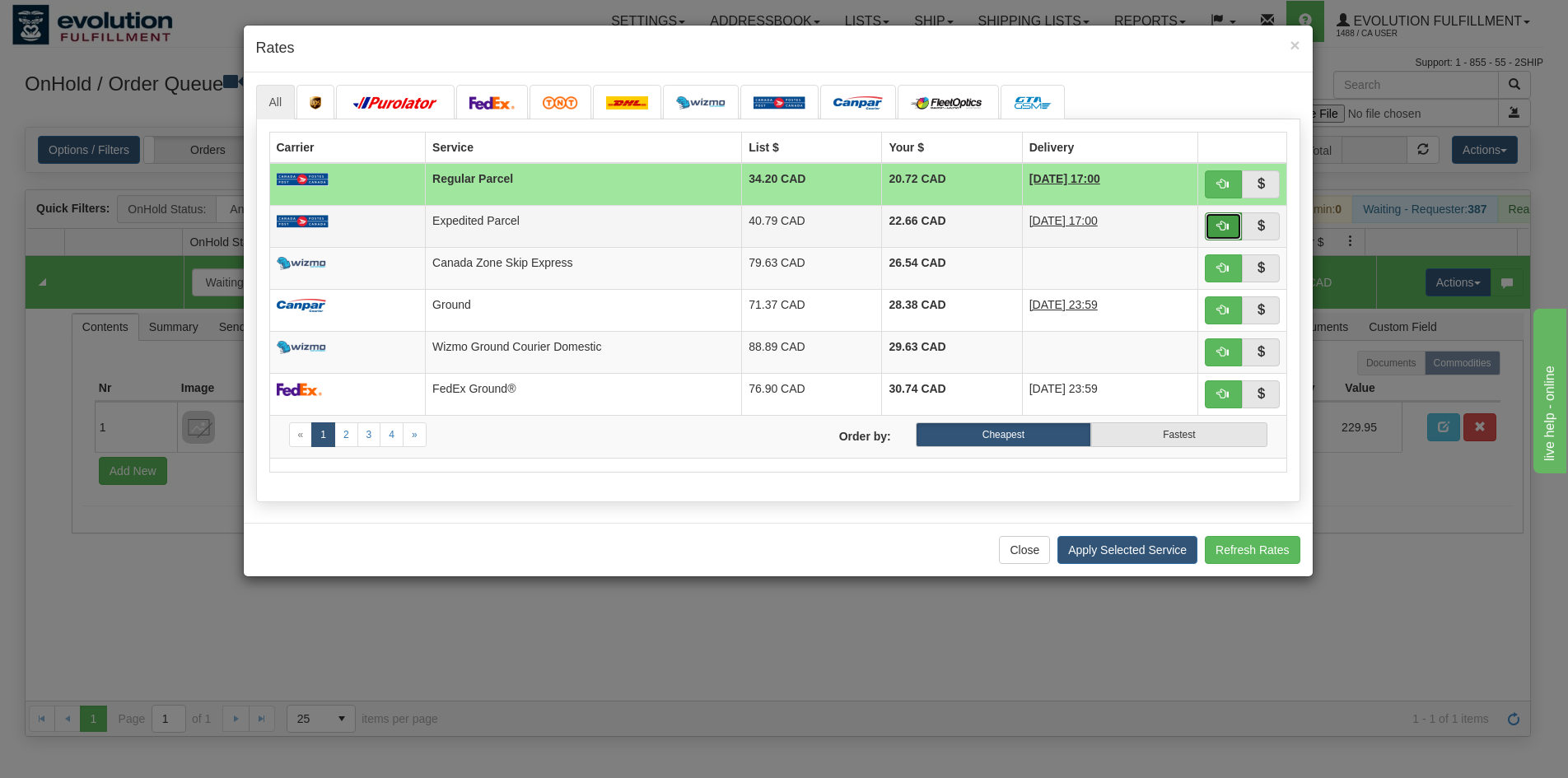
click at [1215, 229] on button "button" at bounding box center [1223, 227] width 38 height 28
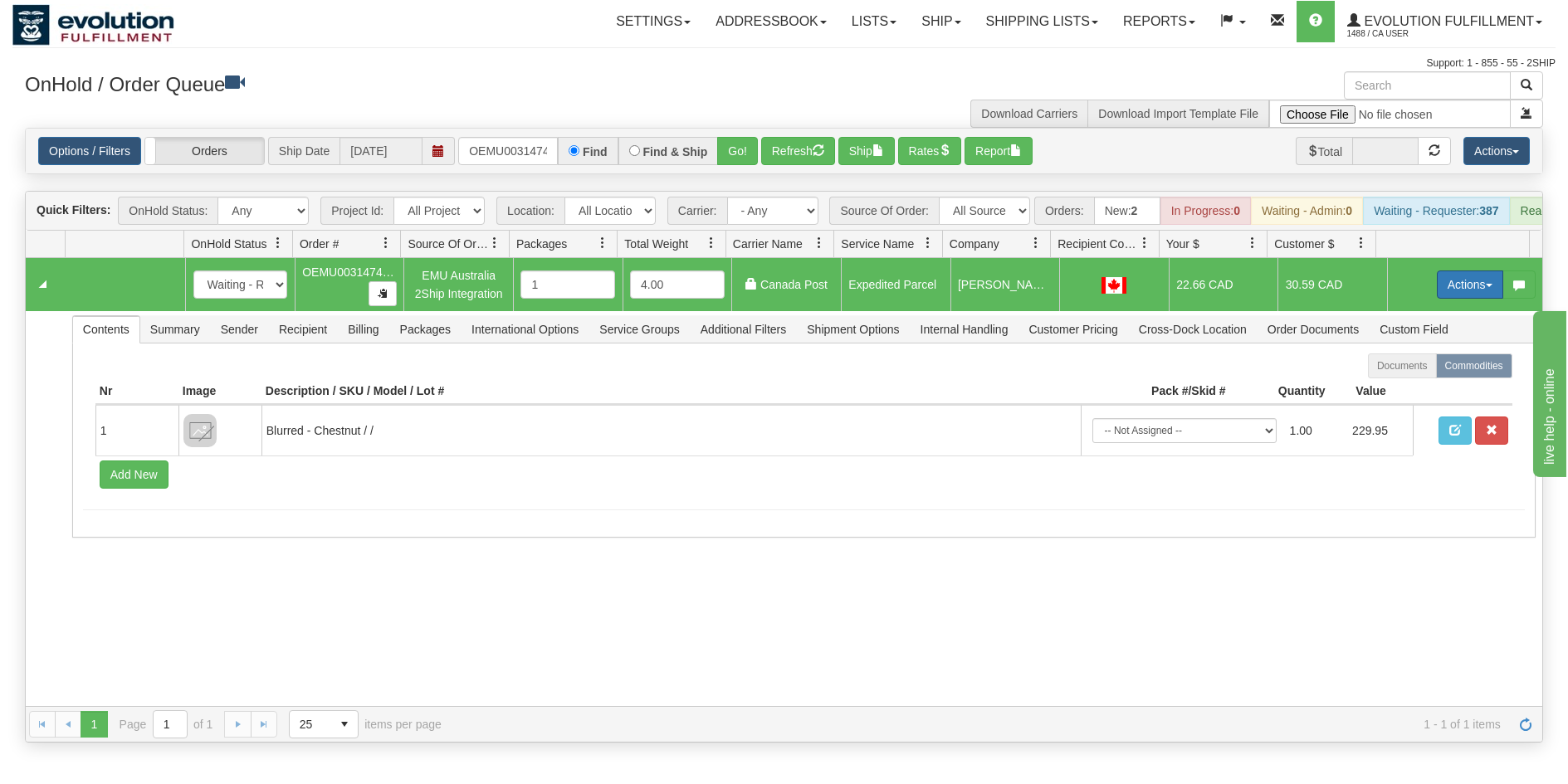
click at [1445, 295] on button "Actions" at bounding box center [1470, 284] width 66 height 28
click at [1411, 391] on link "Ship" at bounding box center [1436, 381] width 133 height 21
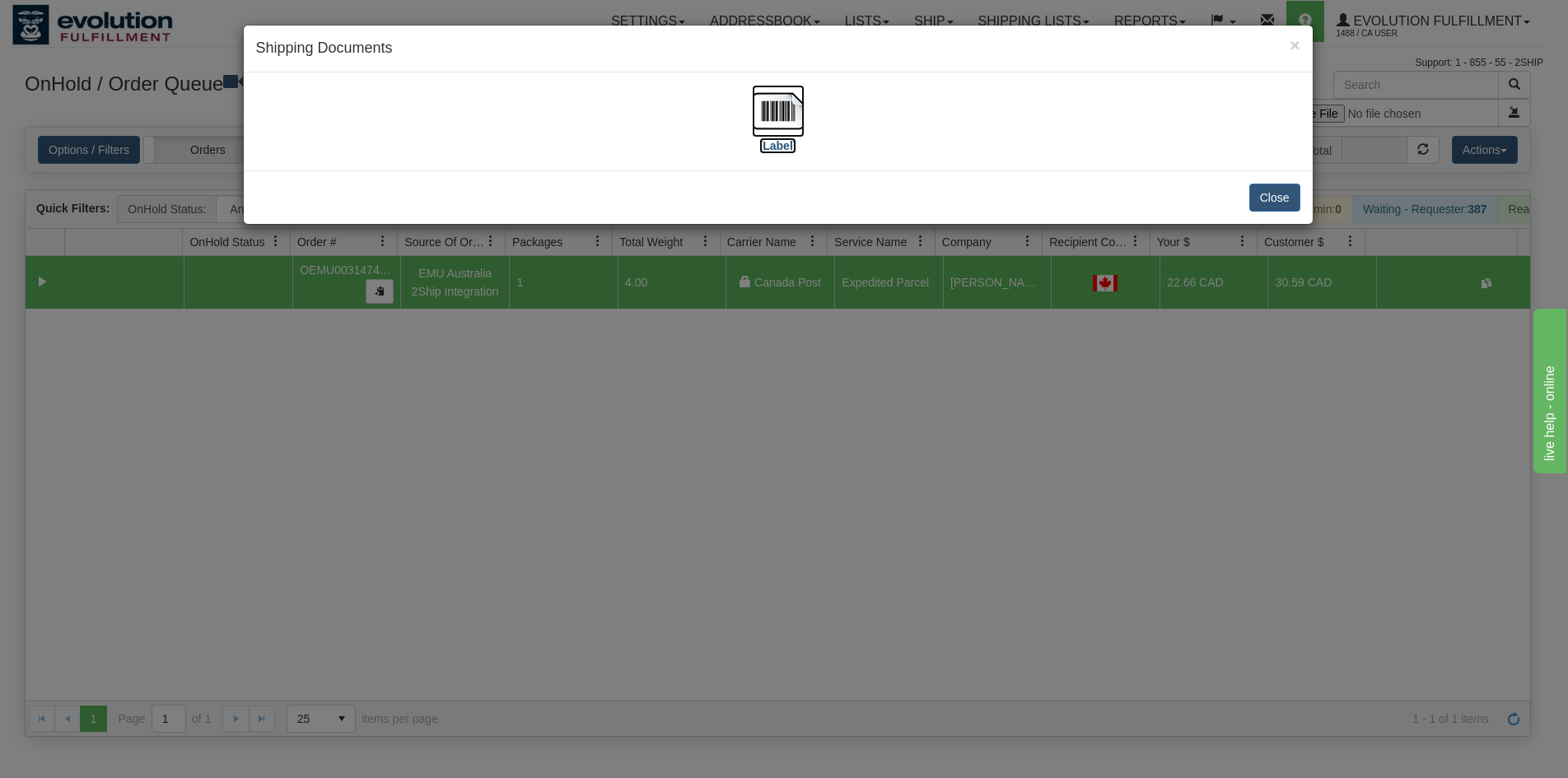
click at [762, 113] on img at bounding box center [778, 111] width 53 height 53
click at [726, 603] on div "× Shipping Documents [Label] Close" at bounding box center [784, 389] width 1568 height 778
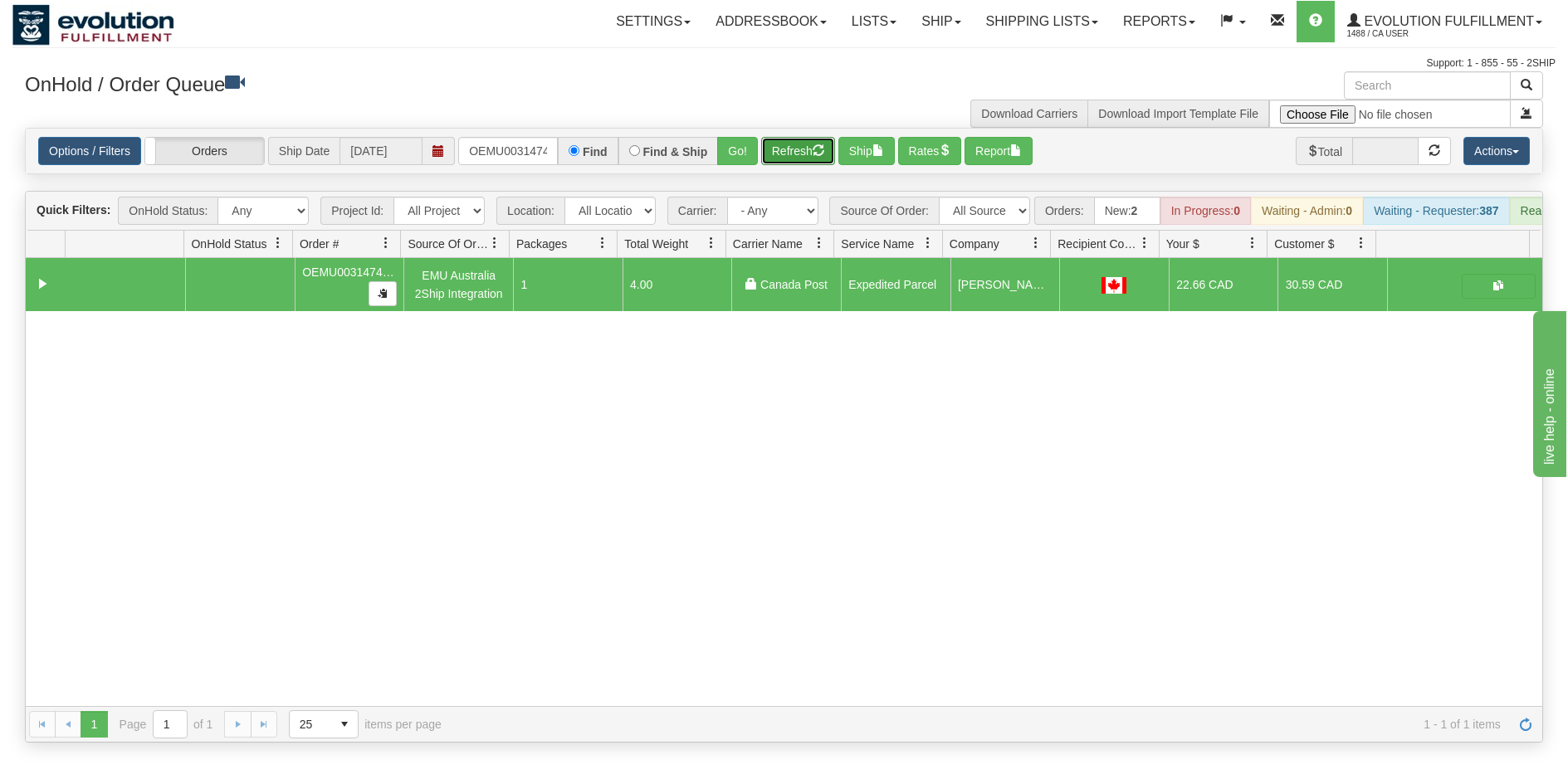
click at [787, 155] on button "Refresh" at bounding box center [798, 151] width 74 height 28
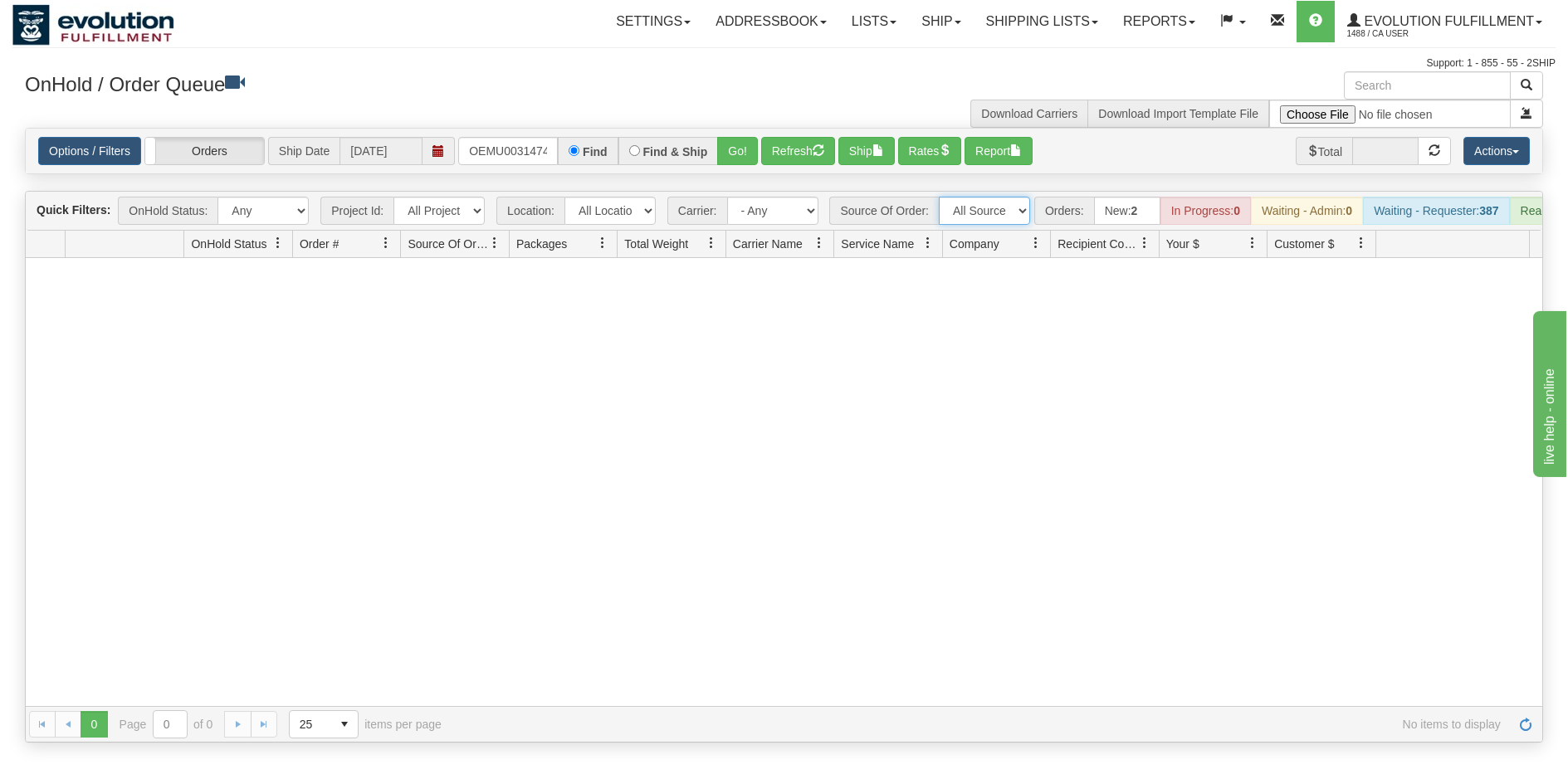
click at [1010, 216] on select "All Sources AirBlaster 2Ship Integration Ambler Apparel 2Ship Integration BC [M…" at bounding box center [984, 211] width 91 height 28
select select "EMU Australia 2Ship Integration"
click at [939, 197] on select "All Sources AirBlaster 2Ship Integration Ambler Apparel 2Ship Integration BC [M…" at bounding box center [984, 211] width 91 height 28
drag, startPoint x: 472, startPoint y: 158, endPoint x: 597, endPoint y: 169, distance: 125.5
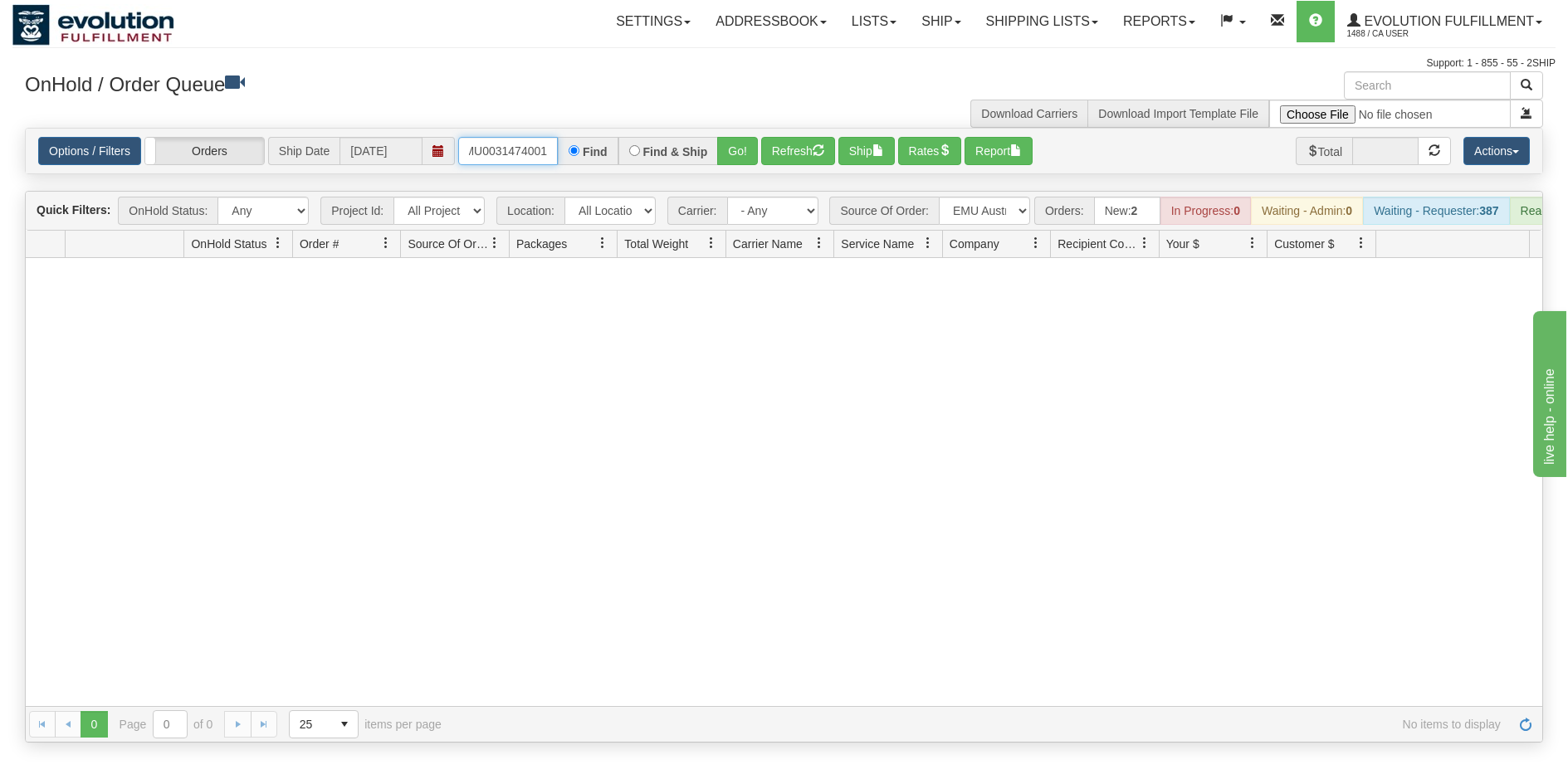
click at [597, 169] on div "Options / Filters Group Shipments Orders Ship Date [DATE] OEMU0031474001 Find F…" at bounding box center [784, 151] width 1517 height 45
click at [811, 151] on button "Refresh" at bounding box center [798, 151] width 74 height 28
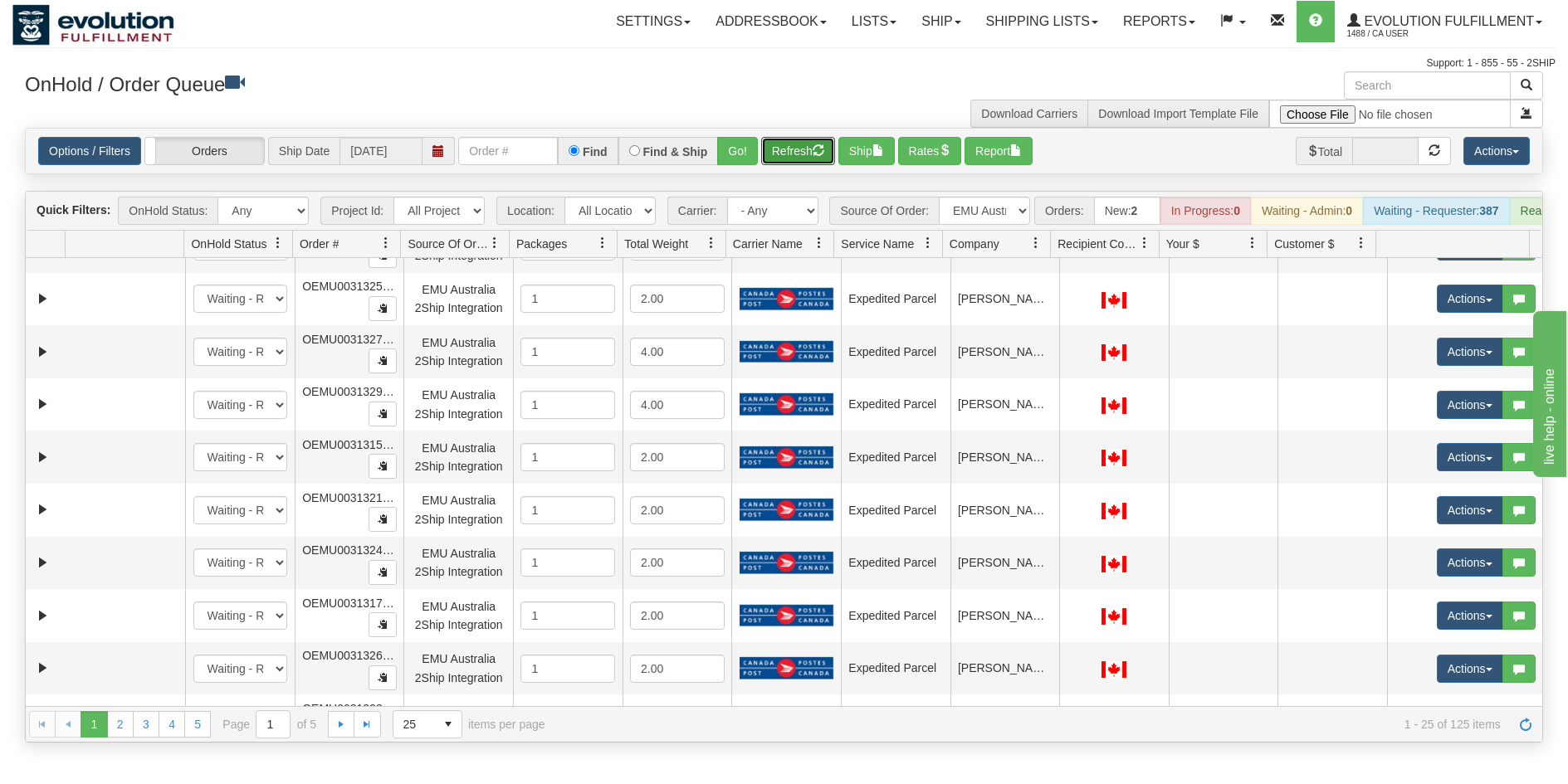
scroll to position [871, 0]
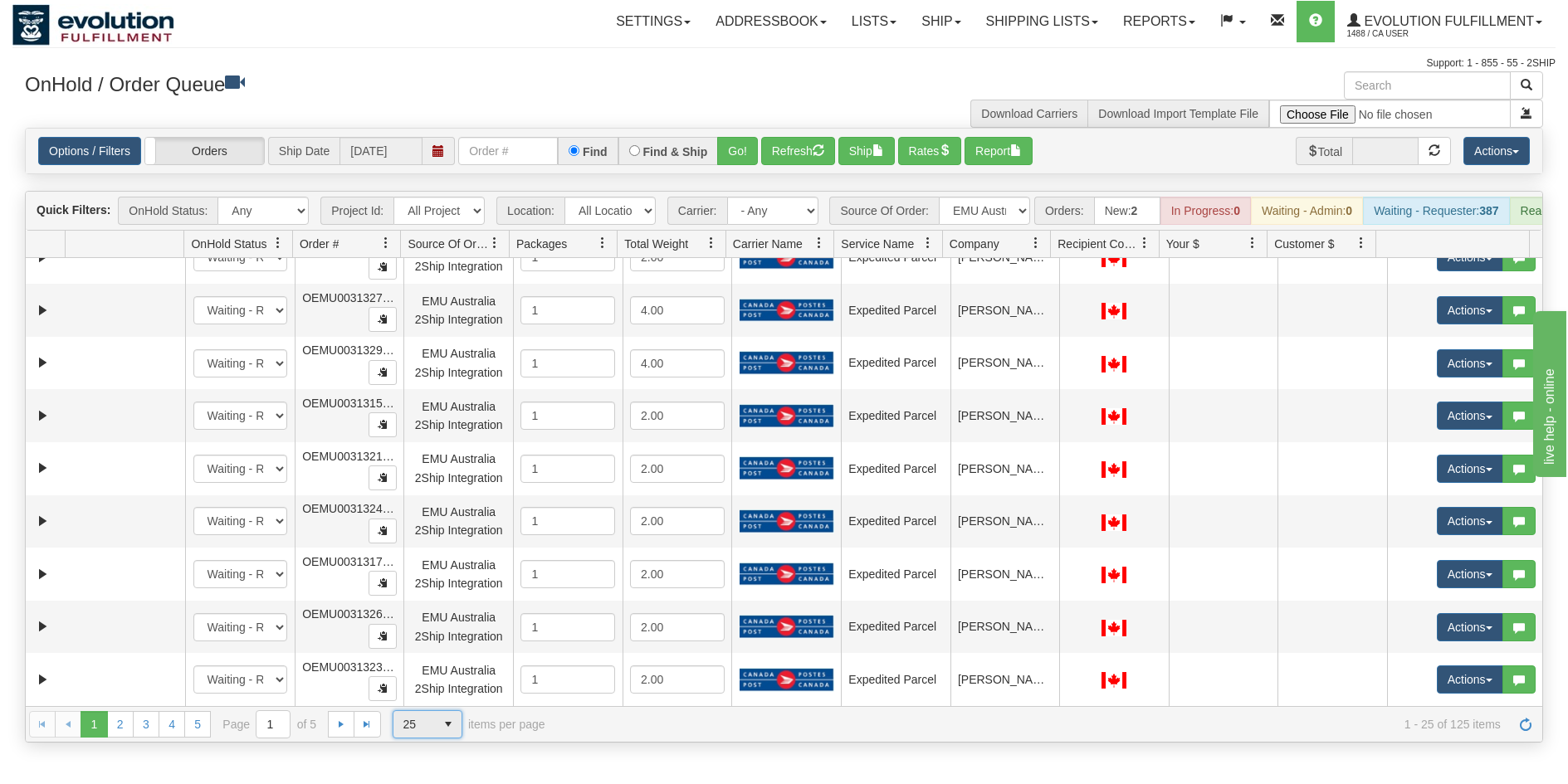
click at [433, 738] on span "25" at bounding box center [414, 725] width 42 height 27
click at [425, 707] on li "100" at bounding box center [426, 710] width 68 height 23
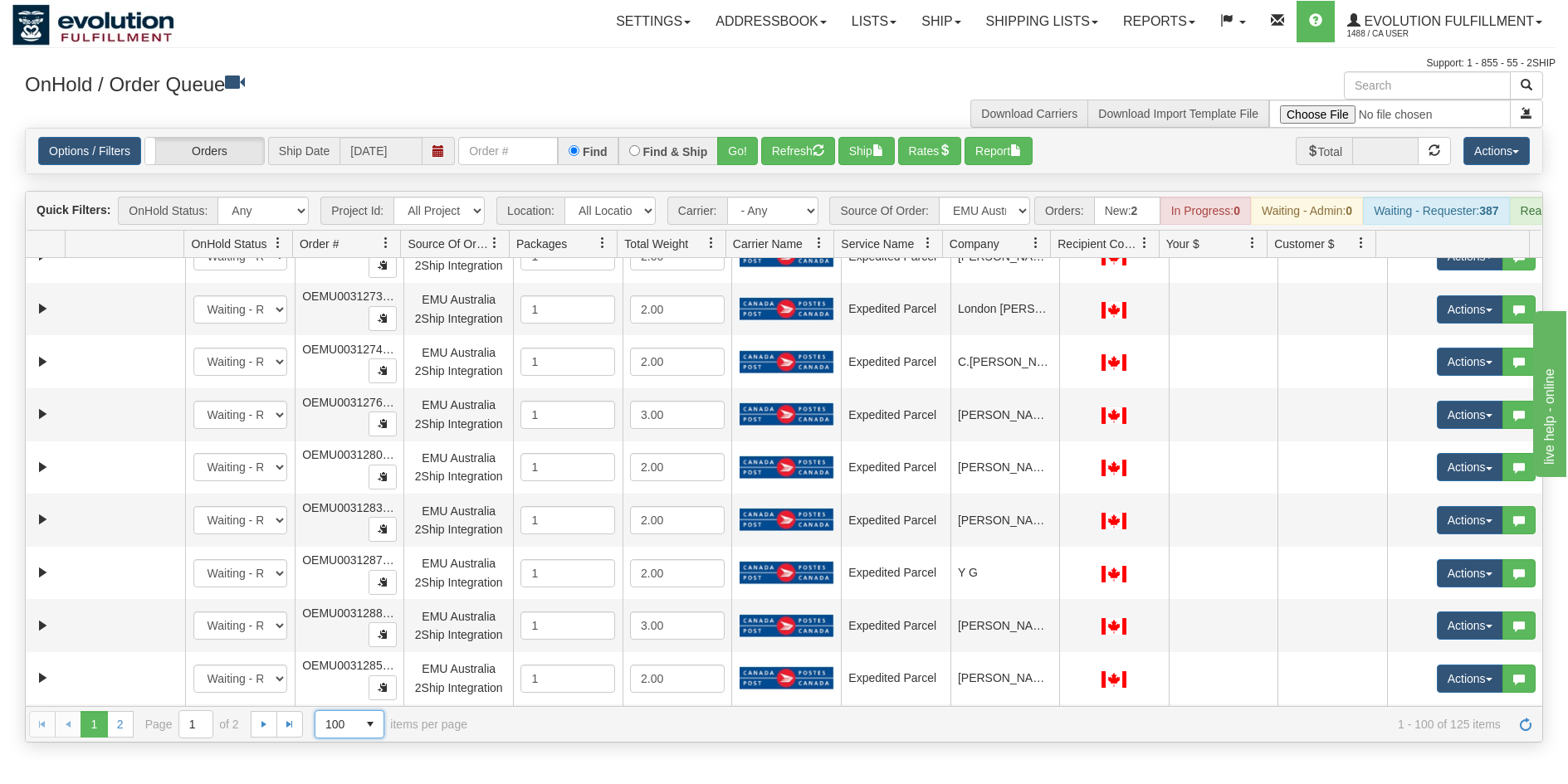
scroll to position [0, 0]
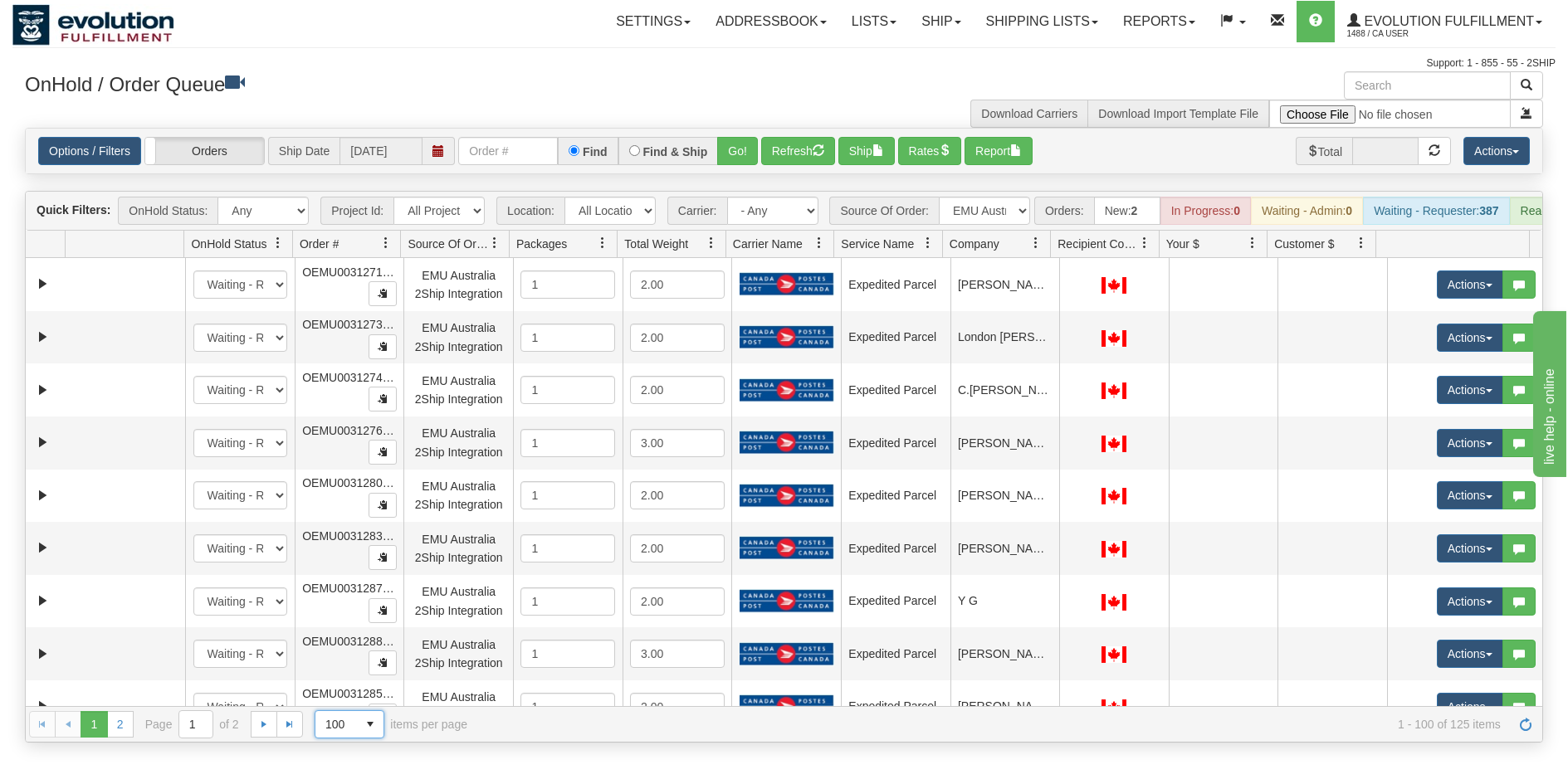
click at [1034, 250] on span at bounding box center [1035, 243] width 13 height 13
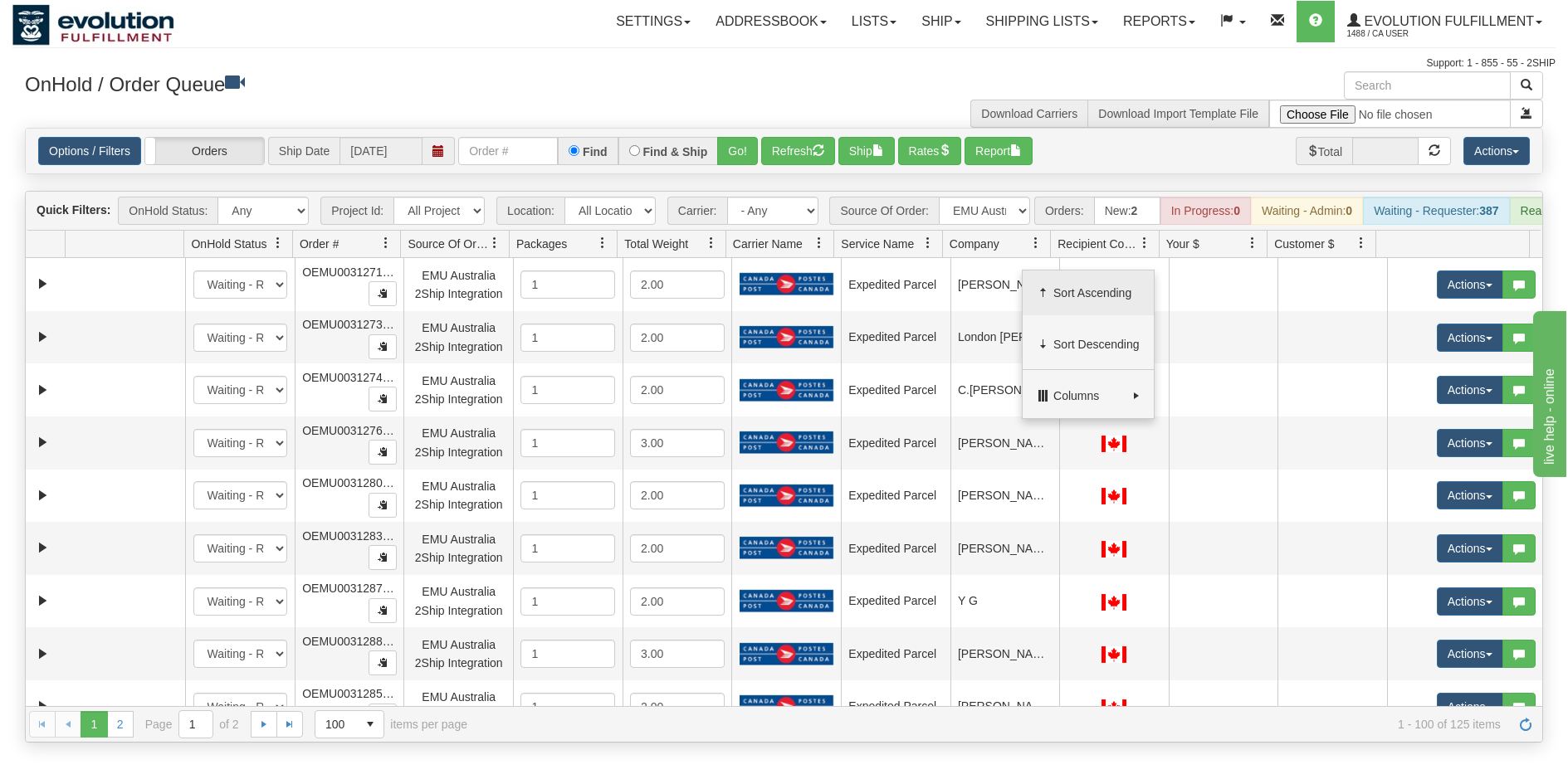
click at [1055, 294] on span "Sort Ascending" at bounding box center [1096, 292] width 86 height 17
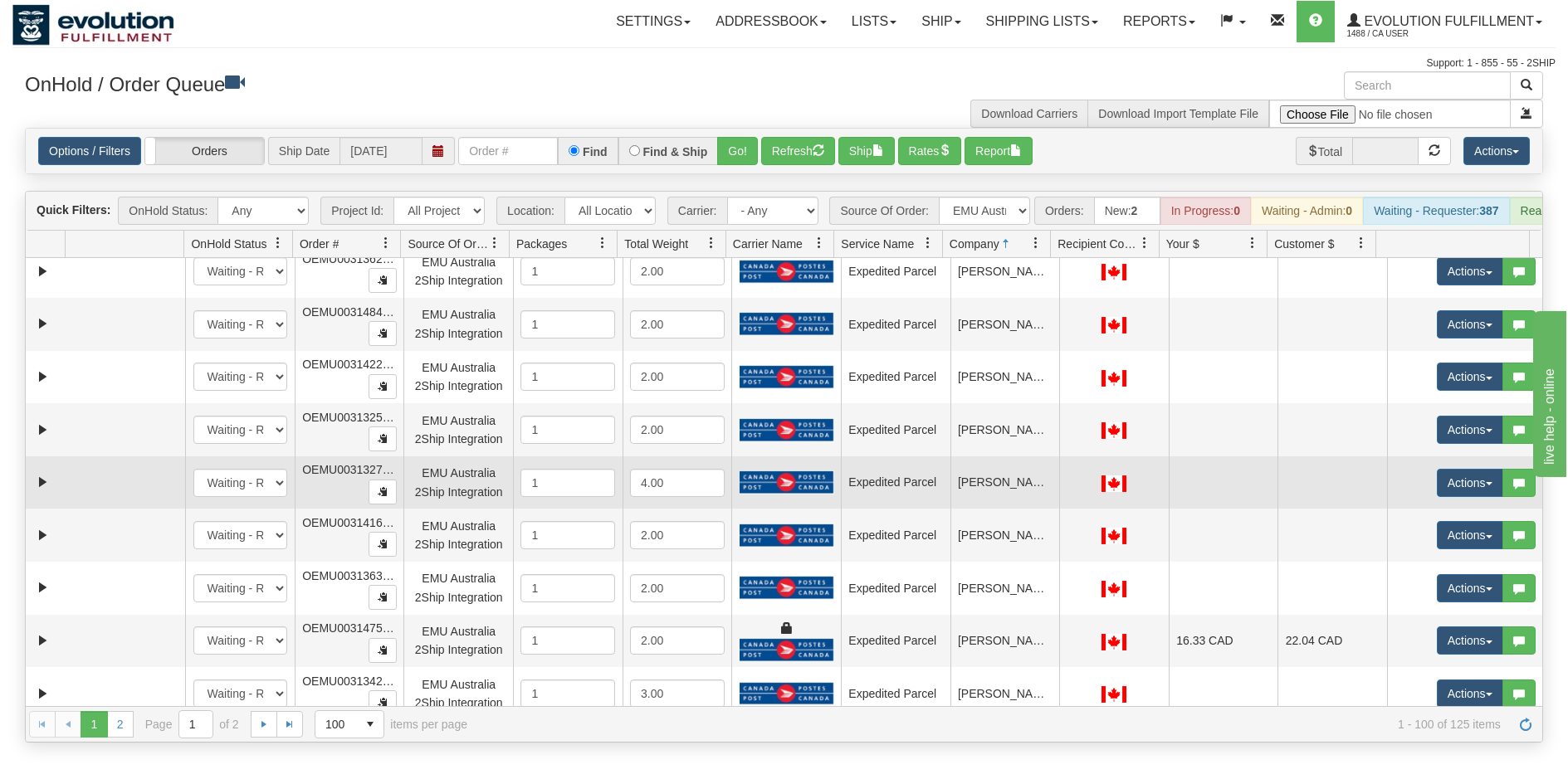
scroll to position [1991, 0]
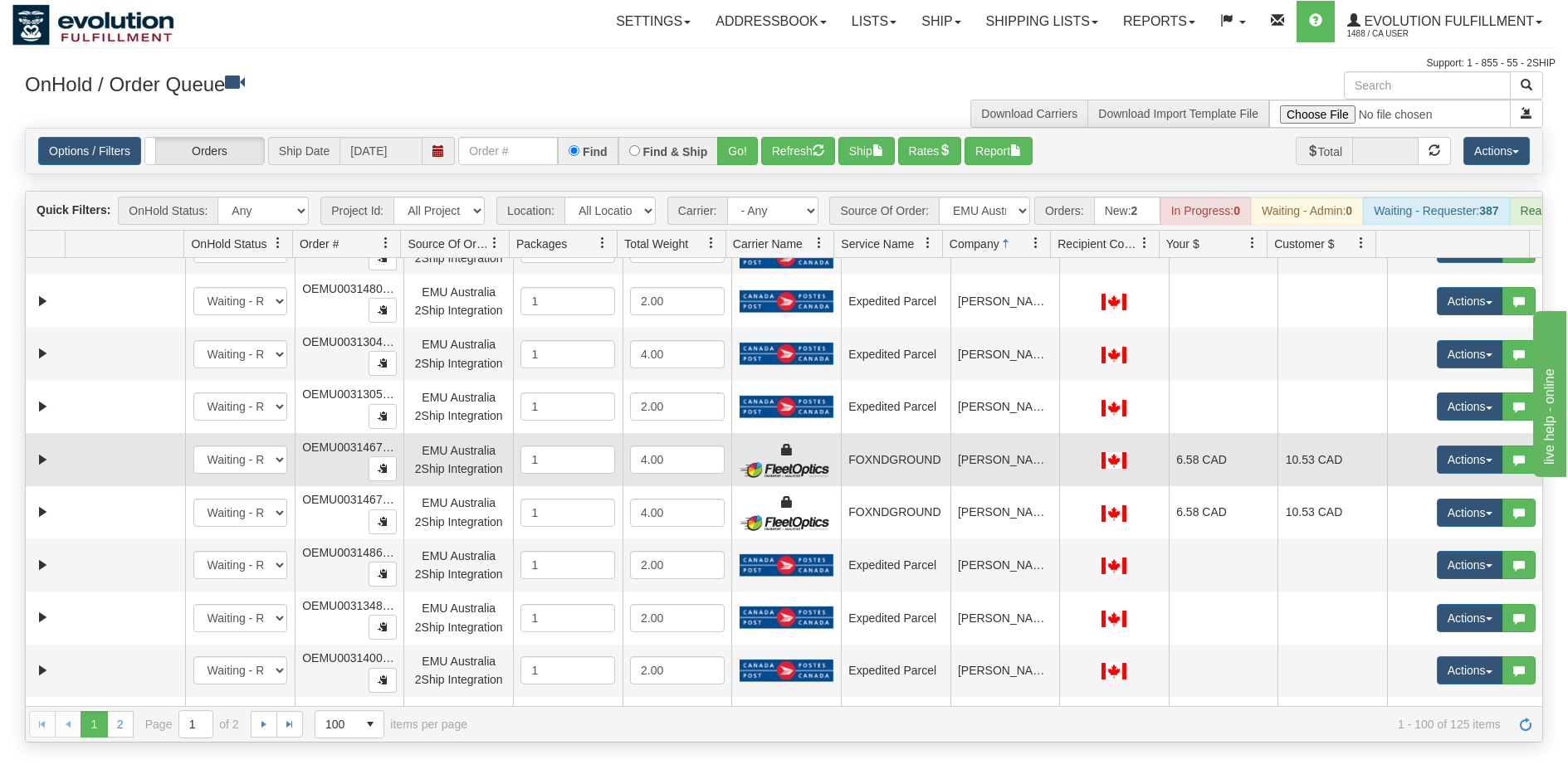
click at [985, 485] on td "[PERSON_NAME]" at bounding box center [1005, 460] width 110 height 53
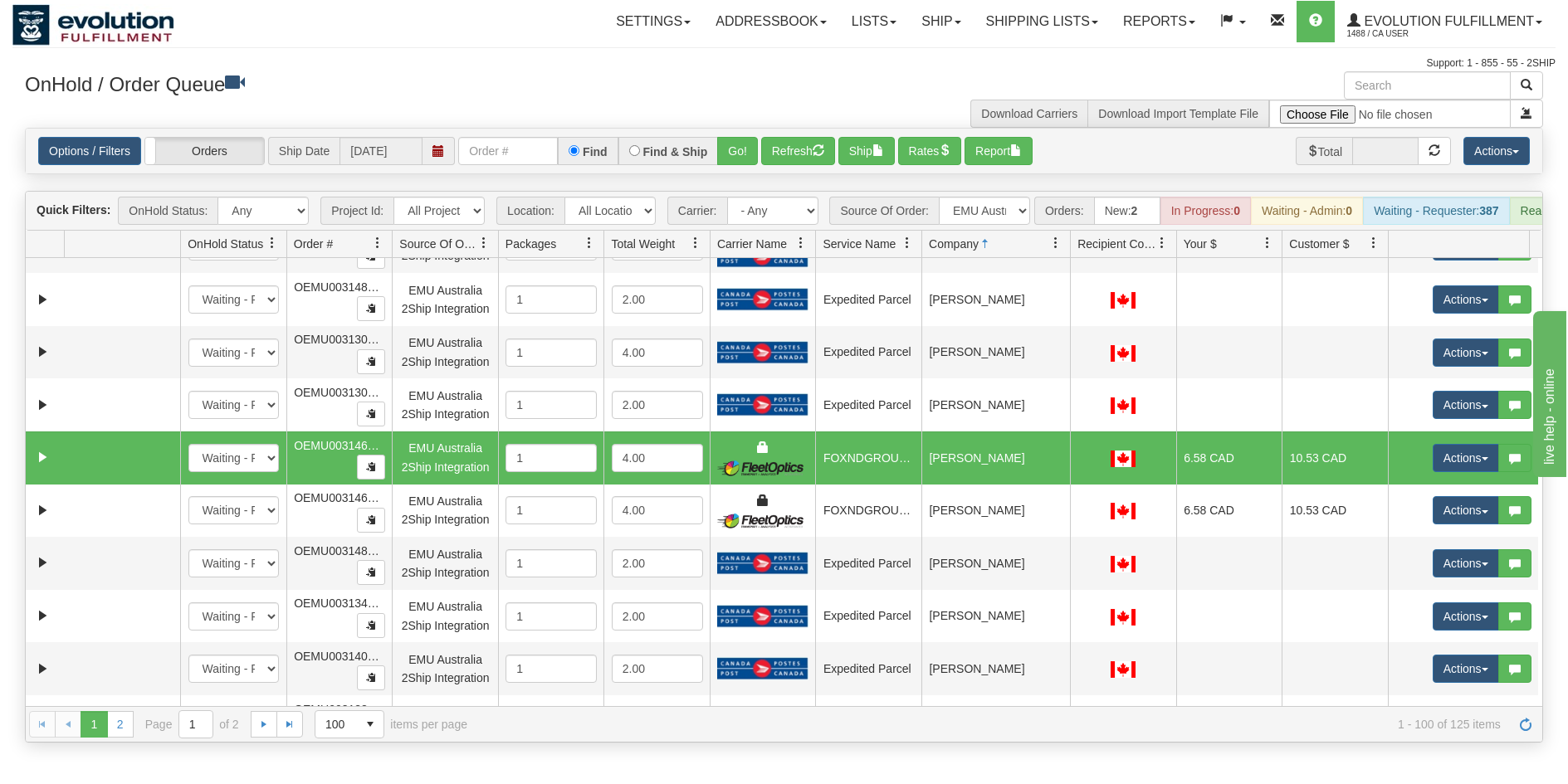
drag, startPoint x: 1050, startPoint y: 248, endPoint x: 1060, endPoint y: 248, distance: 10.0
click at [1060, 248] on div "Id Location Request Id Reply Id OnHold Status Order # Source Of Order Packages …" at bounding box center [777, 244] width 1504 height 27
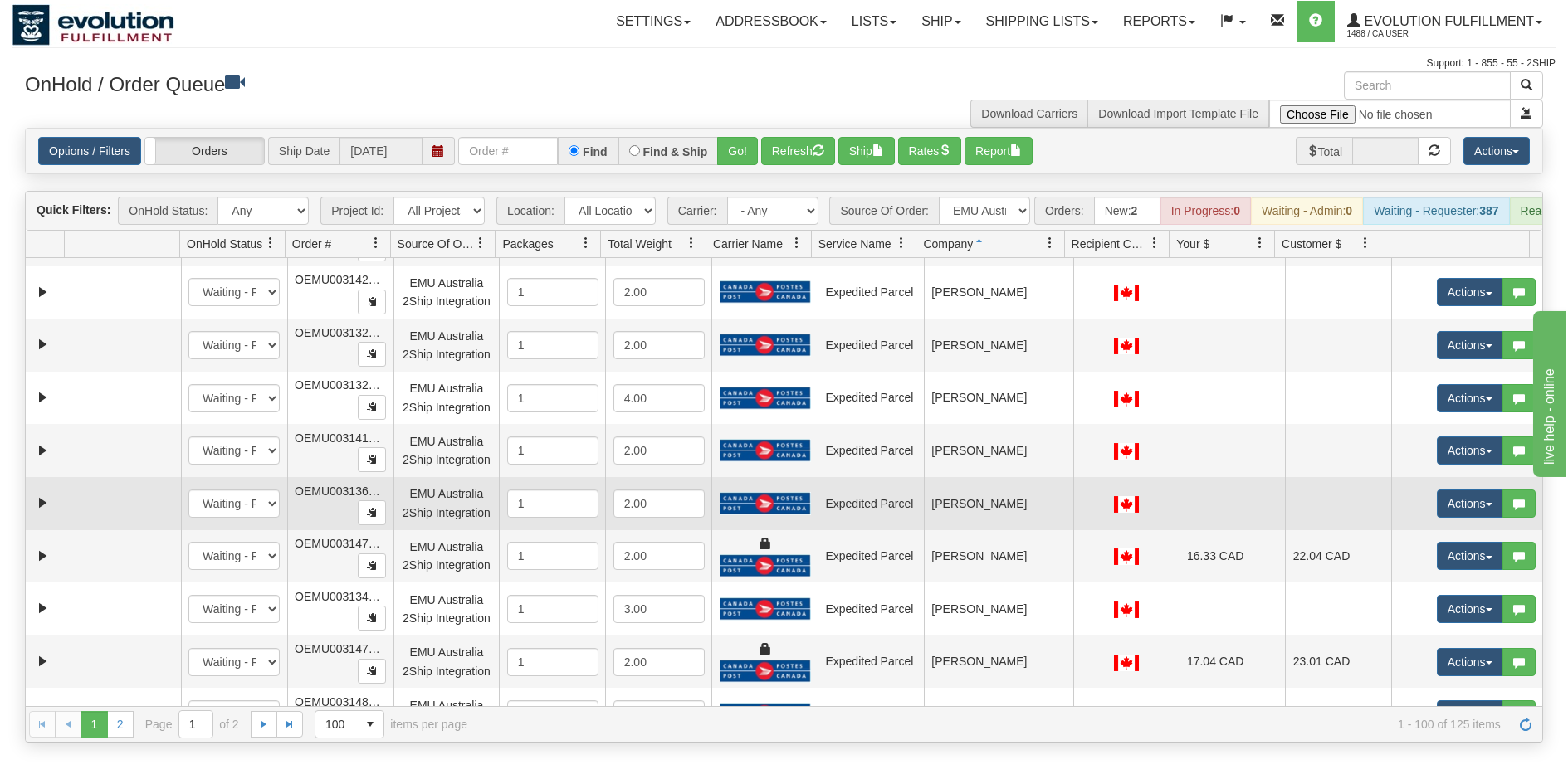
scroll to position [1659, 0]
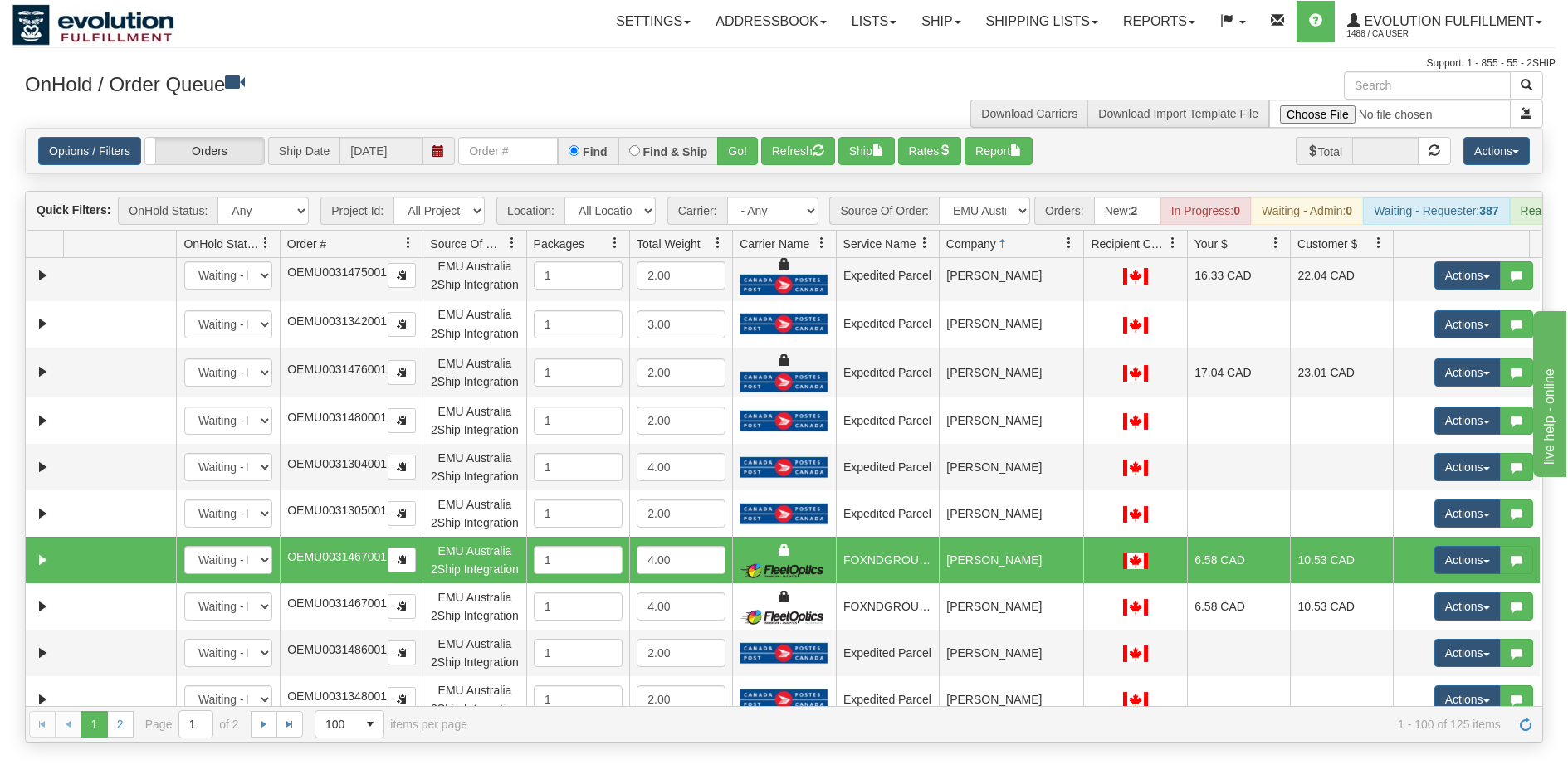
drag, startPoint x: 392, startPoint y: 249, endPoint x: 403, endPoint y: 255, distance: 12.5
click at [403, 255] on div "Id Location Request Id Reply Id OnHold Status Order # Source Of Order Packages …" at bounding box center [777, 244] width 1504 height 27
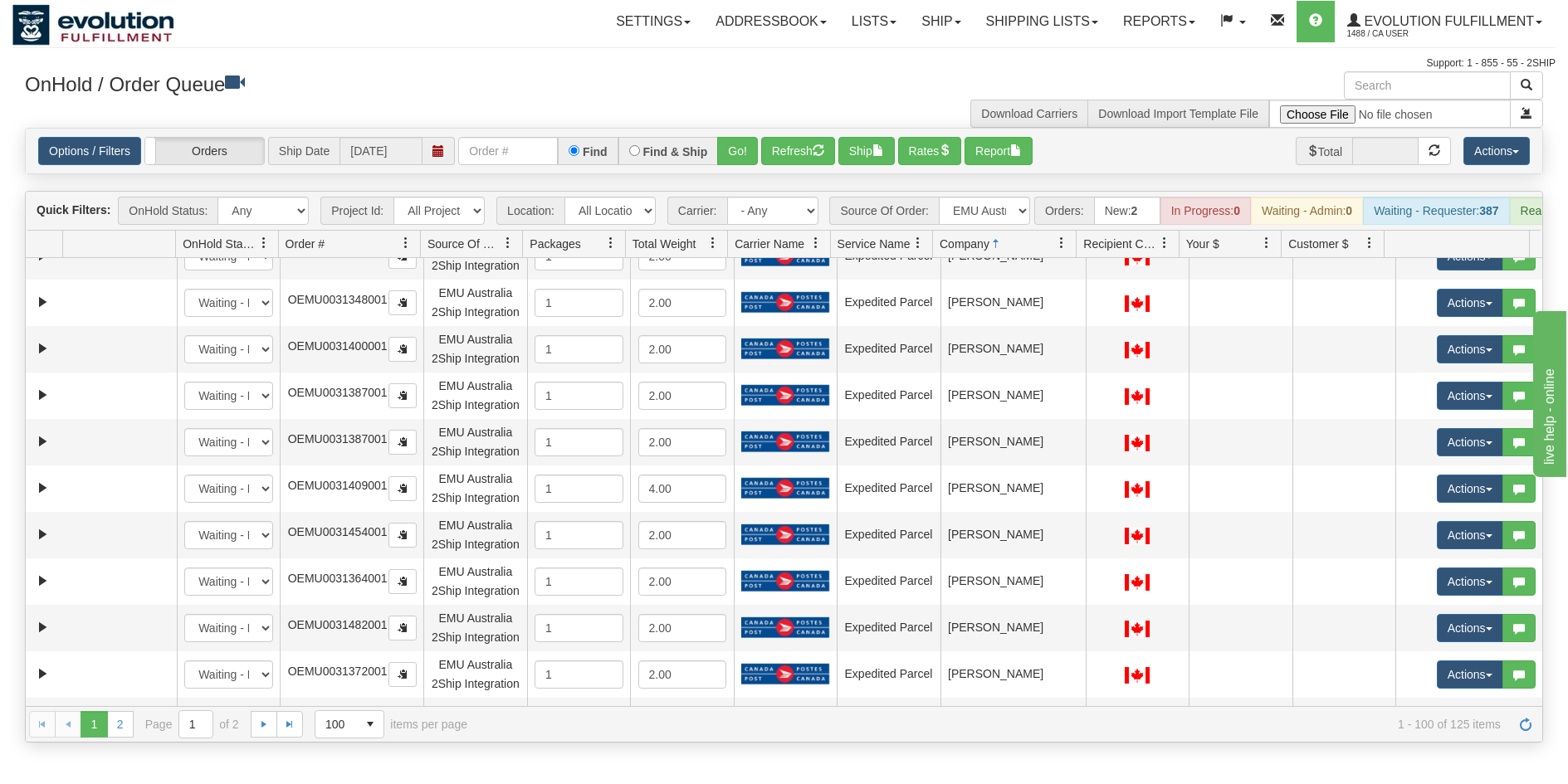
scroll to position [2075, 0]
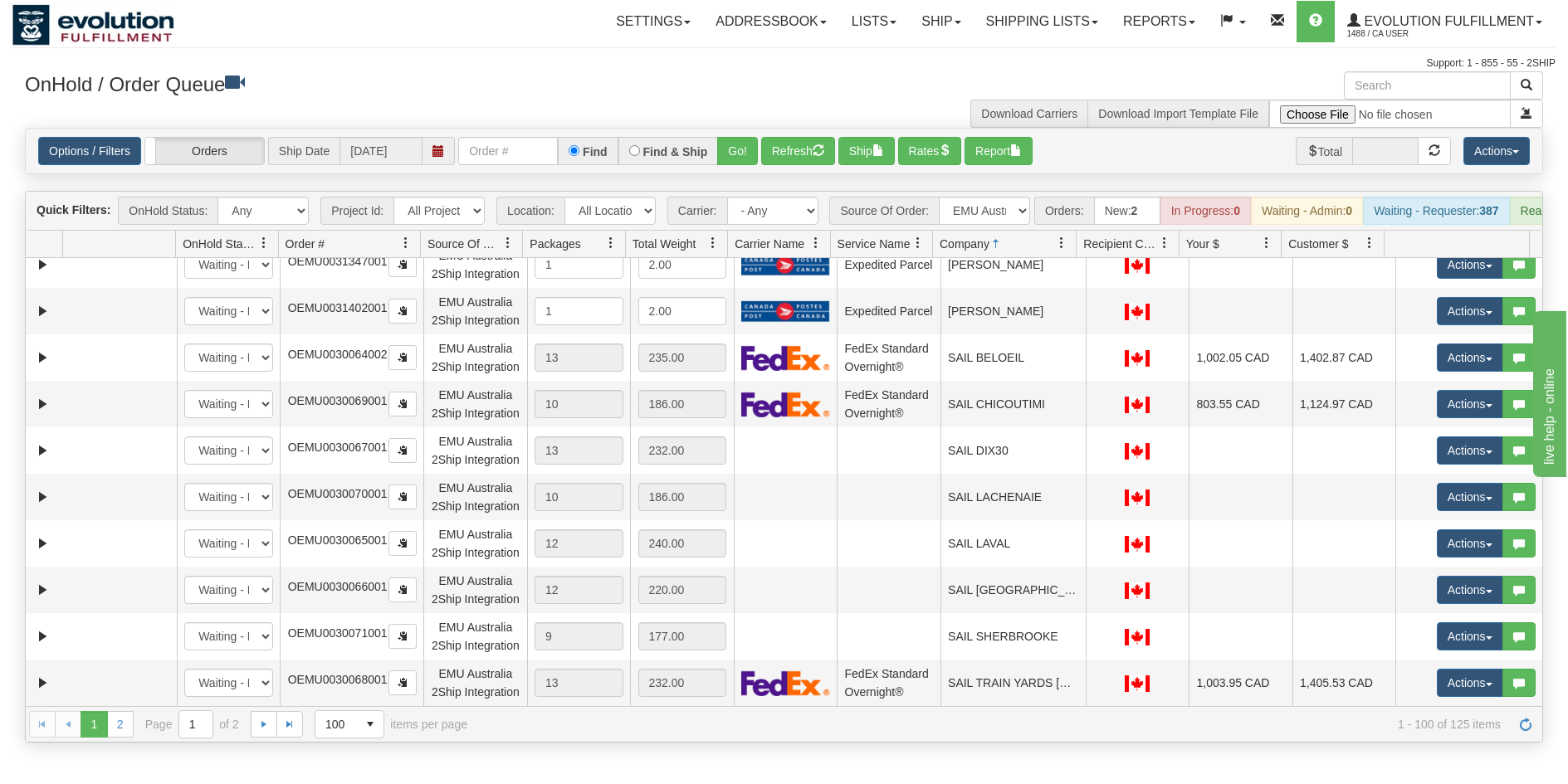
scroll to position [5726, 0]
click at [867, 153] on button "Ship" at bounding box center [867, 151] width 57 height 28
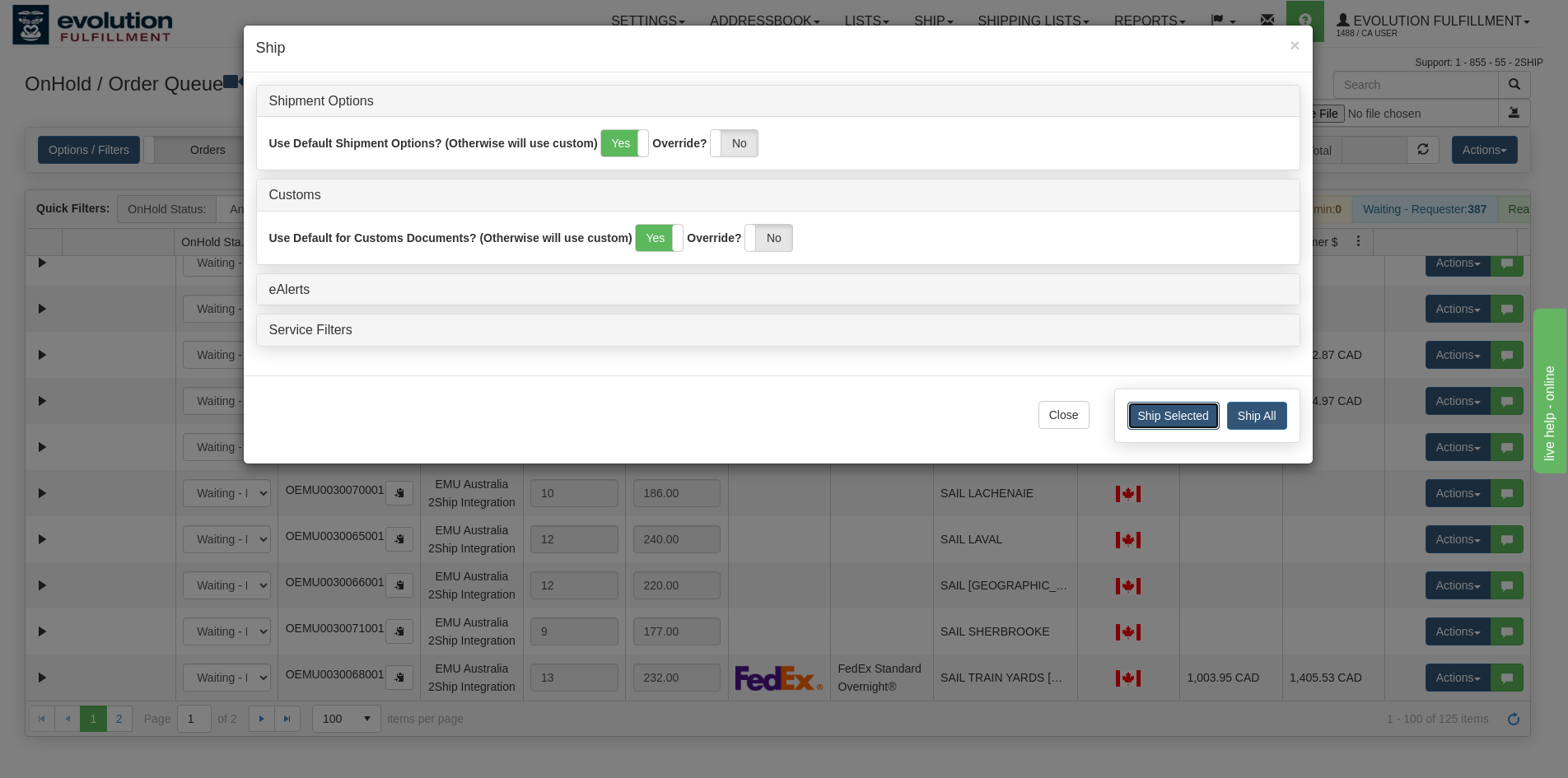
click at [1150, 412] on button "Ship Selected" at bounding box center [1173, 416] width 92 height 28
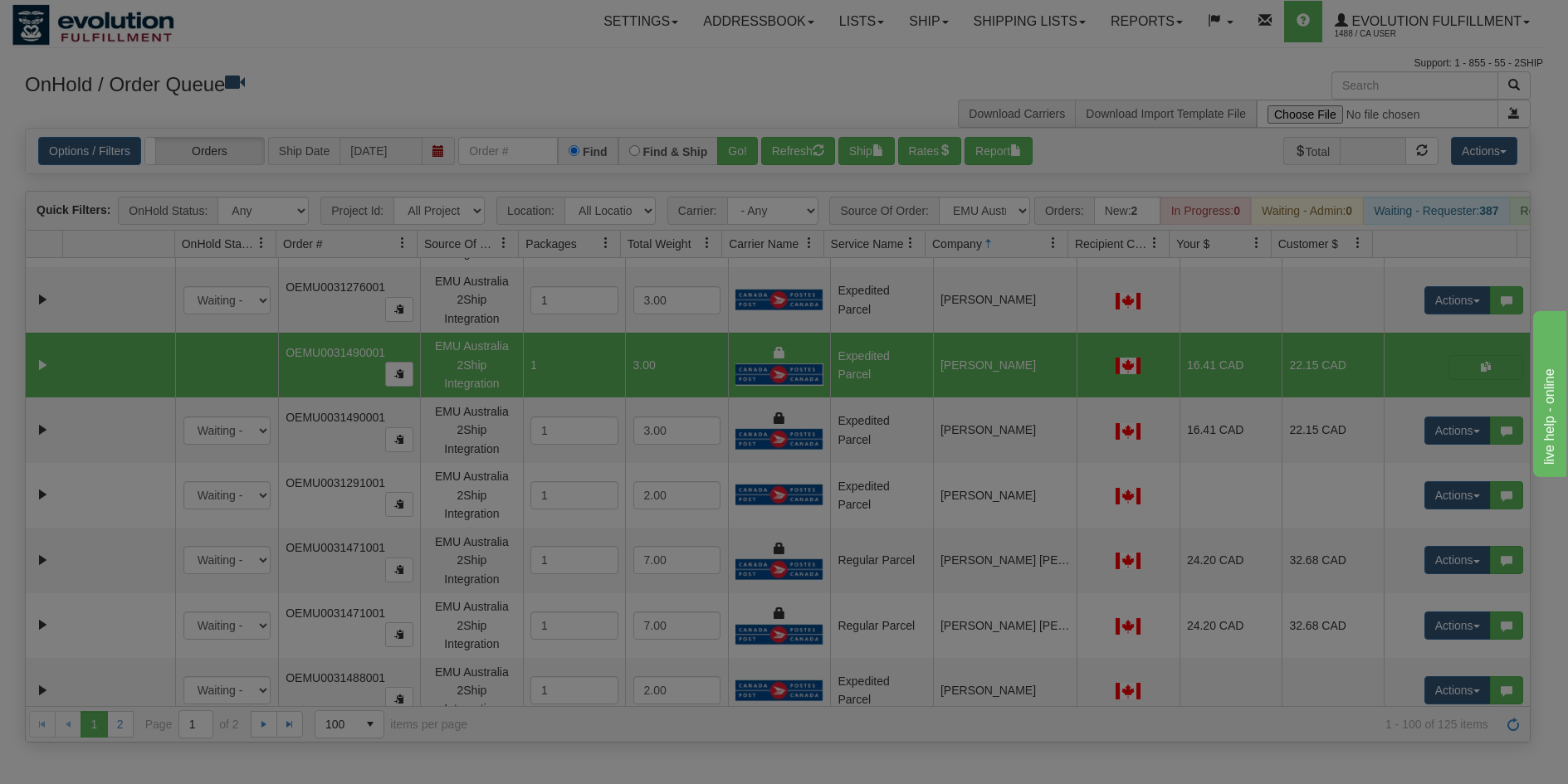
scroll to position [3154, 0]
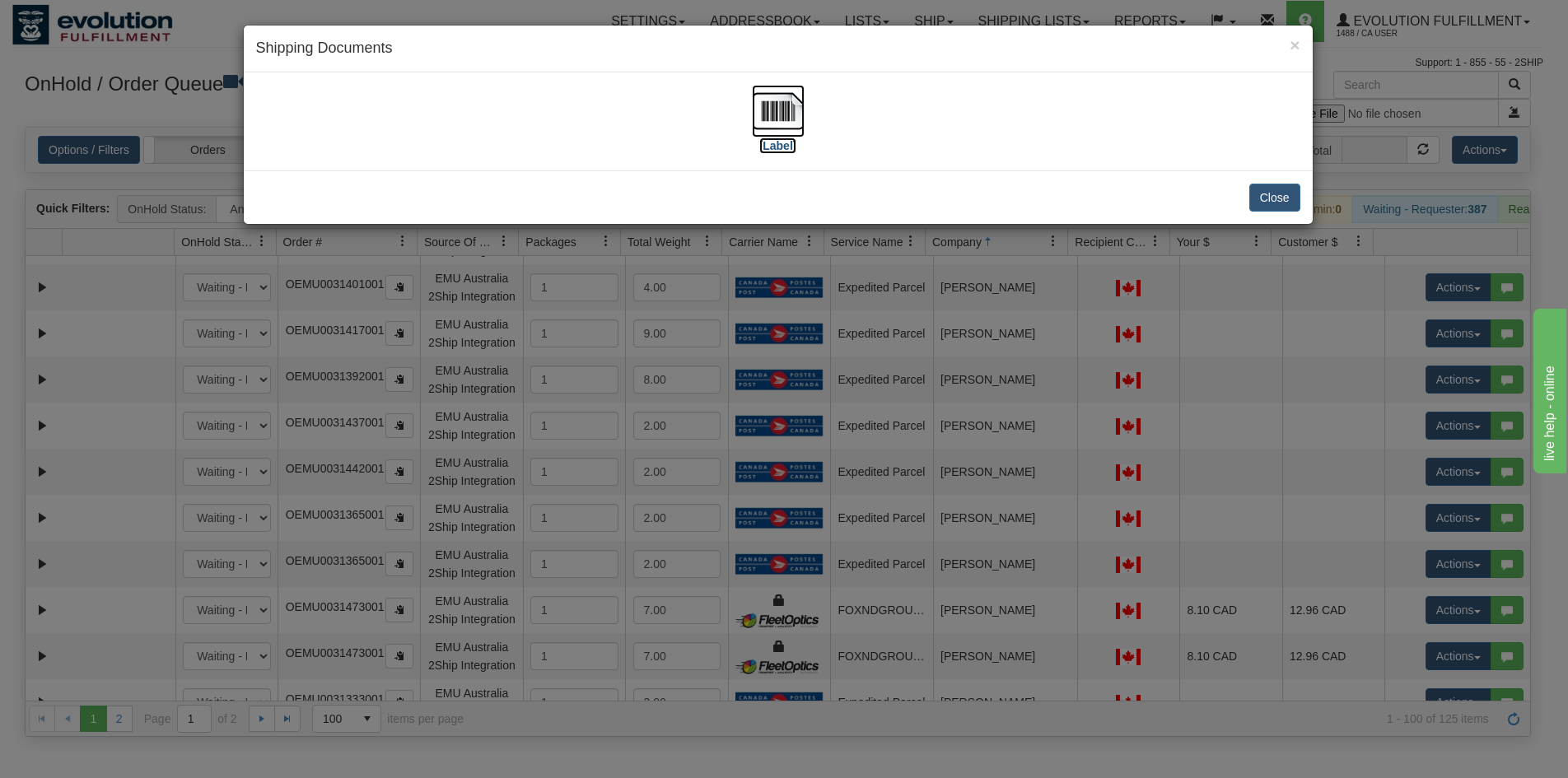
click at [795, 112] on img at bounding box center [778, 111] width 53 height 53
click at [908, 341] on div "× Shipping Documents [Label] Close" at bounding box center [784, 389] width 1568 height 778
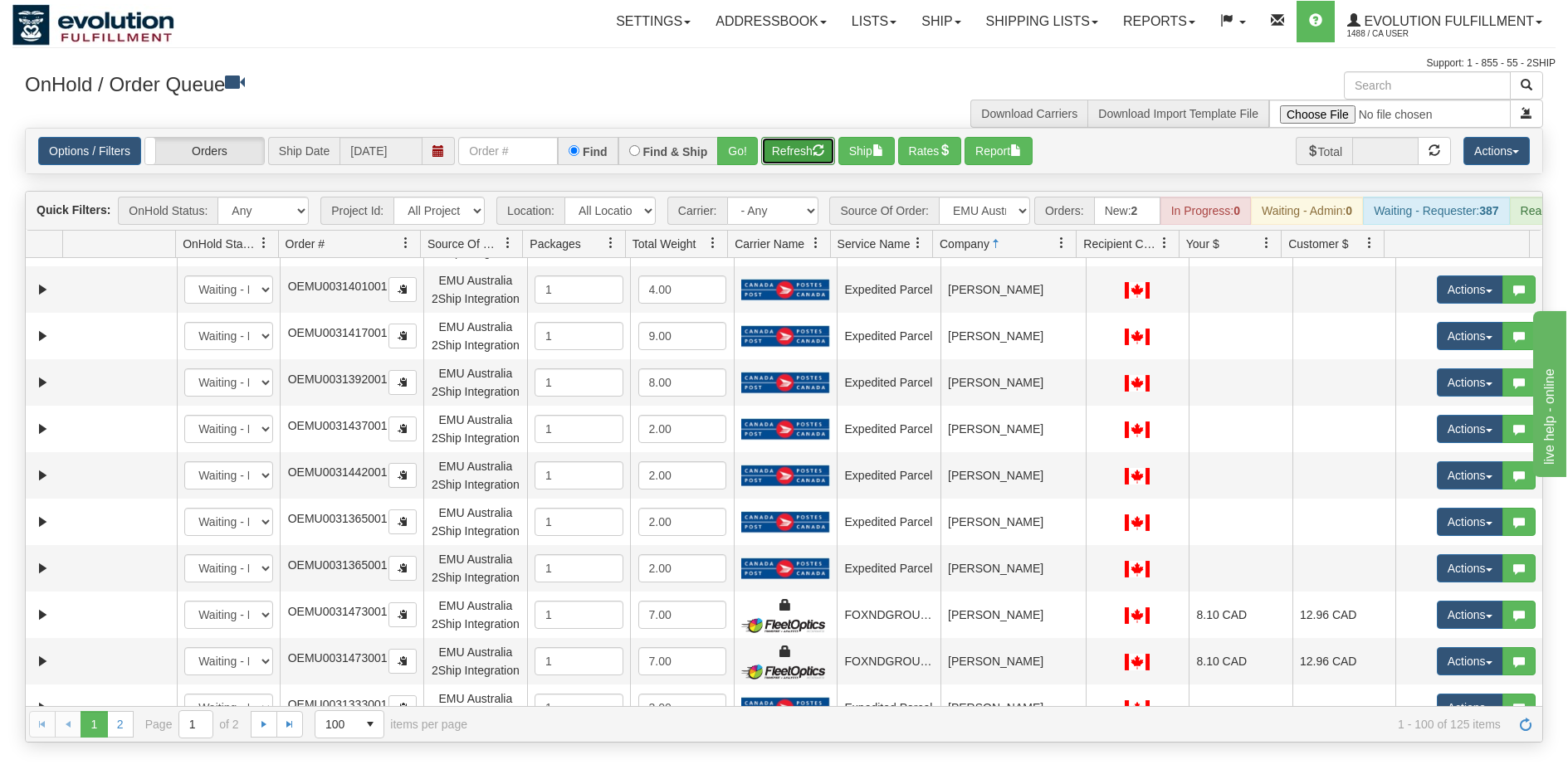
click at [799, 151] on button "Refresh" at bounding box center [798, 151] width 74 height 28
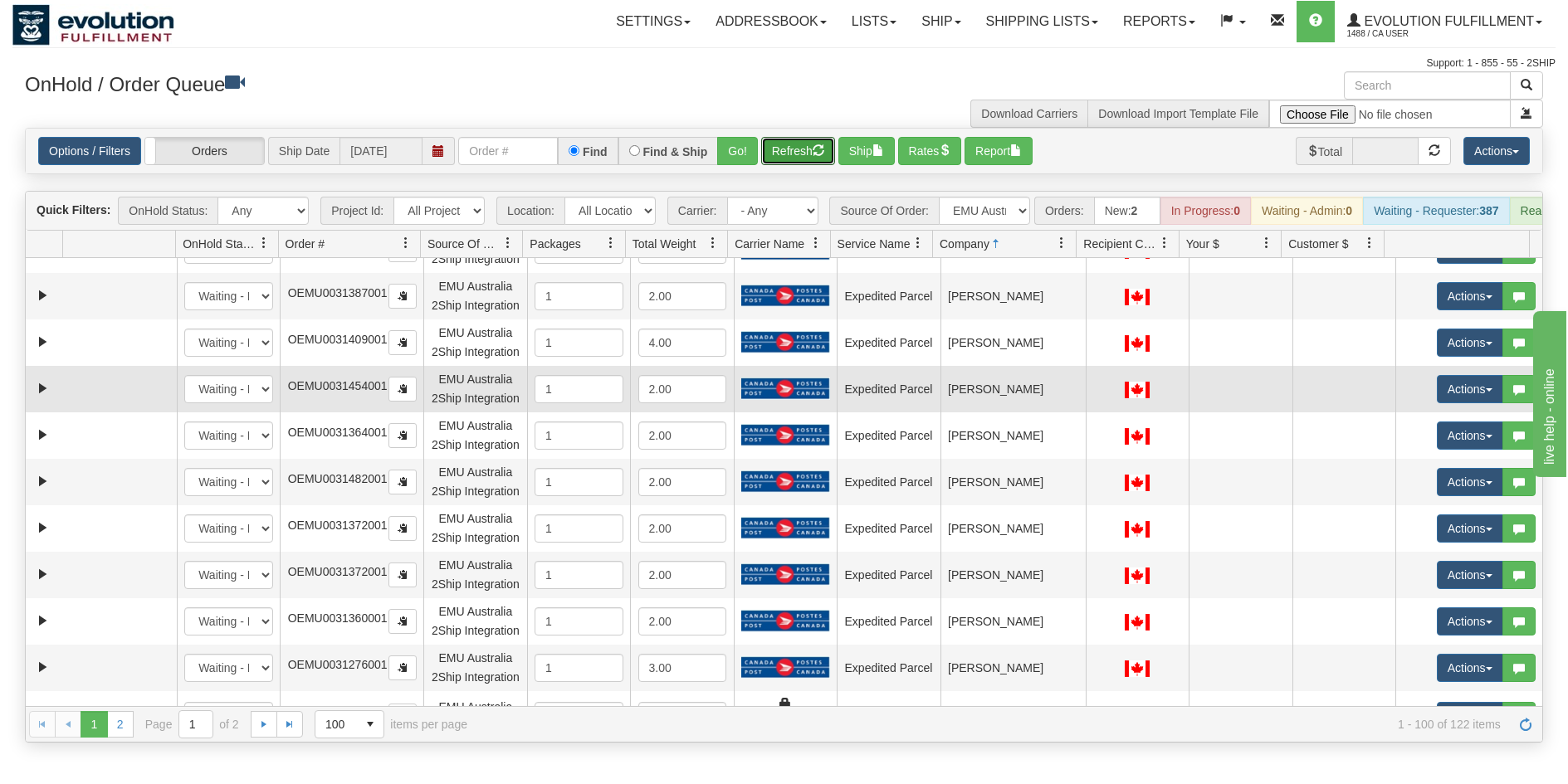
scroll to position [2158, 0]
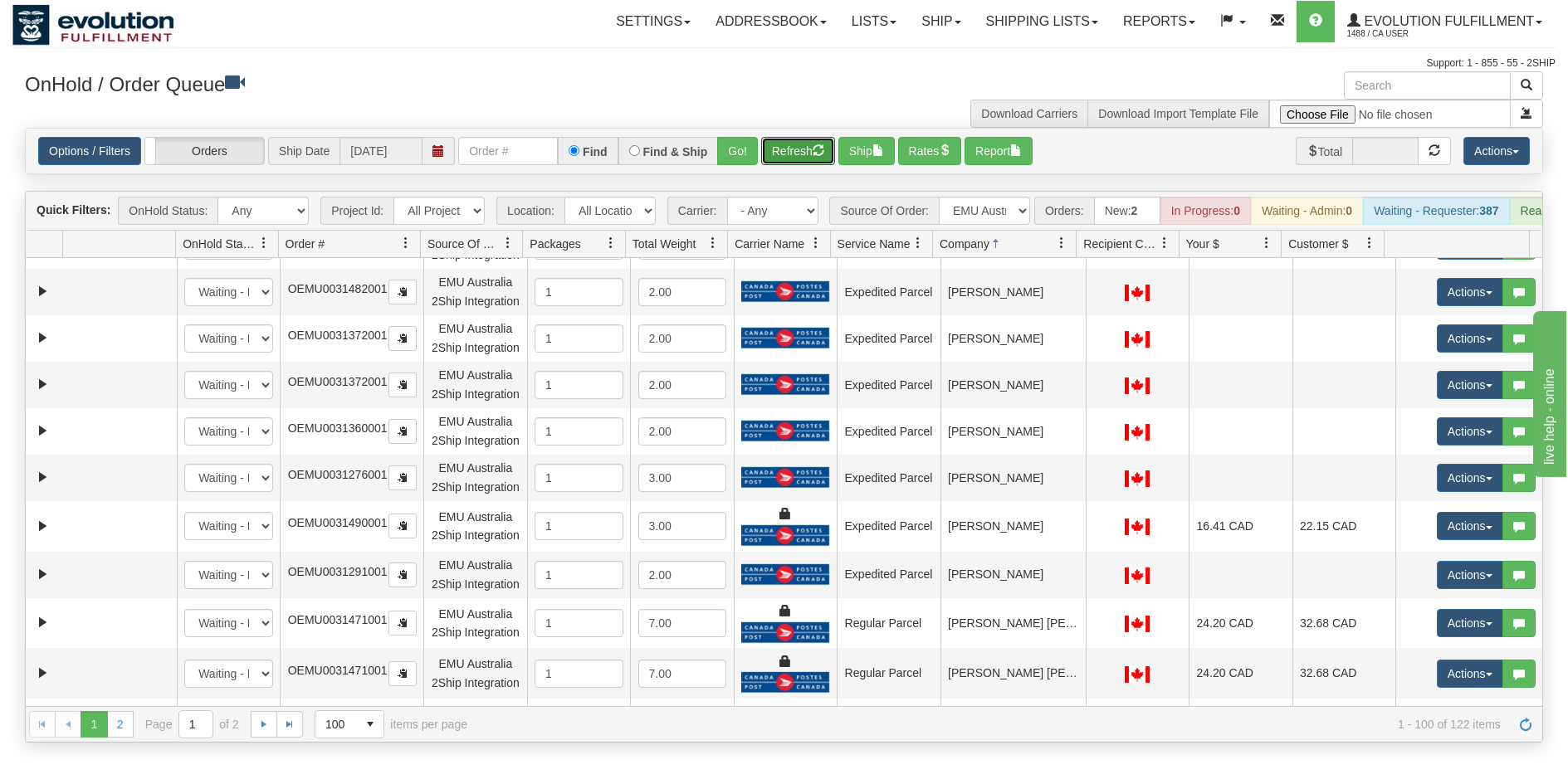
scroll to position [2325, 0]
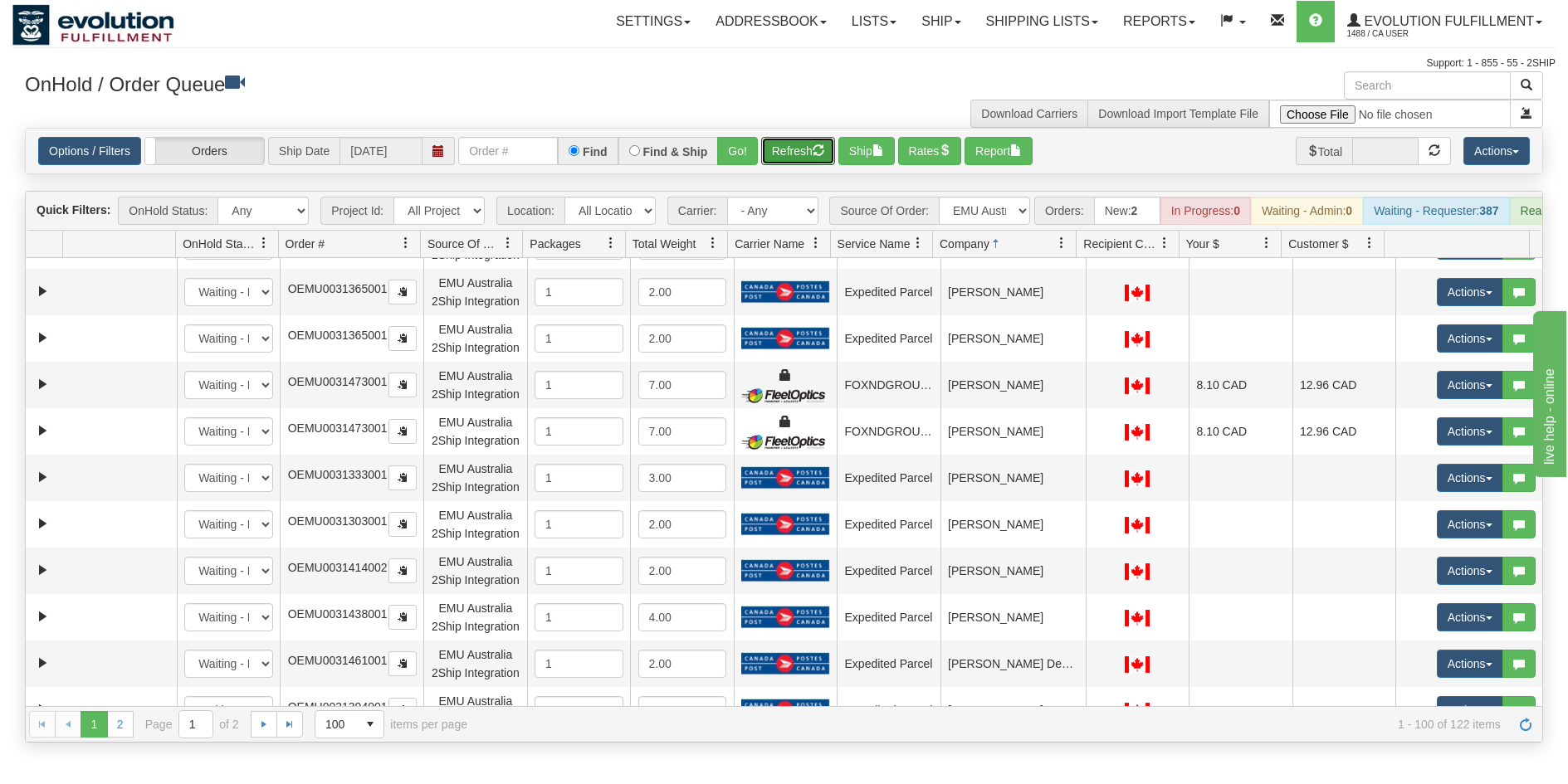
scroll to position [3486, 0]
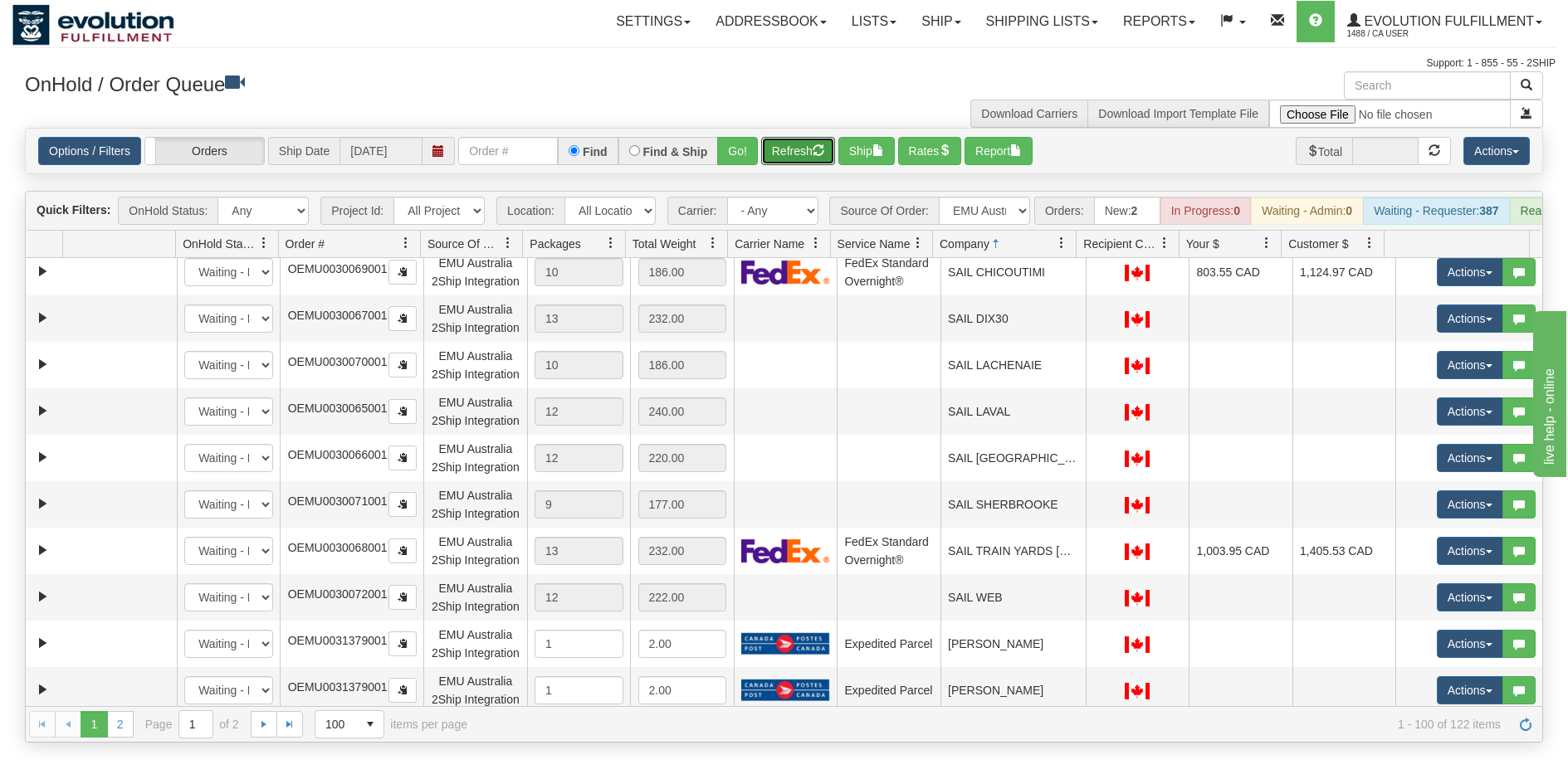
scroll to position [4482, 0]
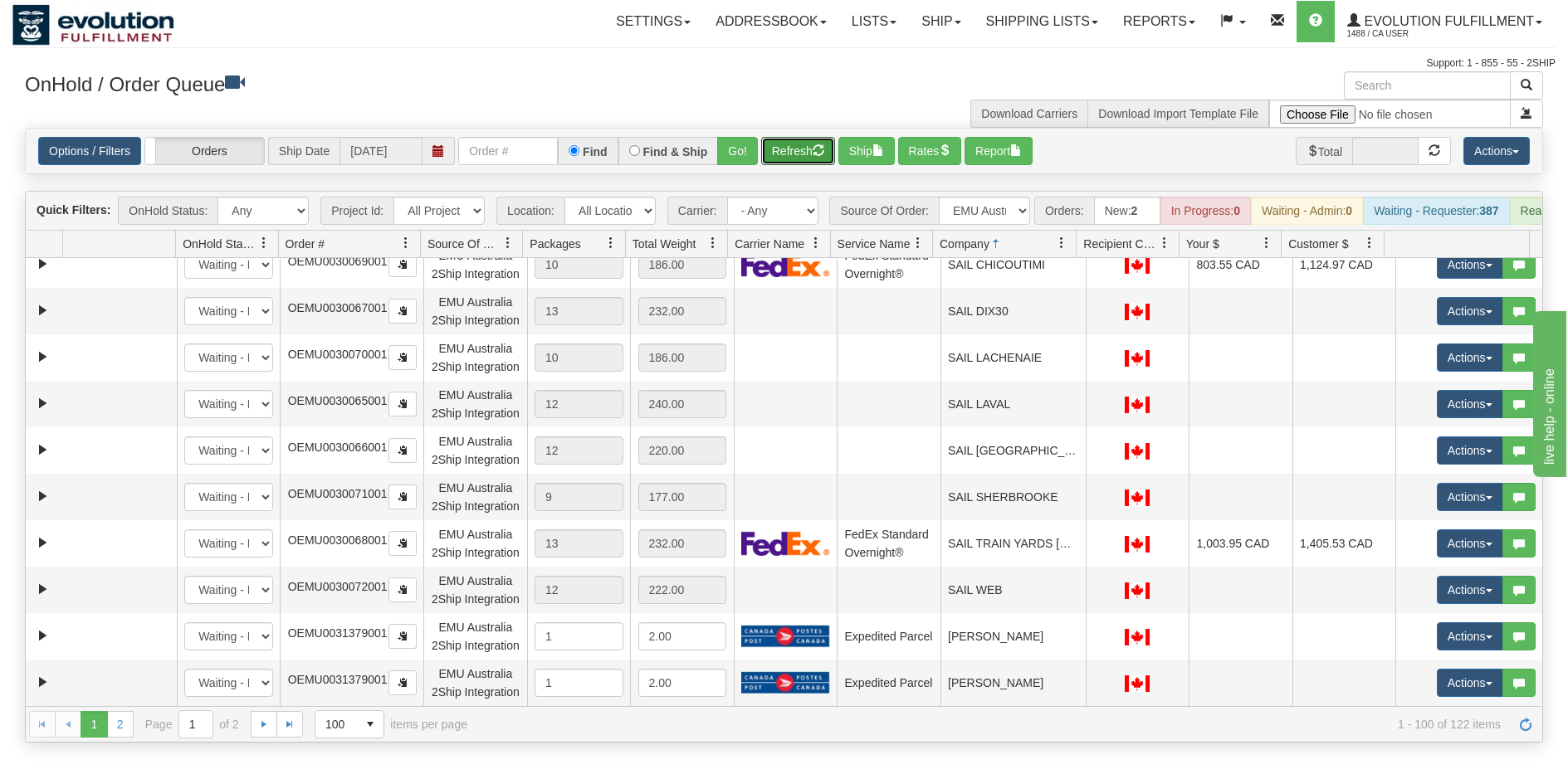
click at [861, 152] on button "Ship" at bounding box center [867, 151] width 57 height 28
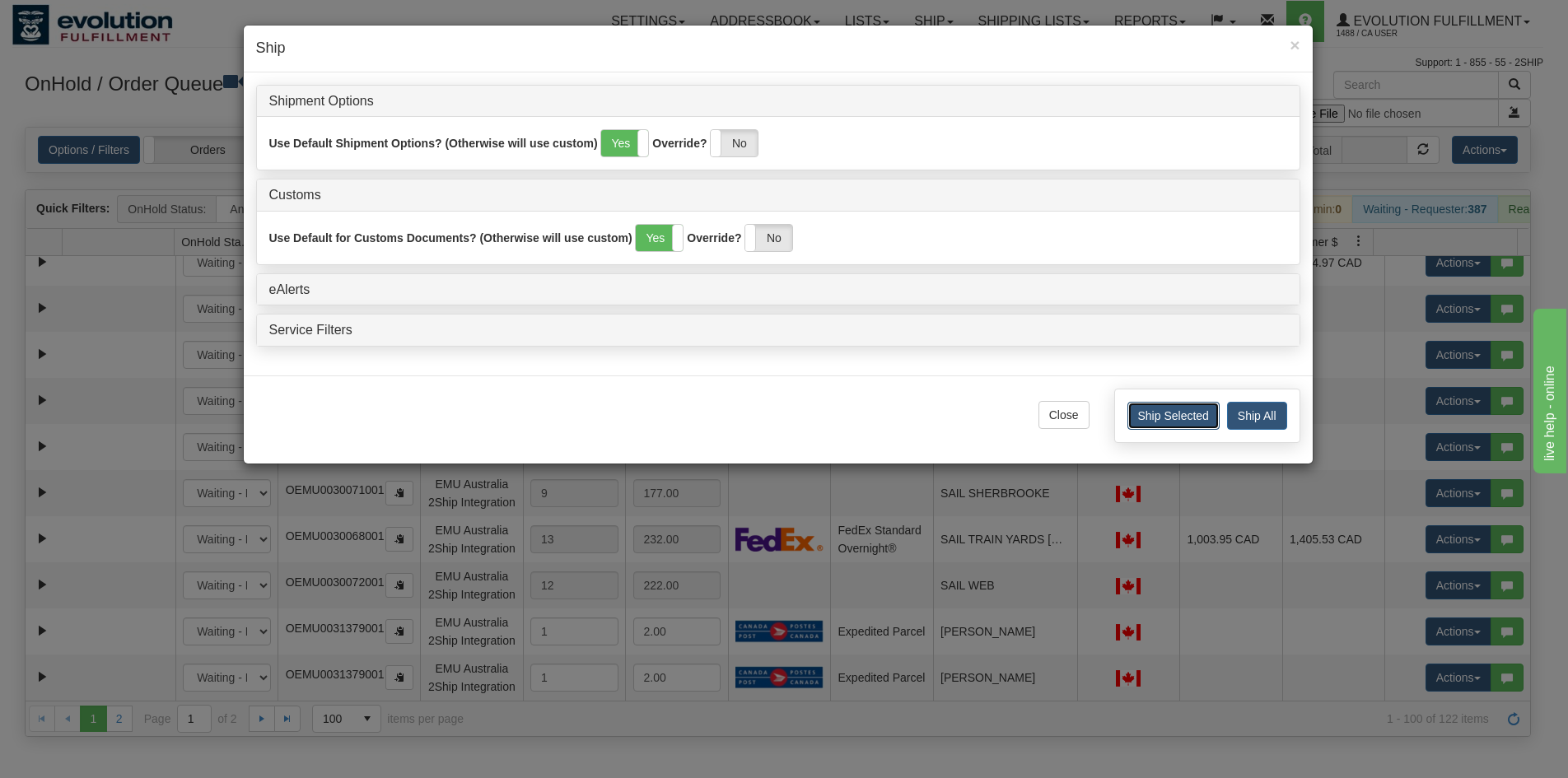
click at [1170, 416] on button "Ship Selected" at bounding box center [1173, 416] width 92 height 28
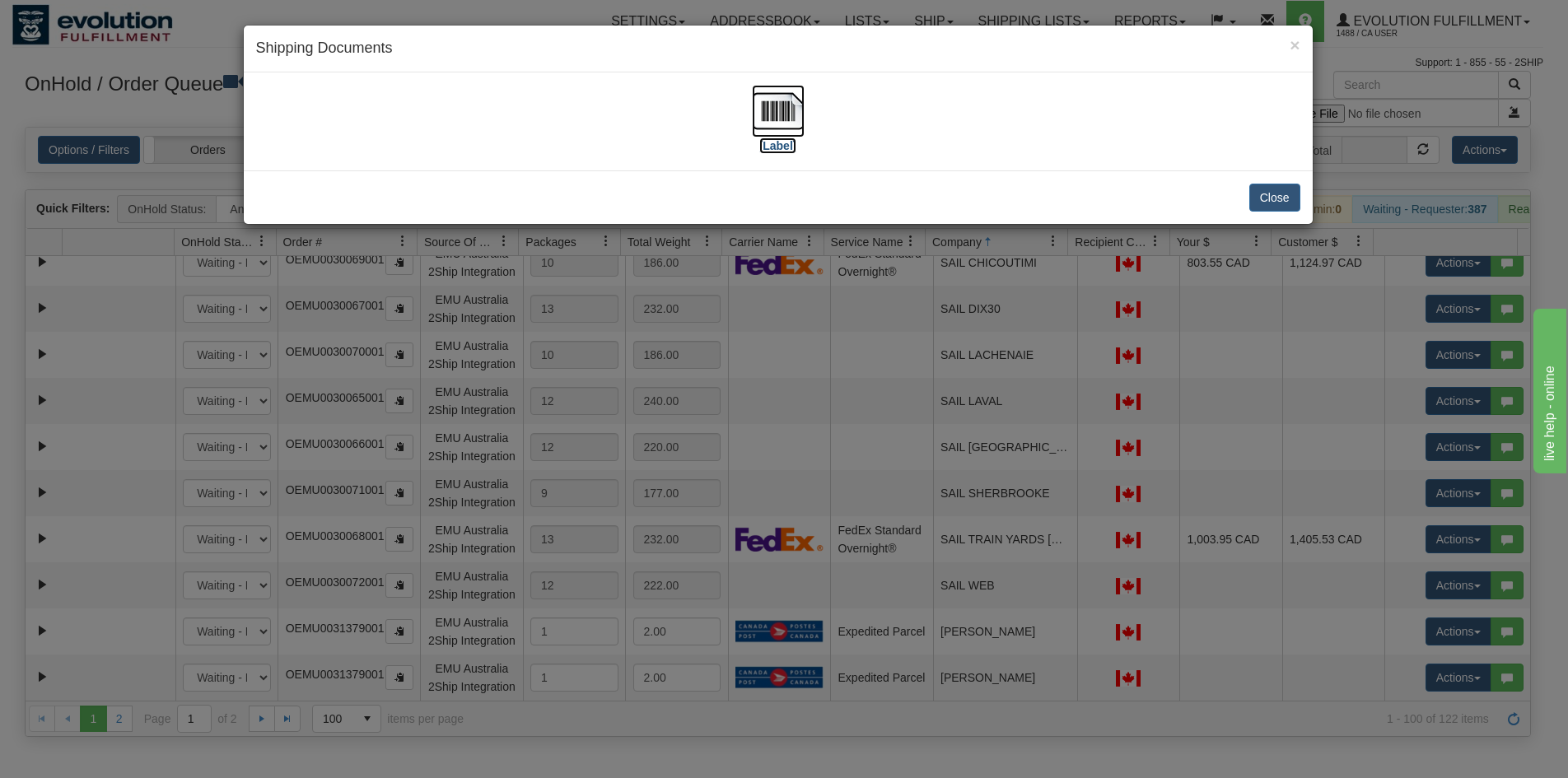
click at [787, 112] on img at bounding box center [778, 111] width 53 height 53
click at [1008, 503] on div "× Shipping Documents [Label] Close" at bounding box center [784, 389] width 1568 height 778
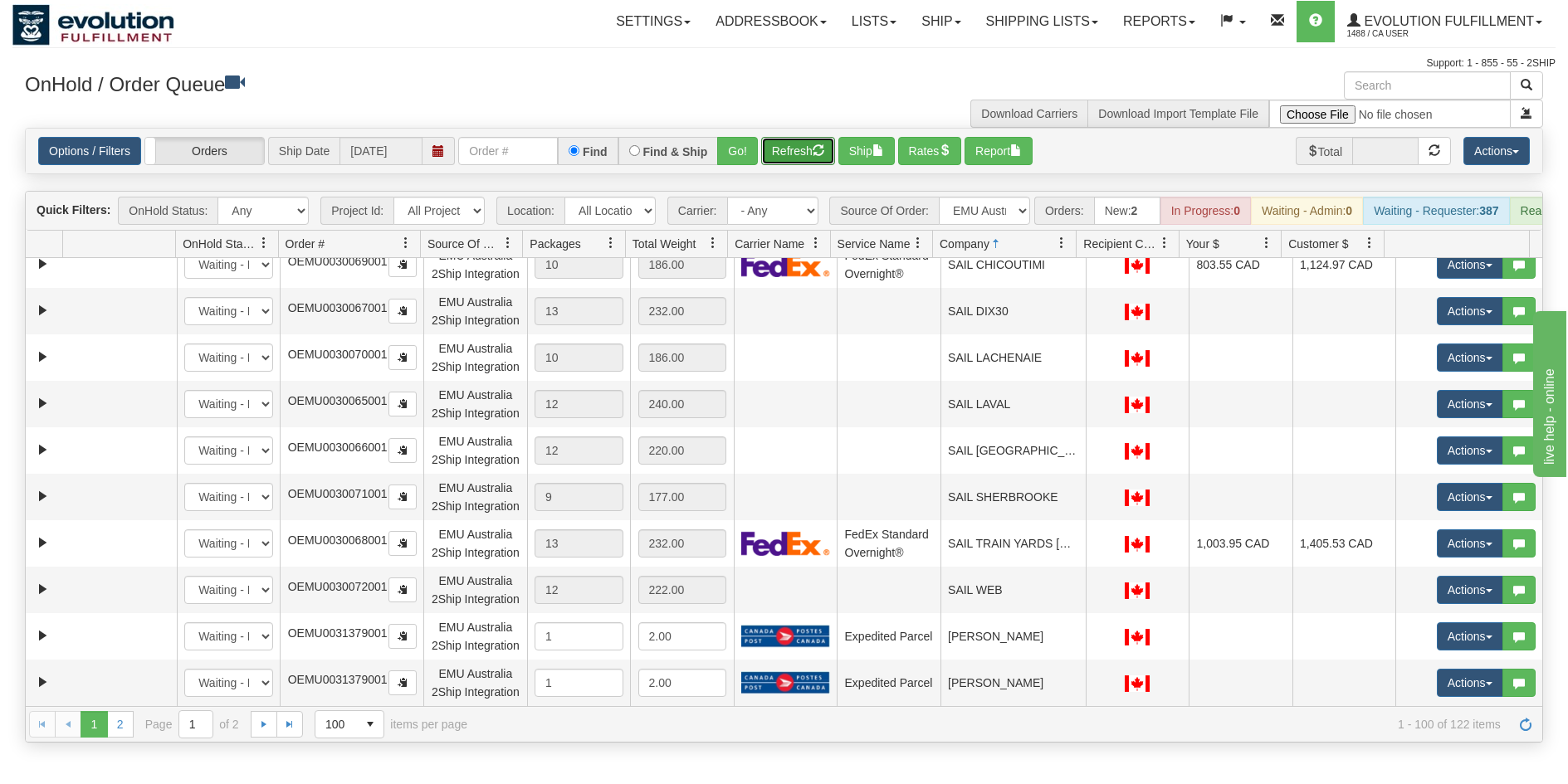
click at [824, 152] on span "button" at bounding box center [818, 150] width 12 height 12
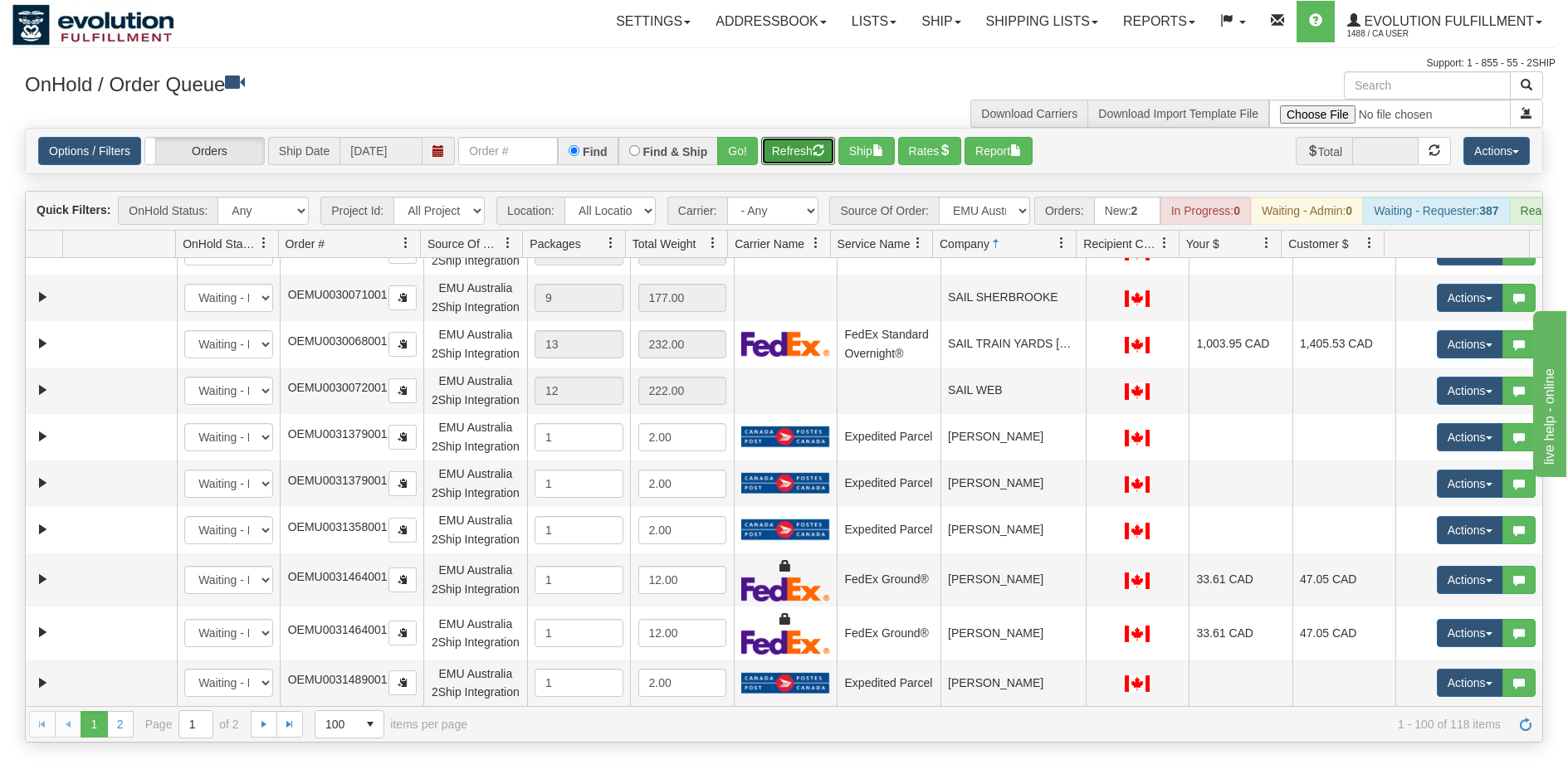
scroll to position [6058, 0]
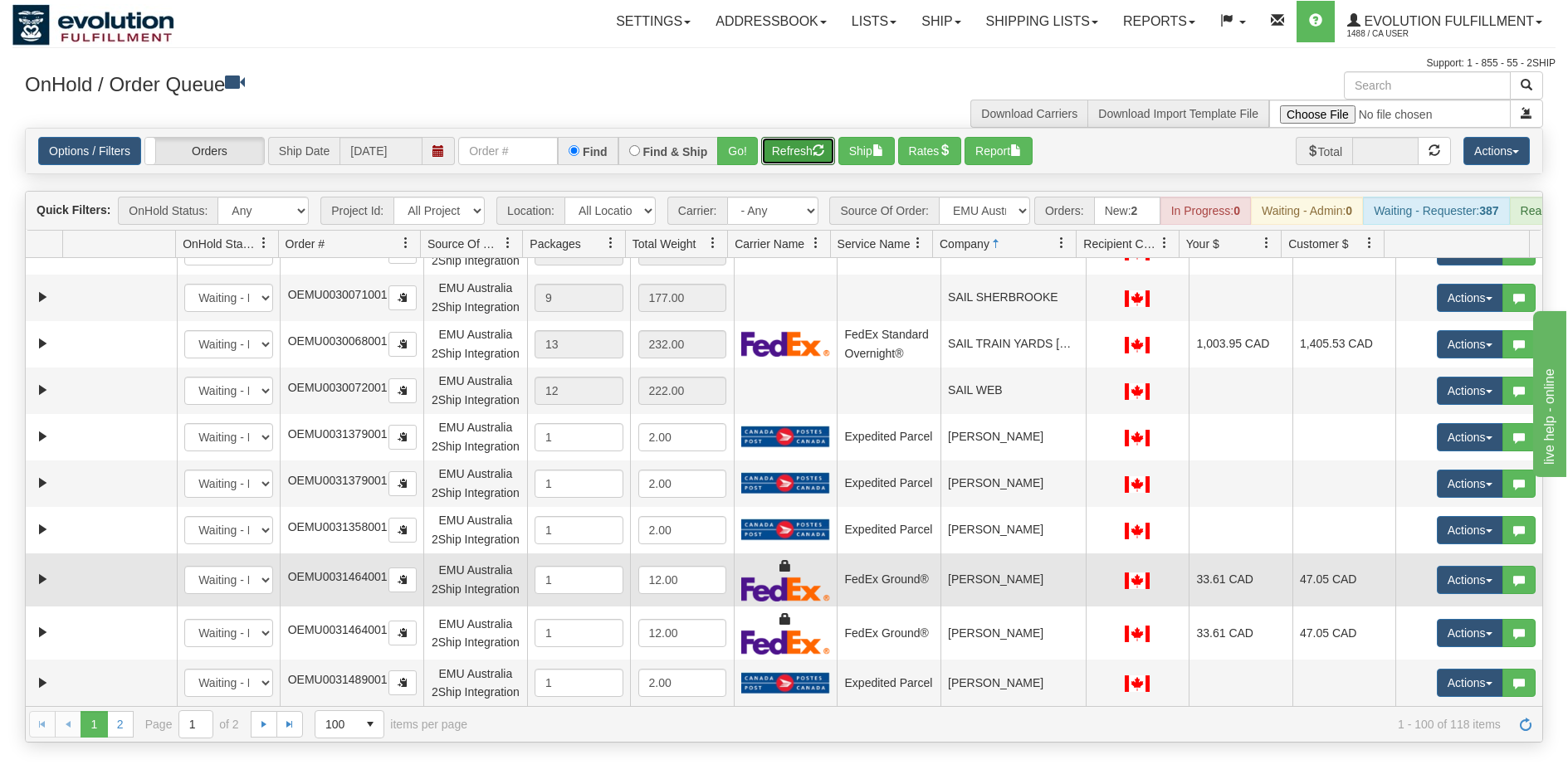
click at [1007, 555] on td "[PERSON_NAME]" at bounding box center [1013, 580] width 145 height 53
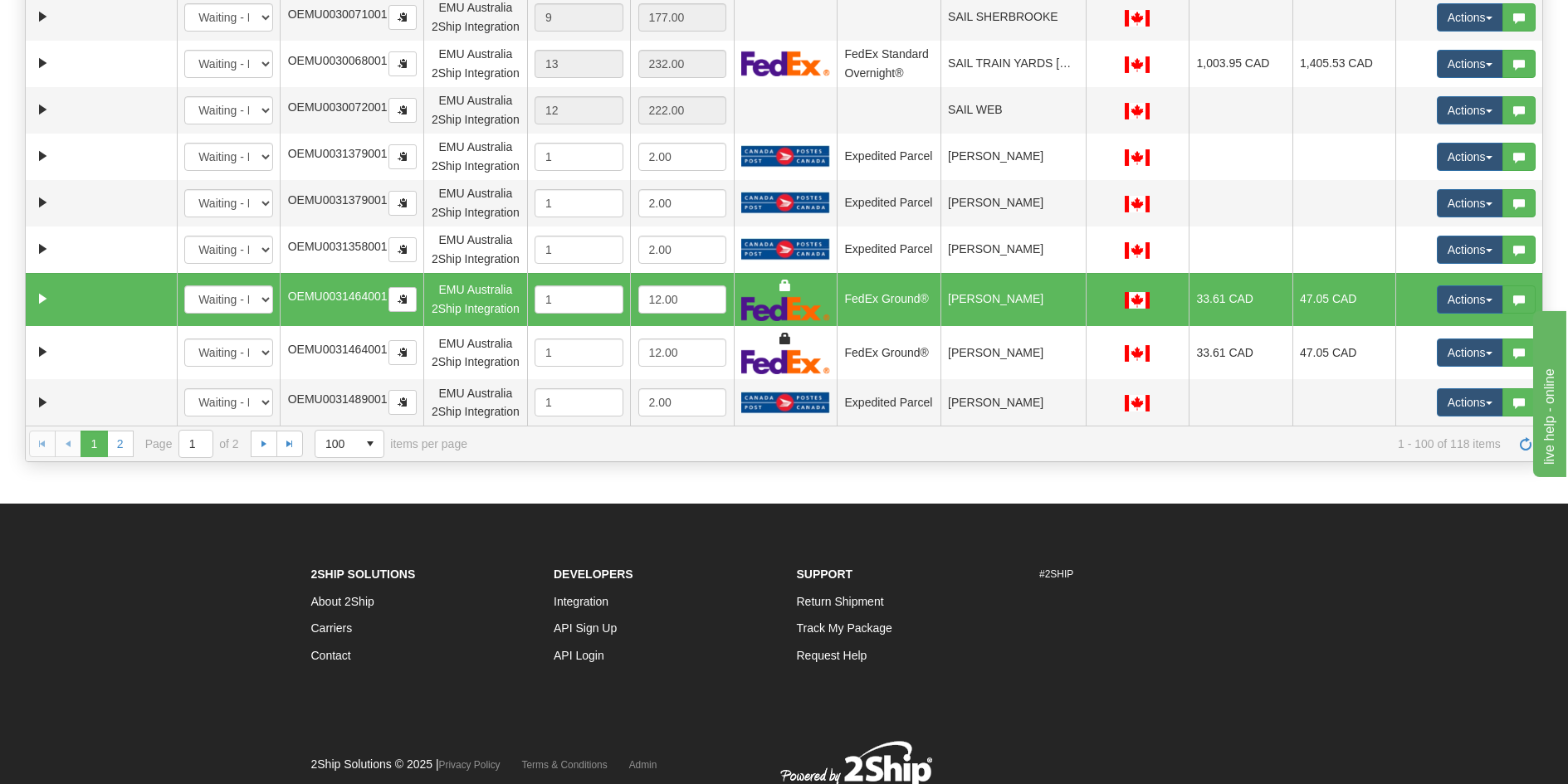
scroll to position [0, 0]
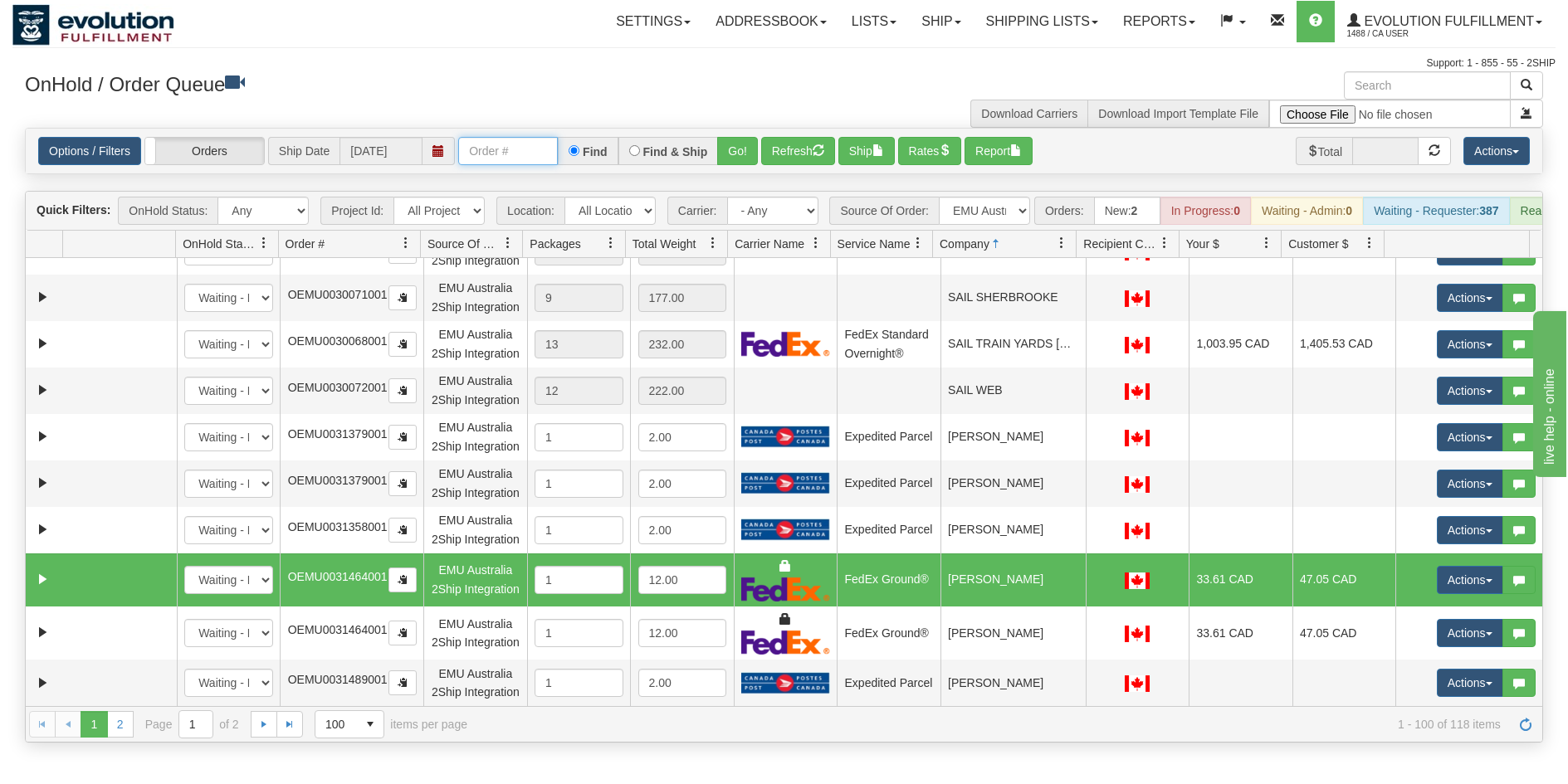
click at [481, 161] on input "text" at bounding box center [508, 151] width 99 height 28
type input "OEMU0031464001"
click at [737, 153] on button "Go!" at bounding box center [737, 151] width 41 height 28
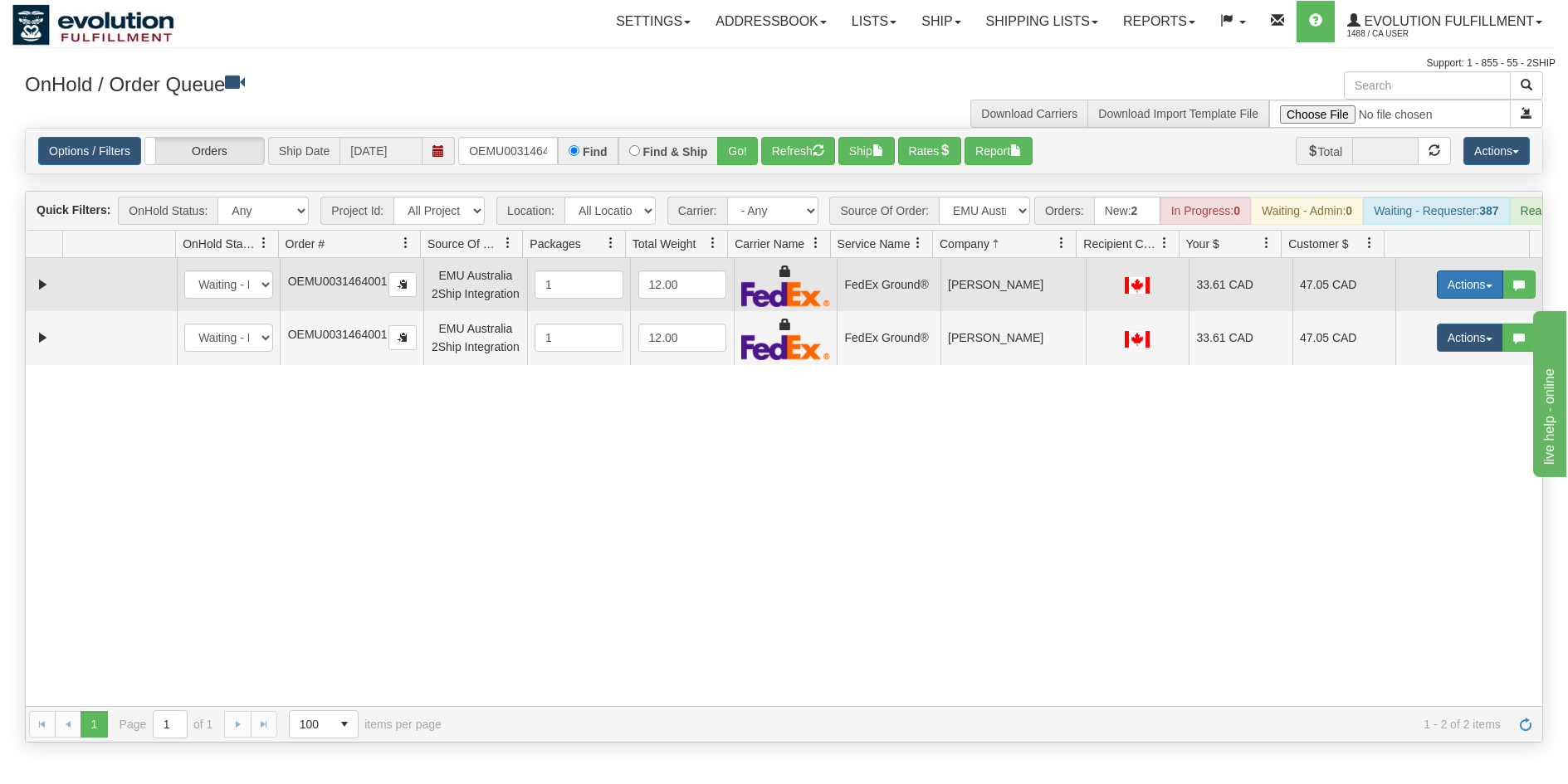
click at [1478, 299] on button "Actions" at bounding box center [1470, 284] width 66 height 28
click at [1405, 387] on span "Ship" at bounding box center [1403, 380] width 35 height 13
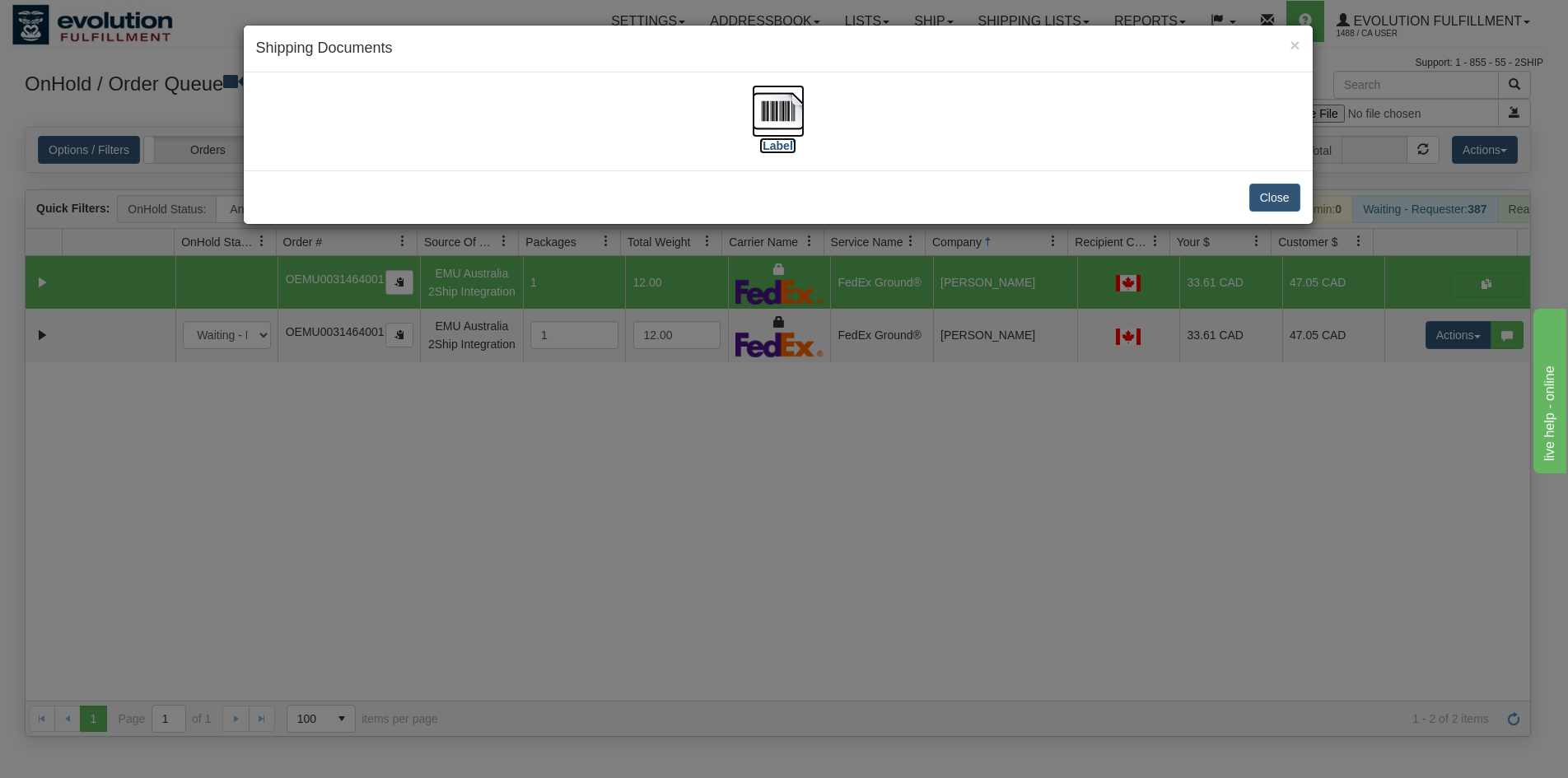
click at [788, 128] on img at bounding box center [778, 111] width 53 height 53
drag, startPoint x: 995, startPoint y: 669, endPoint x: 903, endPoint y: 469, distance: 220.1
click at [995, 669] on div "× Shipping Documents [Label] Close" at bounding box center [784, 389] width 1568 height 778
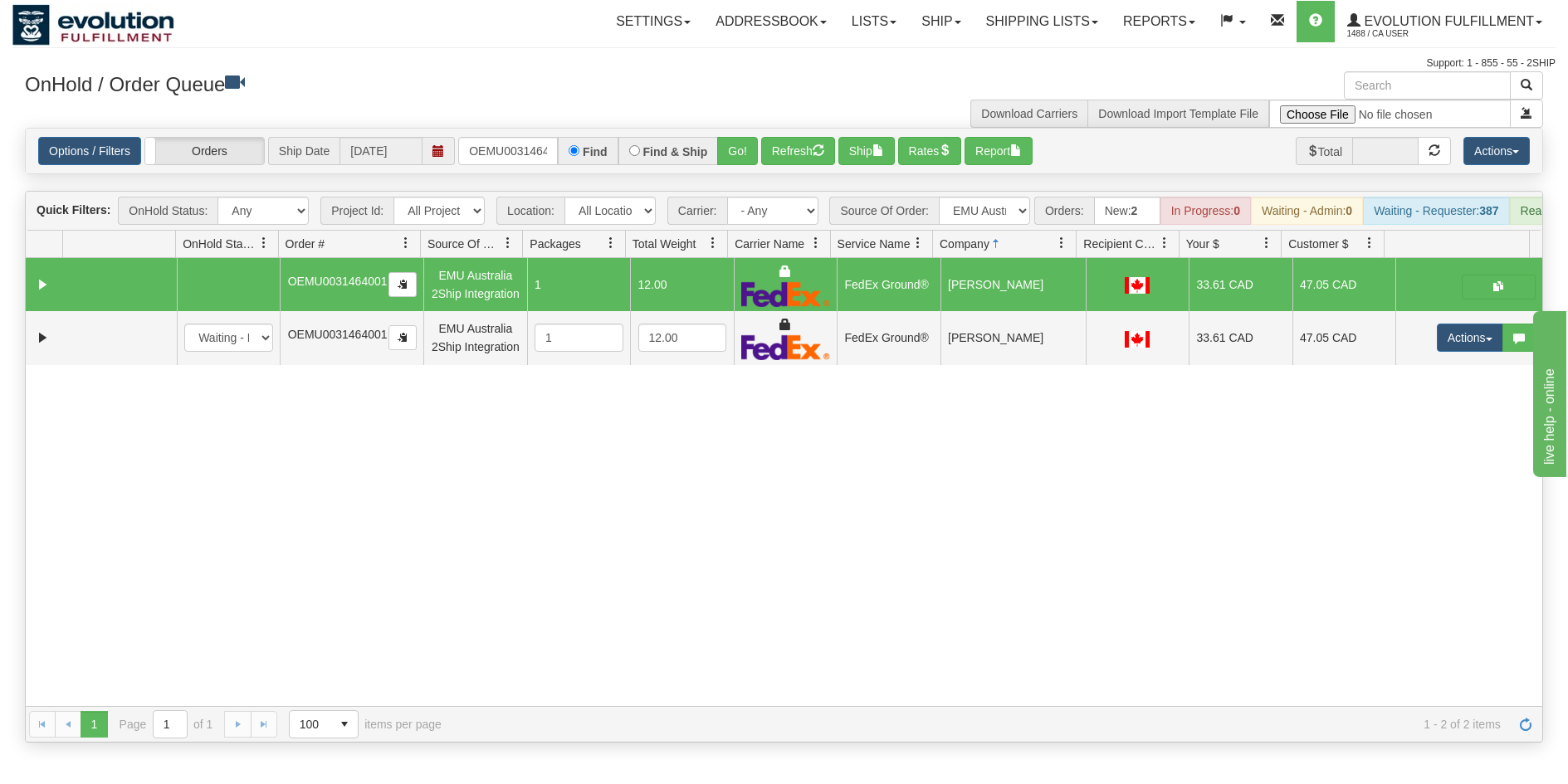
click at [814, 136] on div "Options / Filters Group Shipments Orders Ship Date [DATE] OEMU0031464001 Find F…" at bounding box center [784, 151] width 1517 height 45
click at [809, 150] on button "Refresh" at bounding box center [798, 151] width 74 height 28
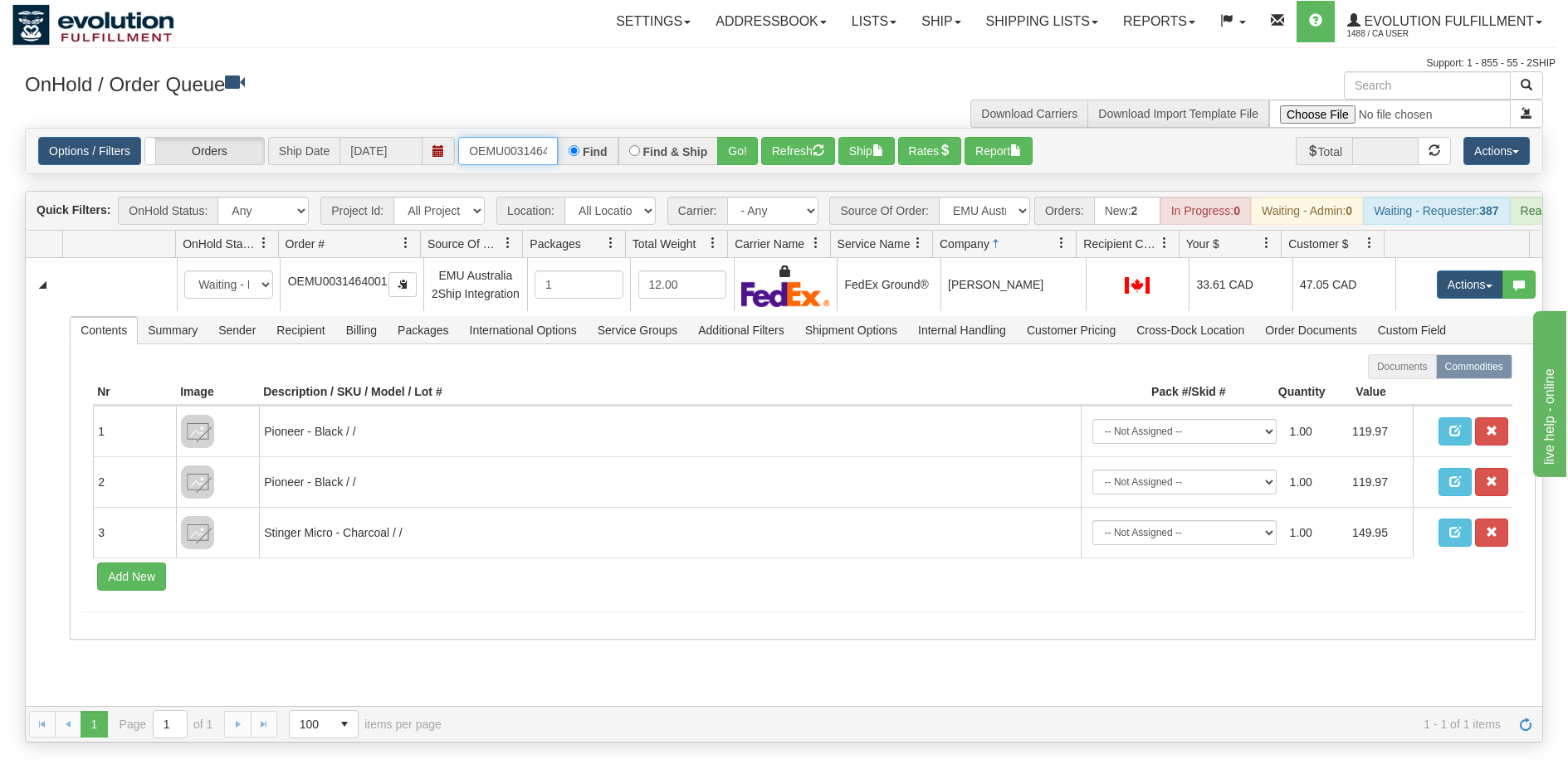
scroll to position [0, 21]
drag, startPoint x: 466, startPoint y: 150, endPoint x: 560, endPoint y: 166, distance: 95.4
click at [560, 166] on div "Options / Filters Group Shipments Orders Ship Date [DATE] OEMU0031464001 Find F…" at bounding box center [784, 151] width 1517 height 45
type input "OEMU0031466001"
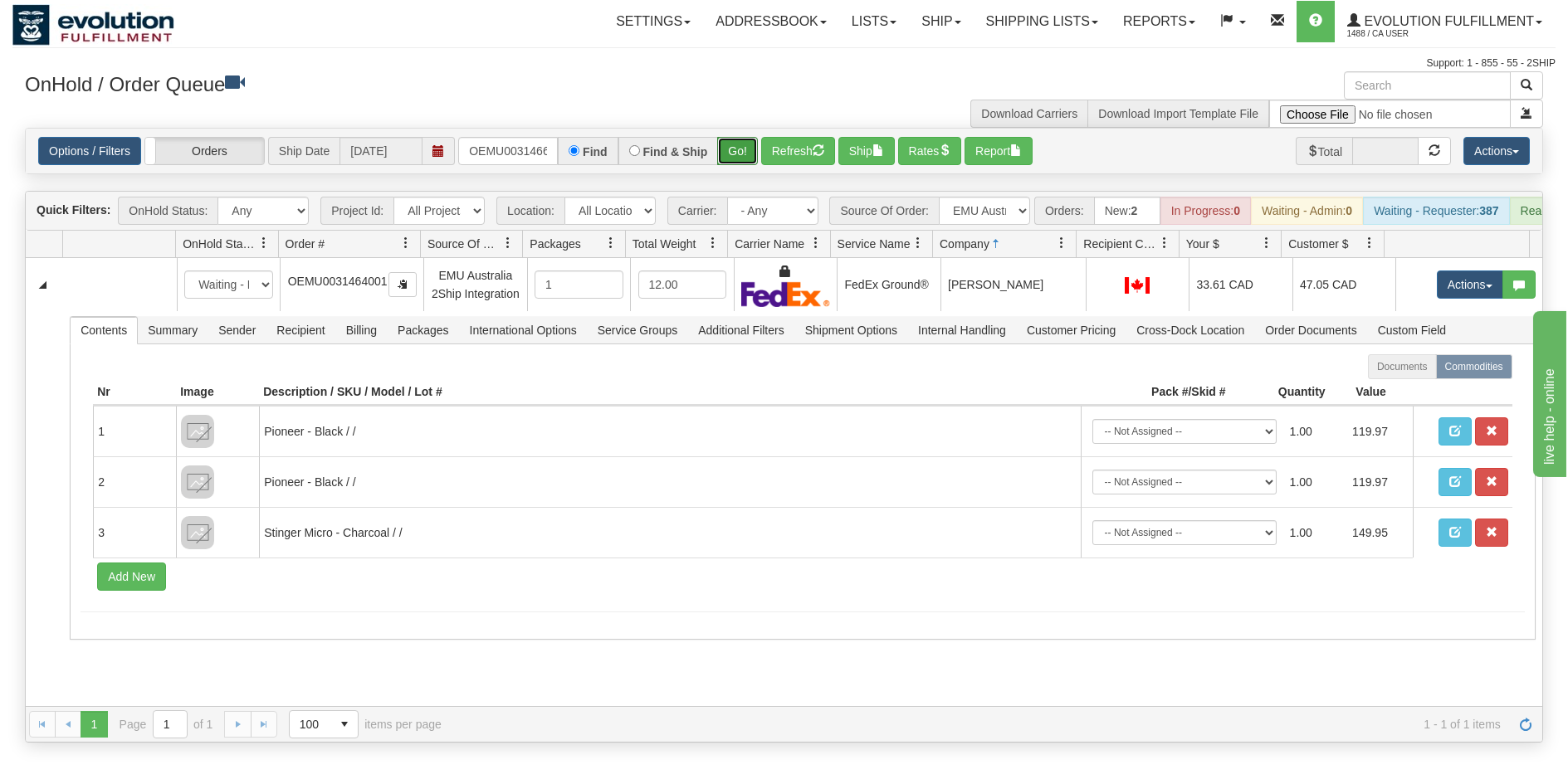
click at [725, 156] on button "Go!" at bounding box center [737, 151] width 41 height 28
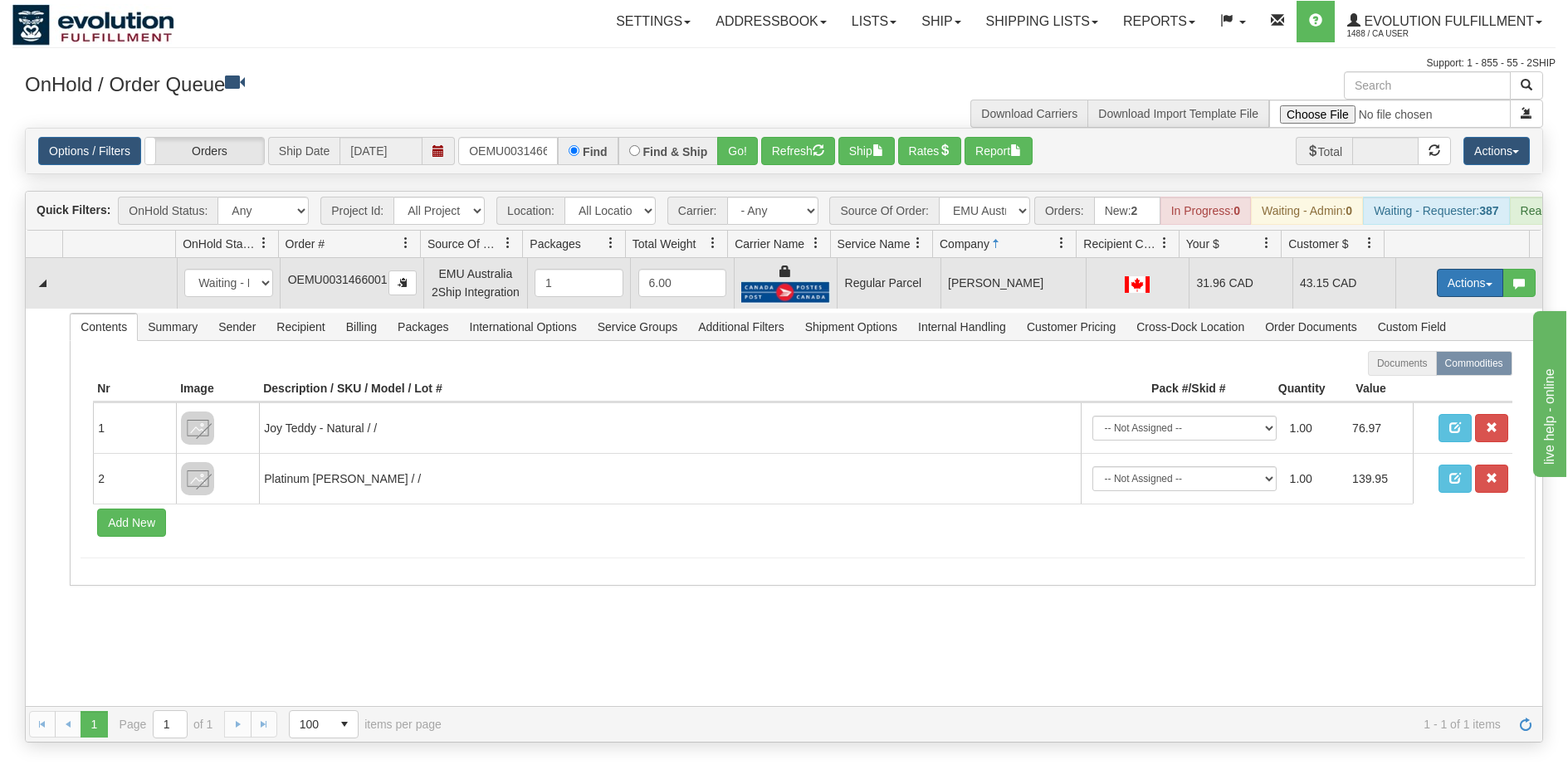
click at [1448, 297] on button "Actions" at bounding box center [1470, 283] width 66 height 28
click at [1409, 364] on span "Rate All Services" at bounding box center [1436, 357] width 99 height 13
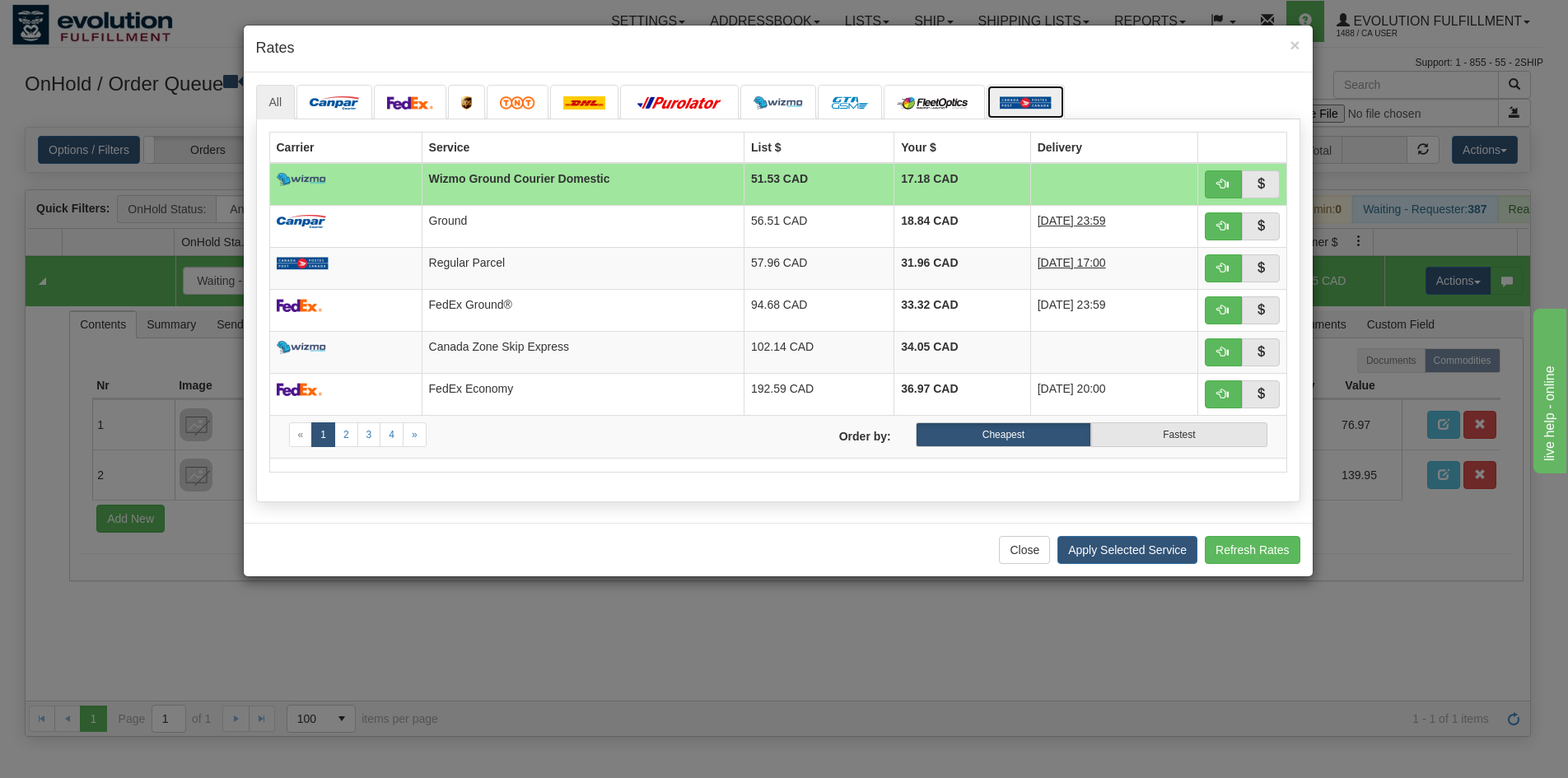
click at [1015, 107] on img at bounding box center [1025, 103] width 52 height 13
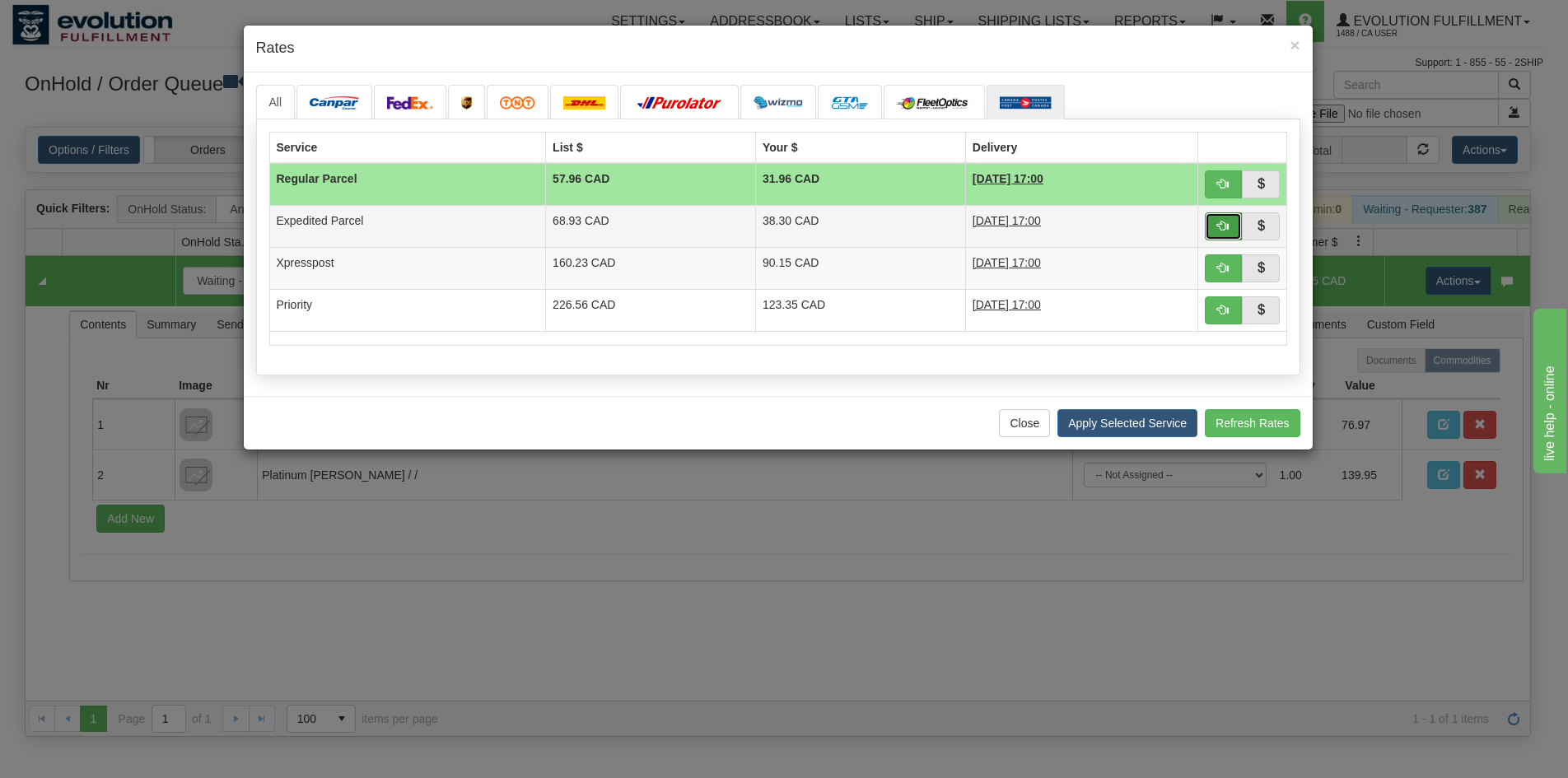
click at [1221, 222] on span "button" at bounding box center [1222, 225] width 11 height 11
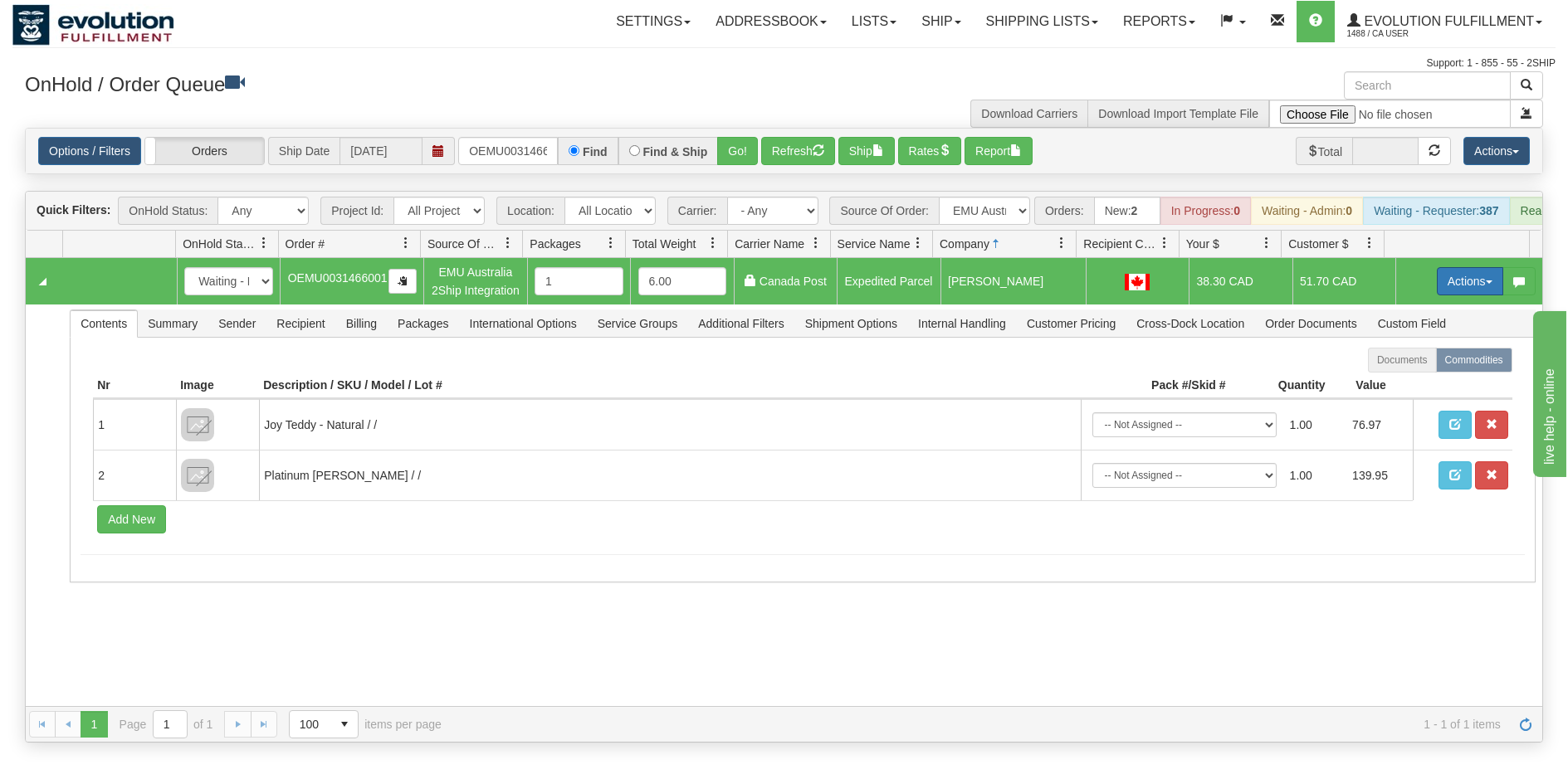
click at [1437, 295] on button "Actions" at bounding box center [1470, 282] width 66 height 28
click at [1406, 388] on link "Ship" at bounding box center [1436, 377] width 133 height 21
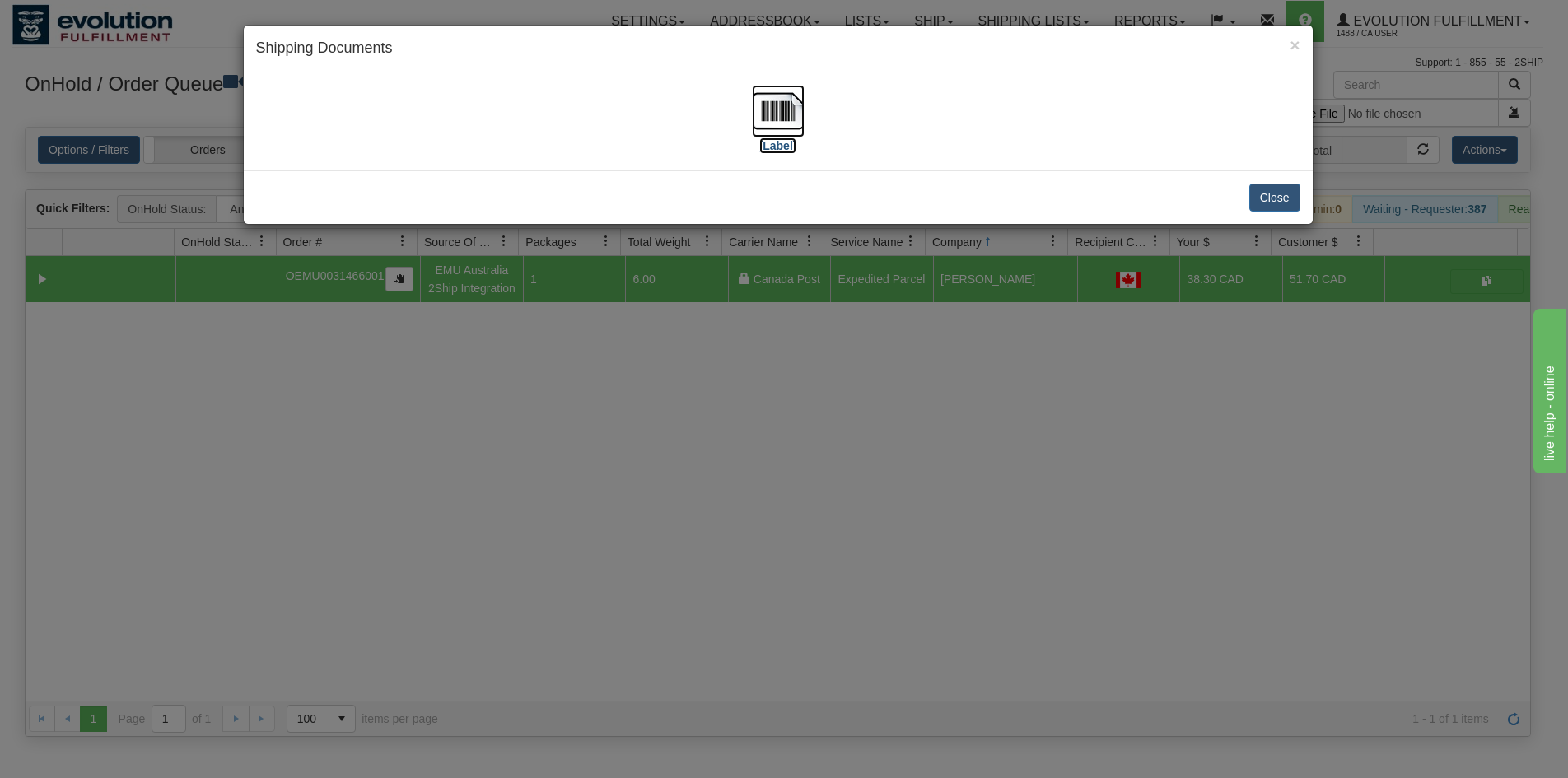
click at [784, 124] on img at bounding box center [778, 111] width 53 height 53
click at [565, 647] on div "× Shipping Documents [Label] Close" at bounding box center [784, 389] width 1568 height 778
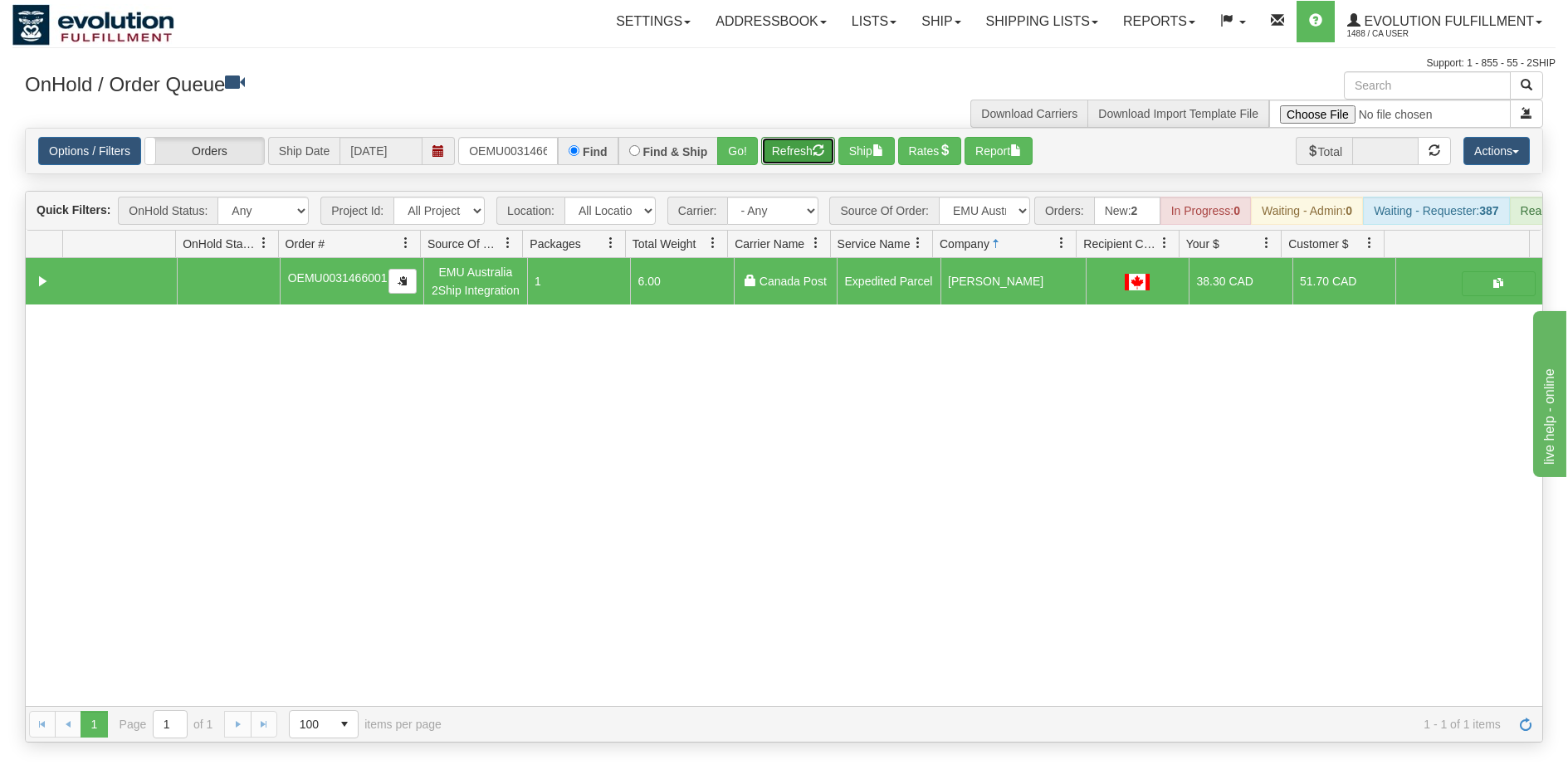
click at [796, 156] on button "Refresh" at bounding box center [798, 151] width 74 height 28
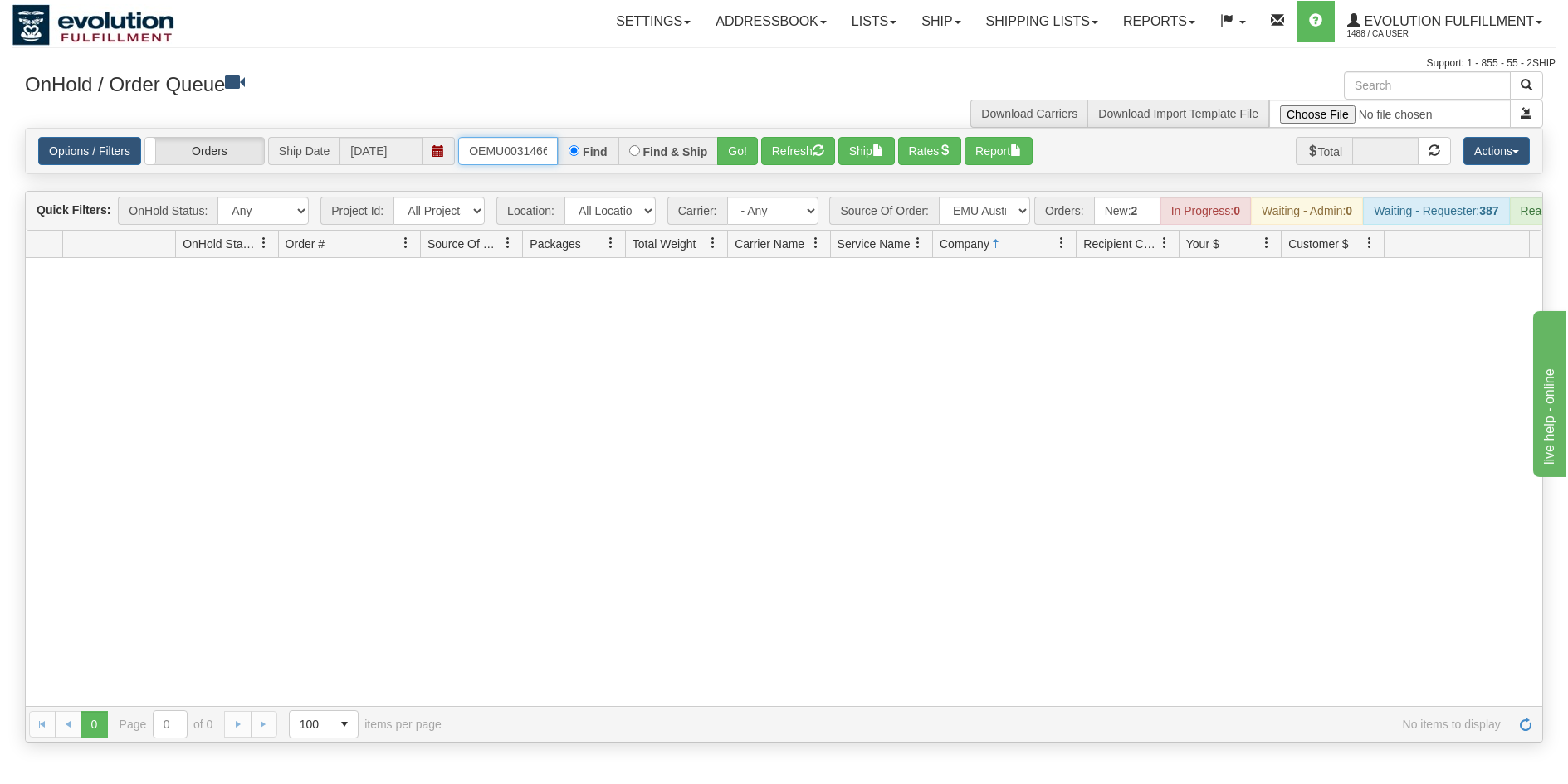
scroll to position [0, 21]
drag, startPoint x: 466, startPoint y: 147, endPoint x: 581, endPoint y: 149, distance: 115.0
click at [581, 149] on div "OEMU0031466001 Find Find & Ship Go!" at bounding box center [608, 151] width 300 height 28
click at [733, 151] on button "Go!" at bounding box center [737, 151] width 41 height 28
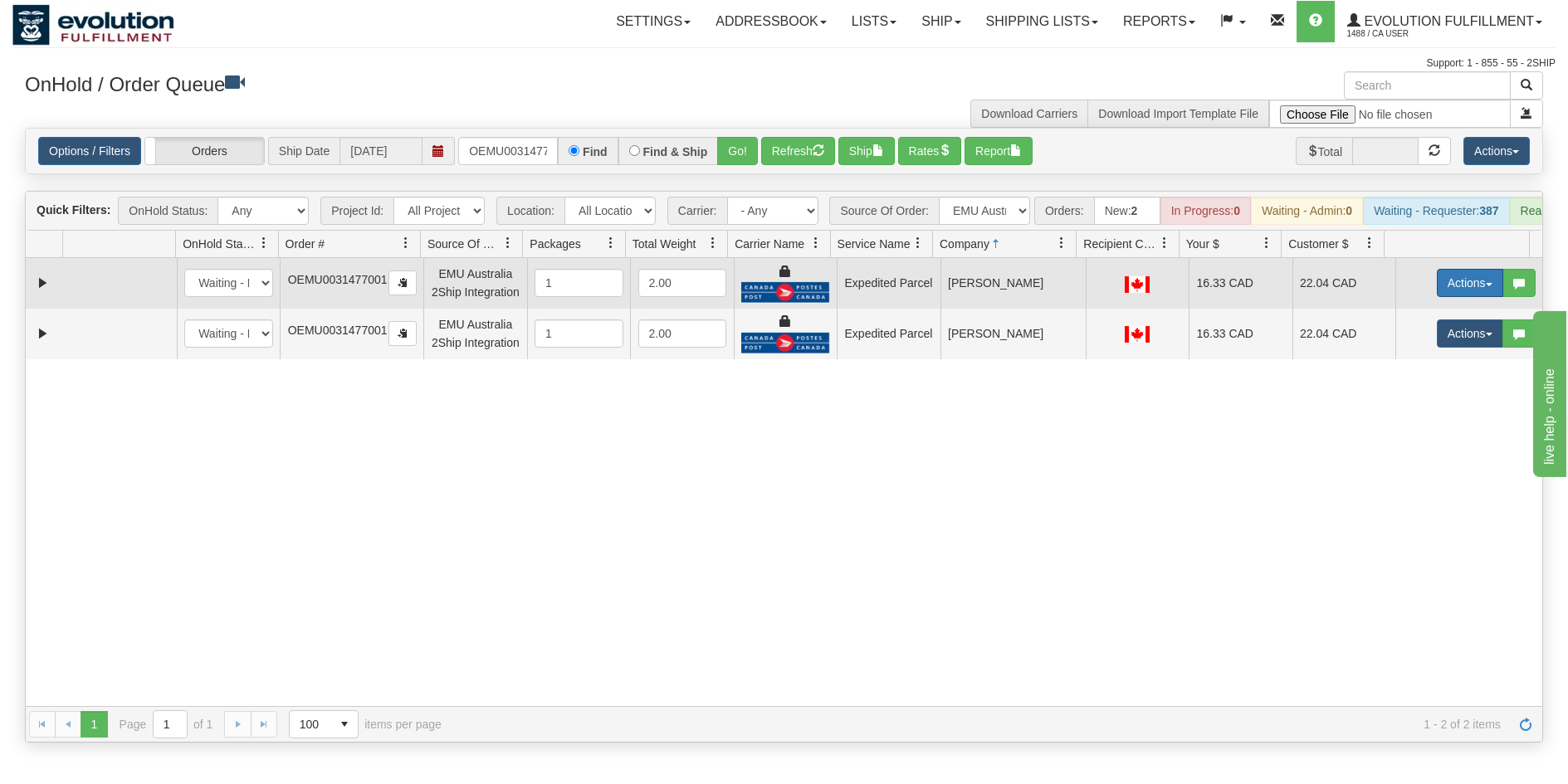
click at [1446, 297] on button "Actions" at bounding box center [1470, 283] width 66 height 28
click at [1402, 386] on span "Ship" at bounding box center [1403, 379] width 35 height 13
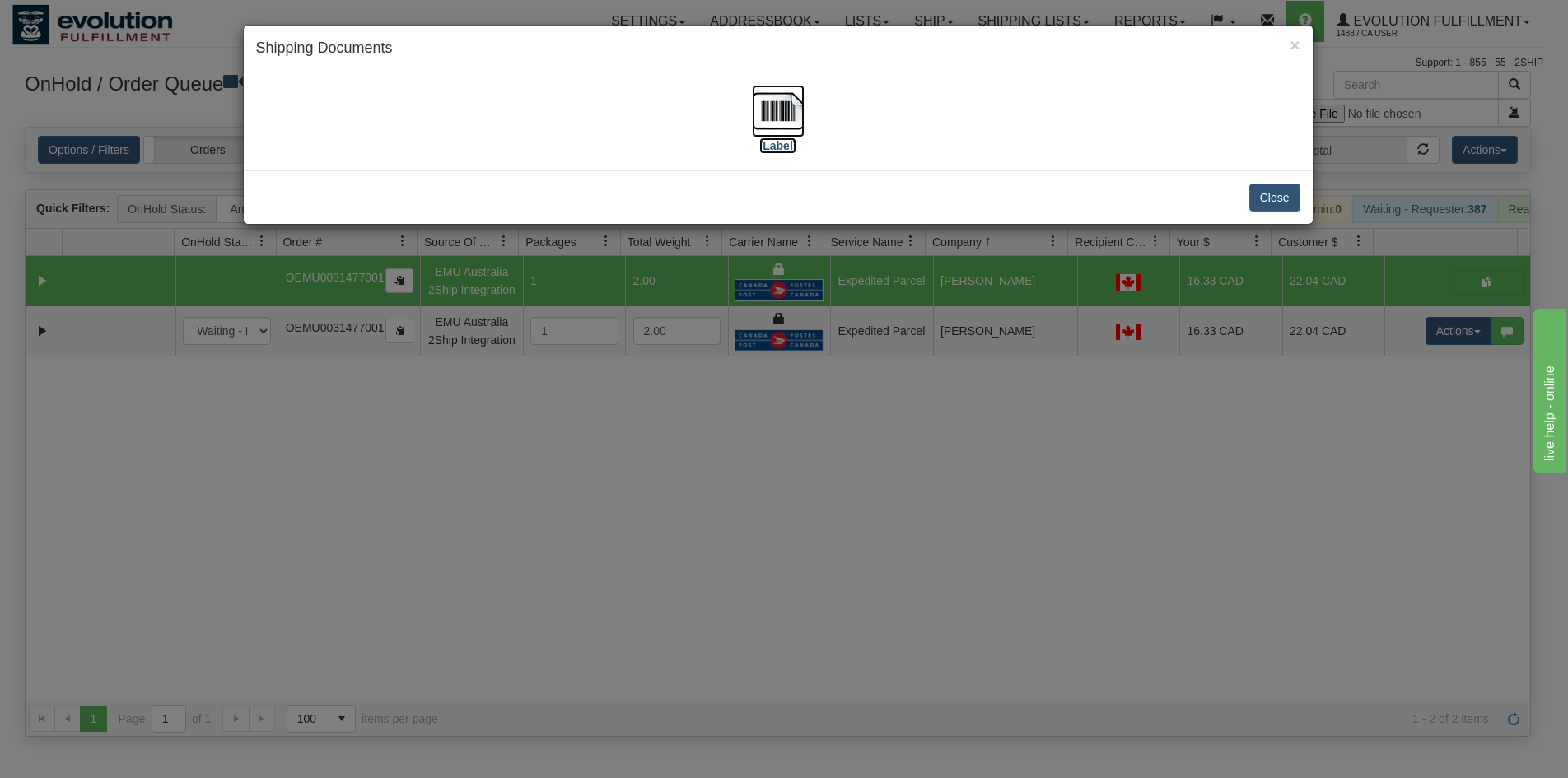
click at [781, 113] on img at bounding box center [778, 111] width 53 height 53
drag, startPoint x: 785, startPoint y: 482, endPoint x: 786, endPoint y: 231, distance: 251.0
click at [785, 481] on div "× Shipping Documents [Label] Close" at bounding box center [784, 389] width 1568 height 778
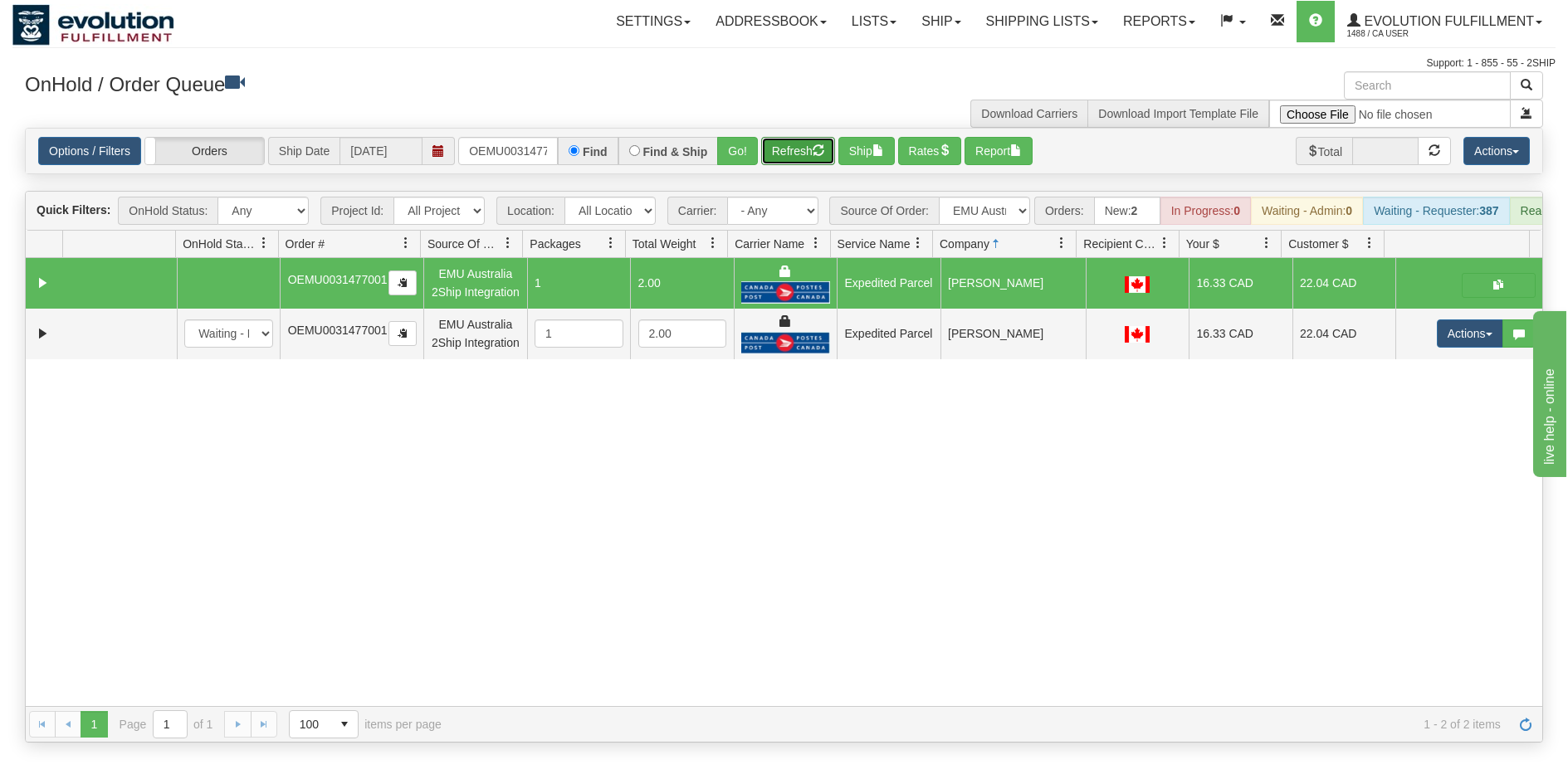
click at [800, 157] on button "Refresh" at bounding box center [798, 151] width 74 height 28
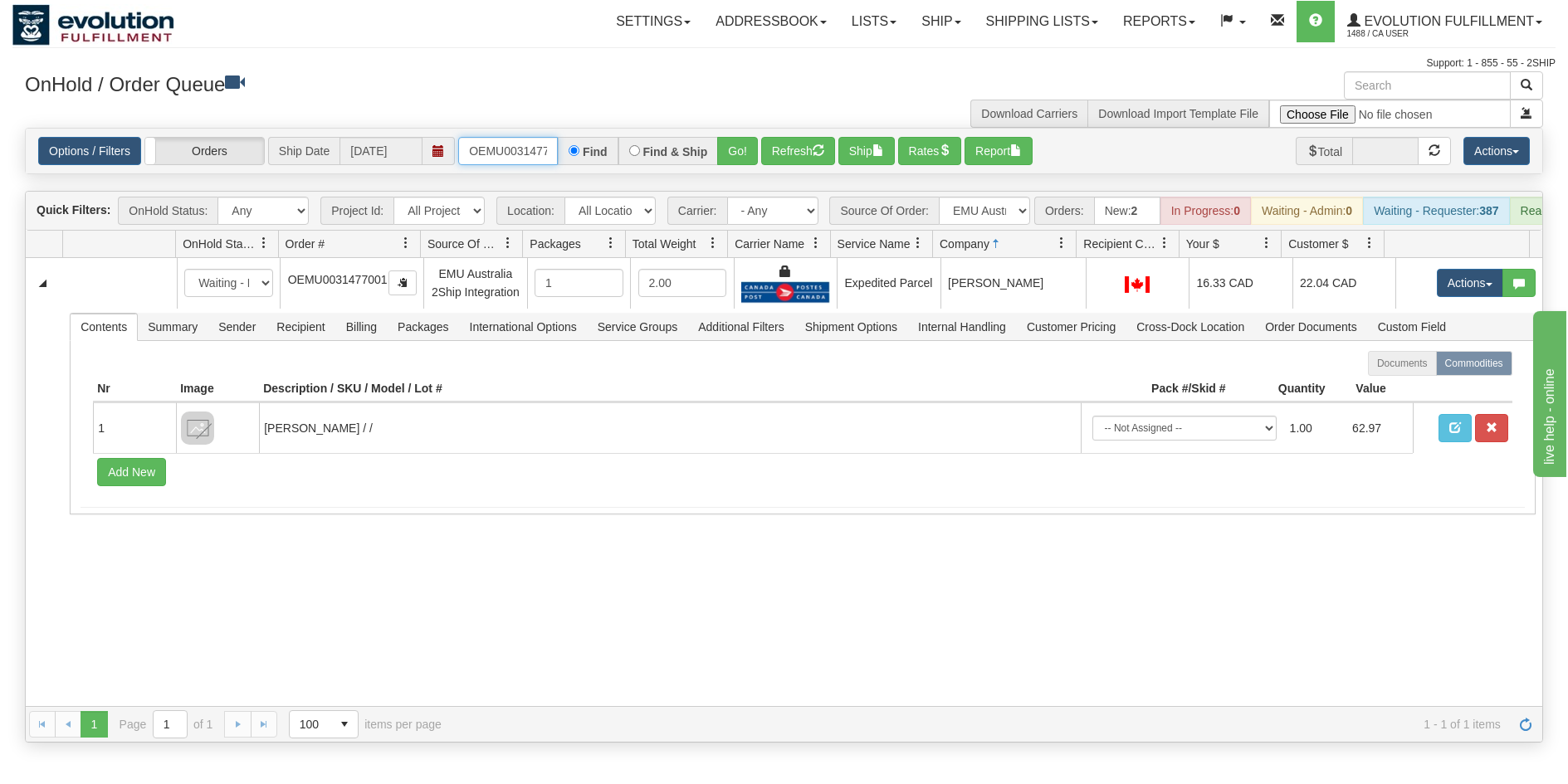
scroll to position [0, 21]
drag, startPoint x: 466, startPoint y: 152, endPoint x: 622, endPoint y: 151, distance: 156.0
click at [622, 151] on div "OEMU0031477001 Find Find & Ship Go!" at bounding box center [608, 151] width 300 height 28
type input "OEMU0031479001"
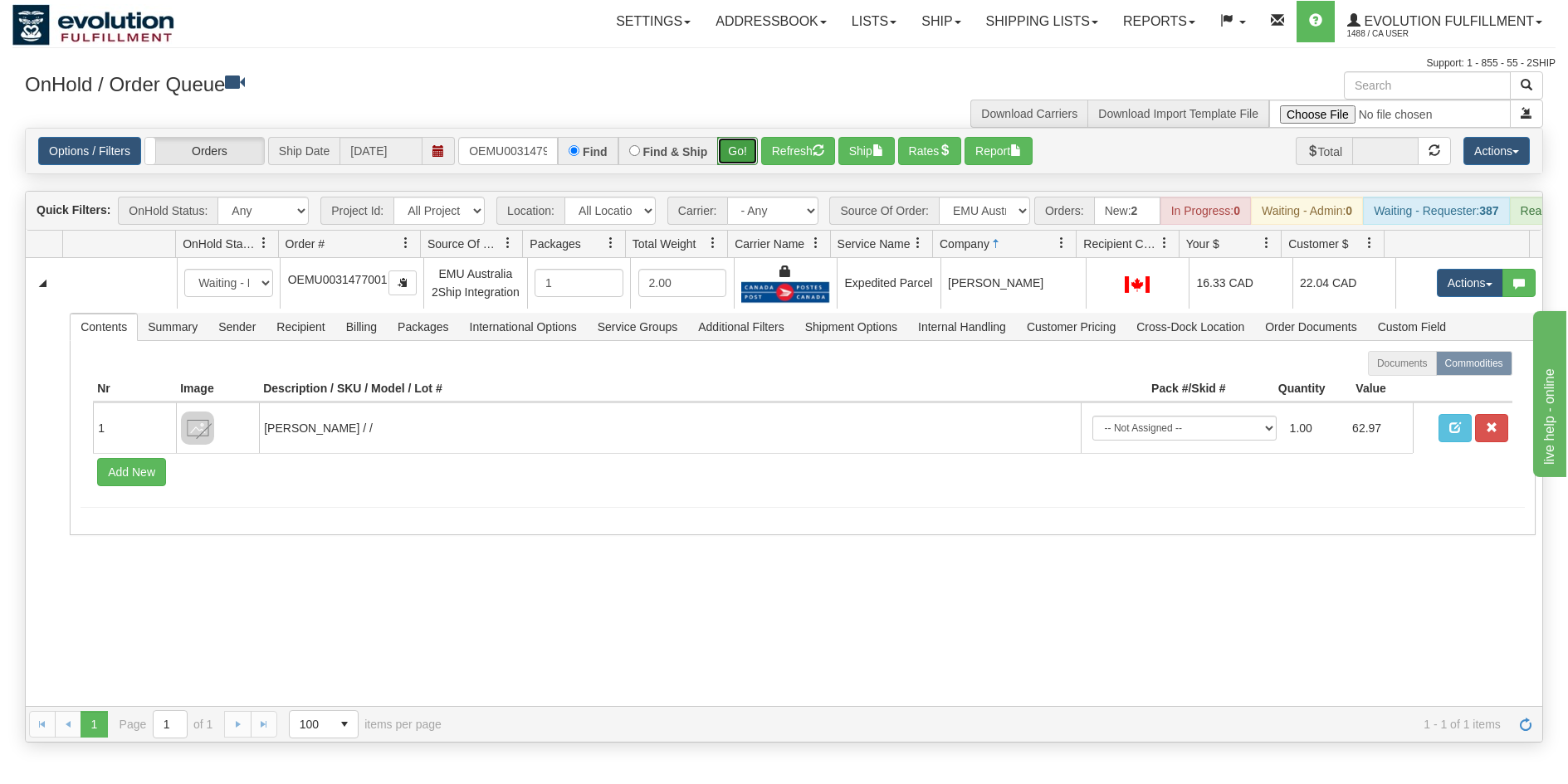
click at [732, 153] on button "Go!" at bounding box center [737, 151] width 41 height 28
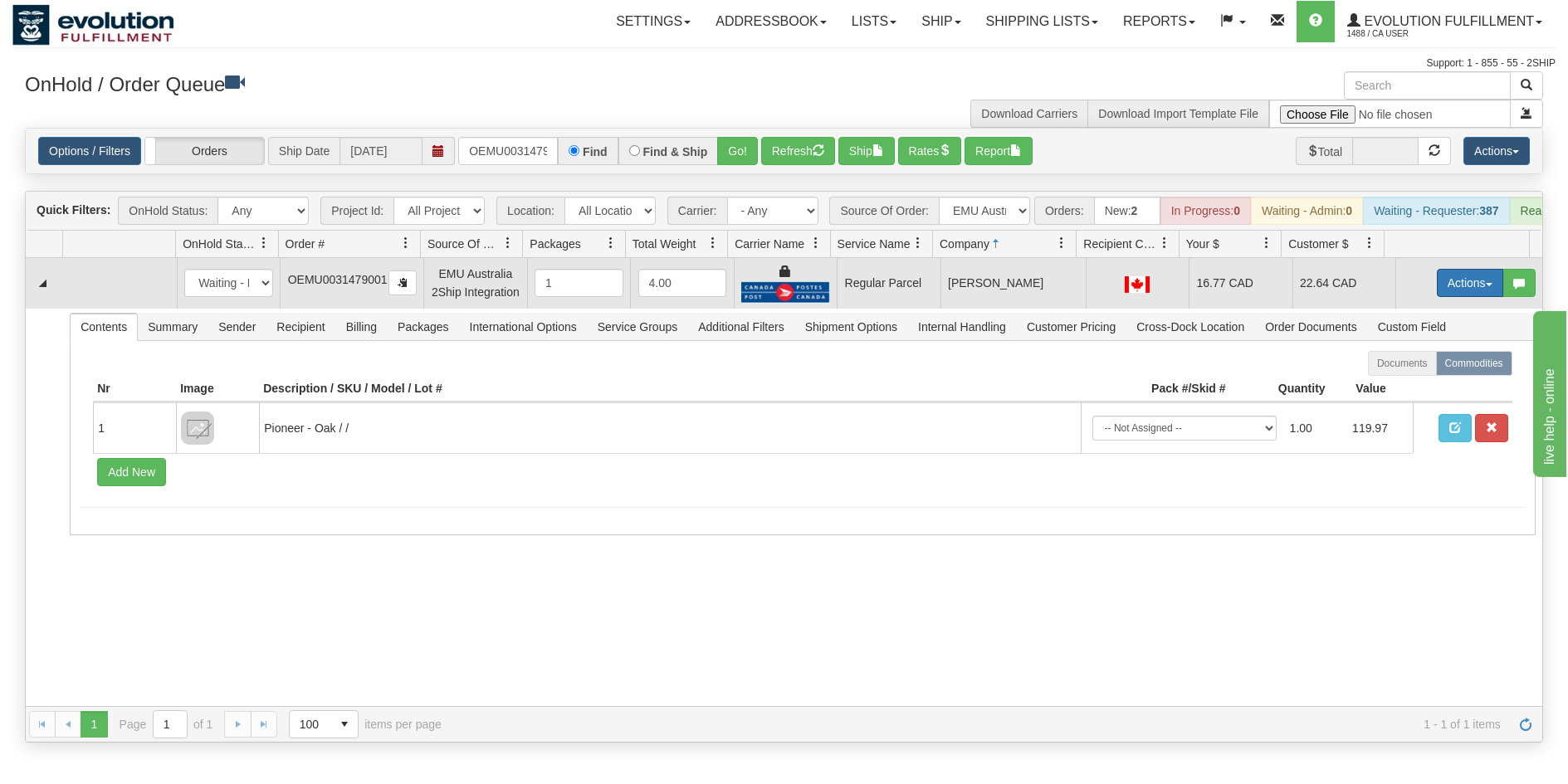
click at [1450, 297] on button "Actions" at bounding box center [1470, 283] width 66 height 28
click at [1424, 364] on span "Rate All Services" at bounding box center [1436, 357] width 99 height 13
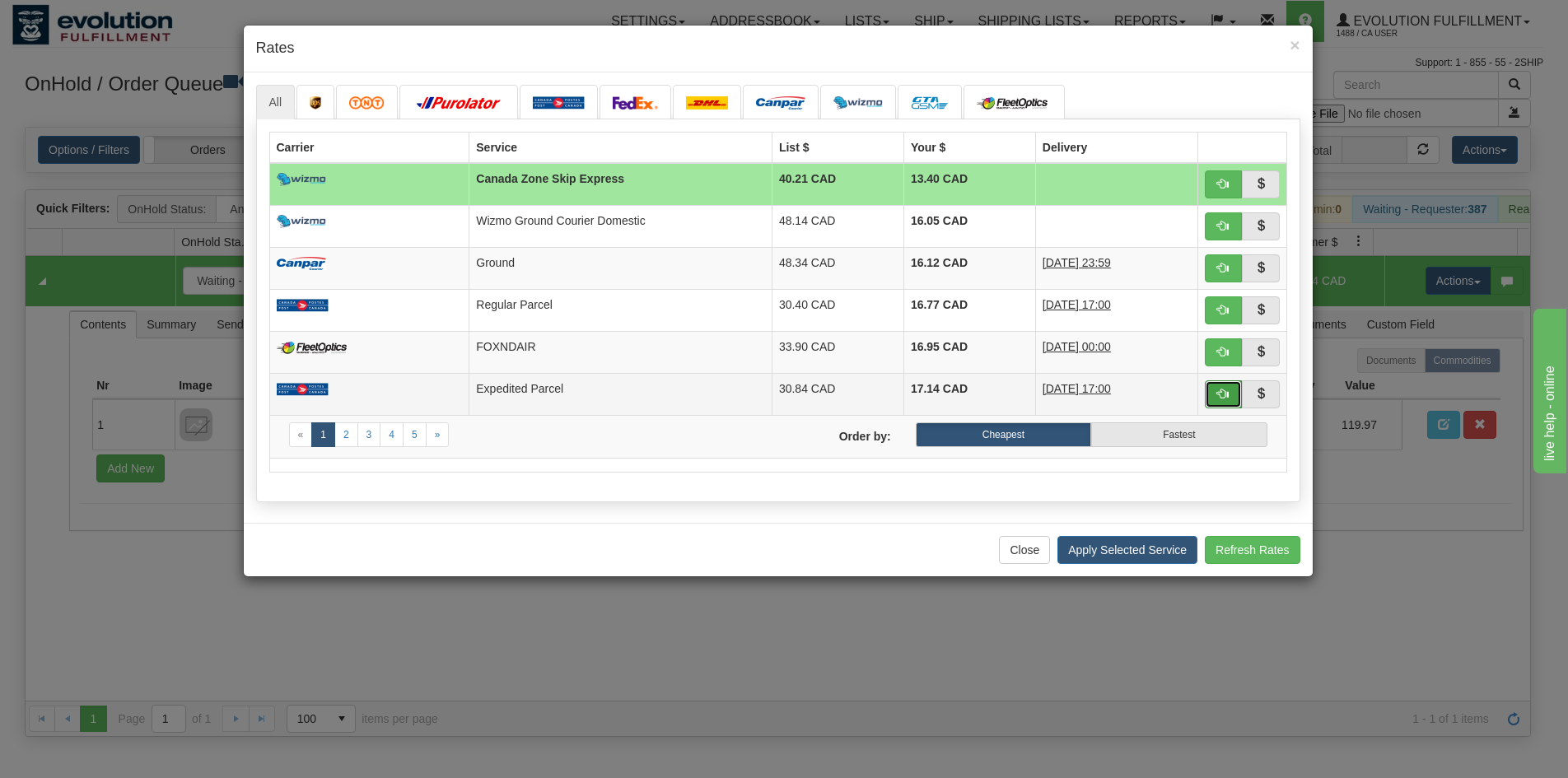
click at [1227, 395] on span "button" at bounding box center [1222, 393] width 11 height 11
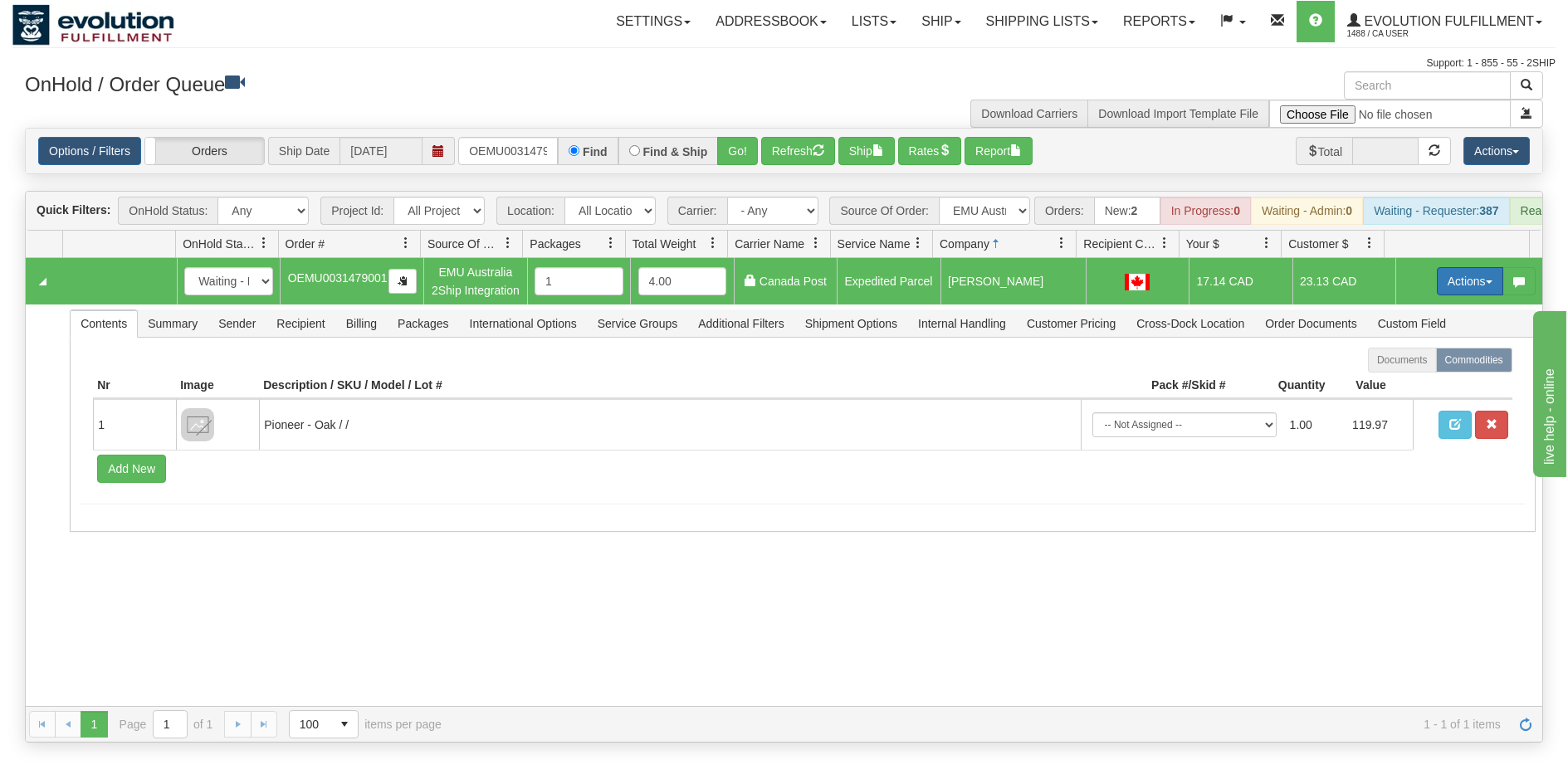
click at [1454, 295] on button "Actions" at bounding box center [1470, 282] width 66 height 28
click at [1407, 388] on link "Ship" at bounding box center [1436, 377] width 133 height 21
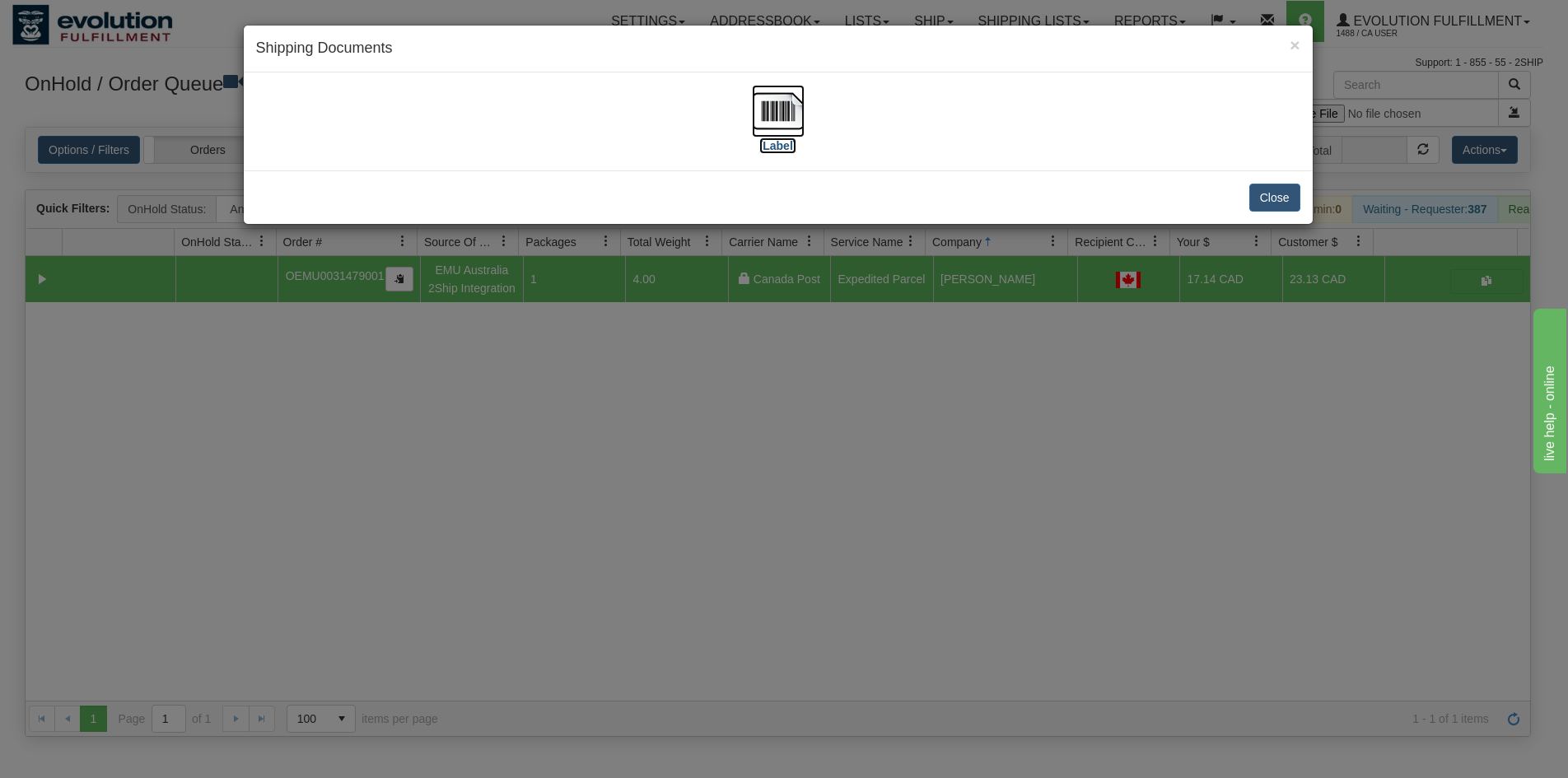
click at [769, 98] on img at bounding box center [778, 111] width 53 height 53
click at [659, 490] on div "× Shipping Documents [Label] Close" at bounding box center [784, 389] width 1568 height 778
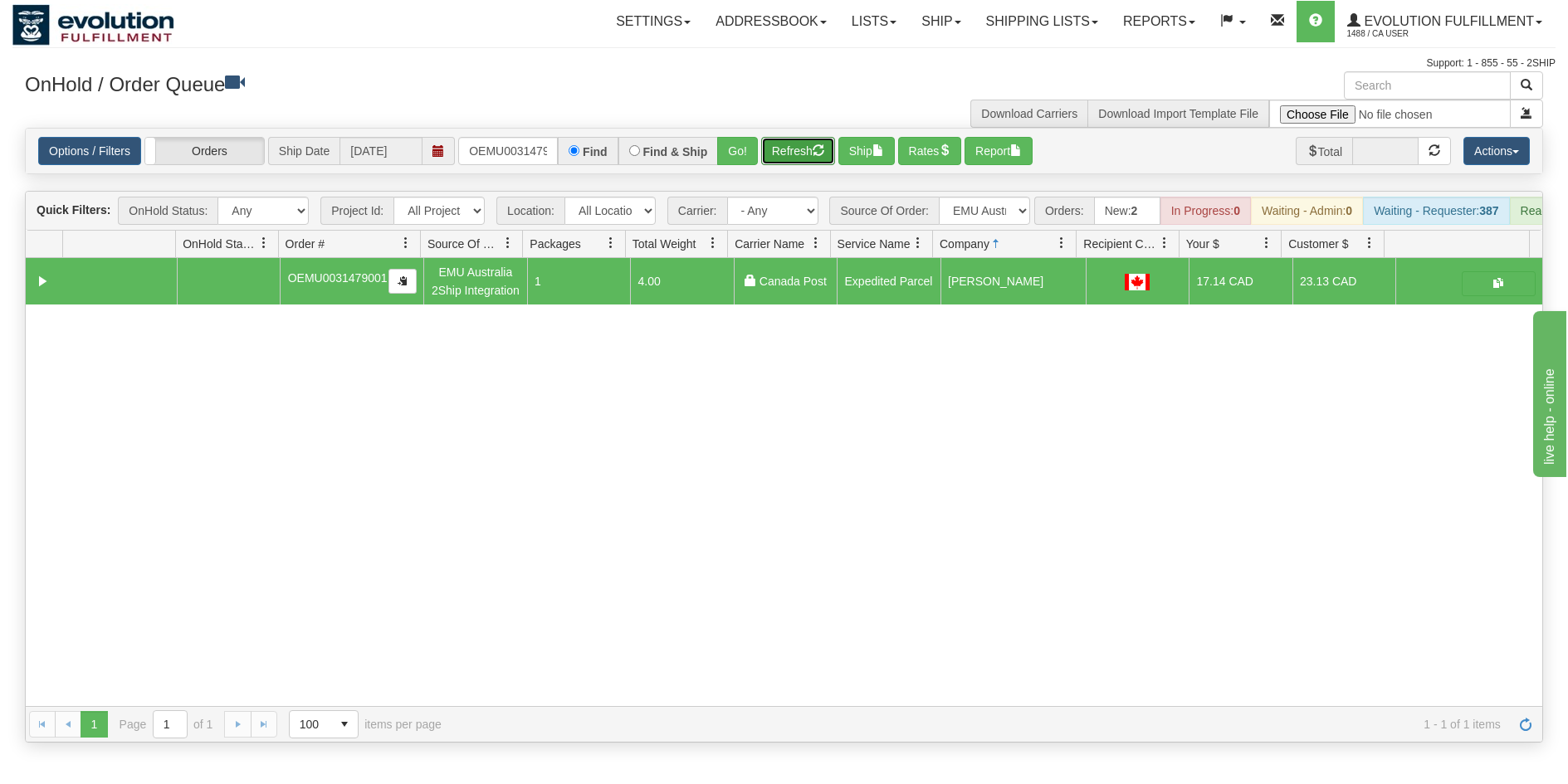
click at [811, 154] on button "Refresh" at bounding box center [798, 151] width 74 height 28
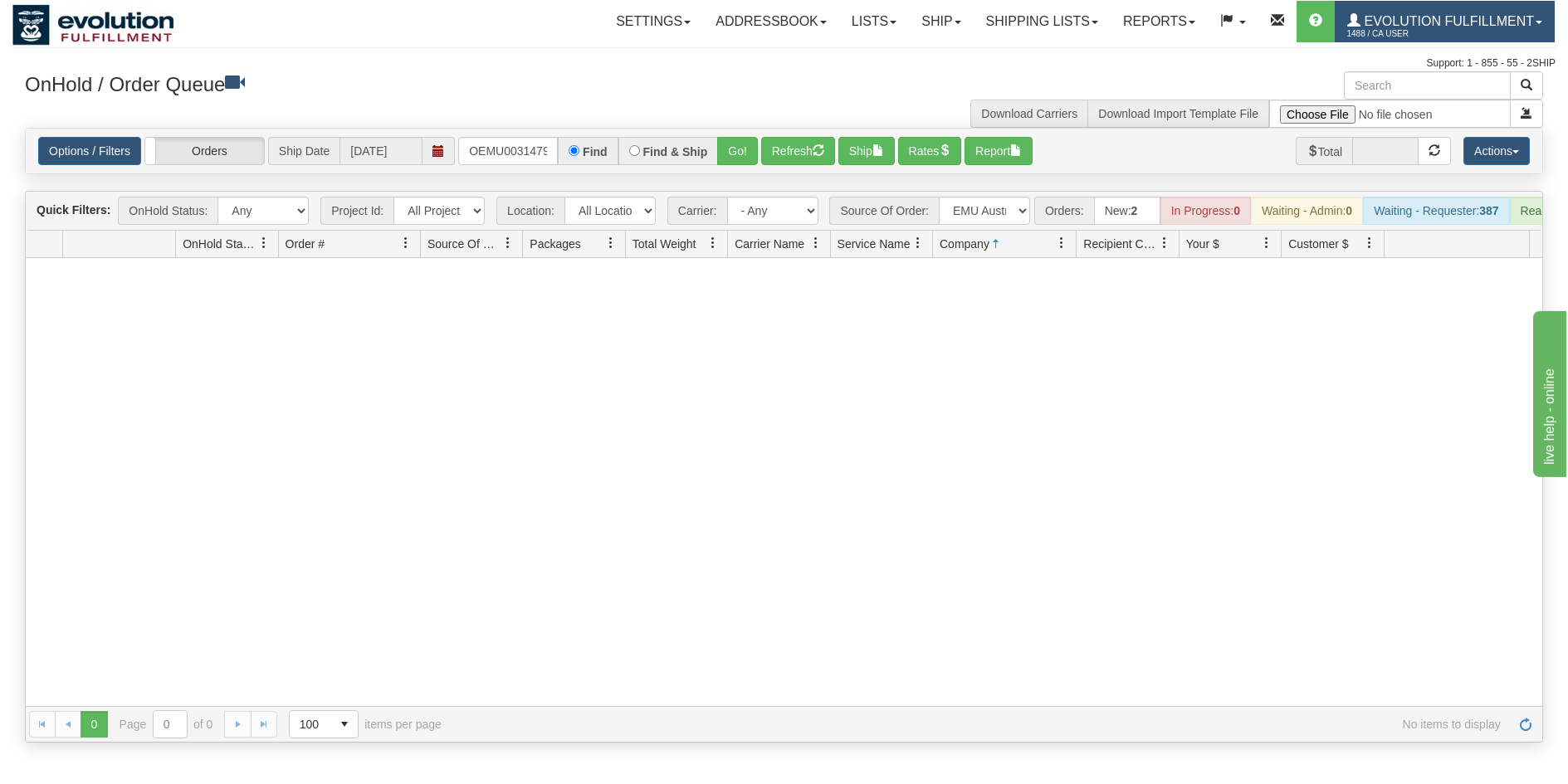
click at [1505, 40] on link "Evolution Fulfillment 1488 / CA User" at bounding box center [1445, 21] width 220 height 42
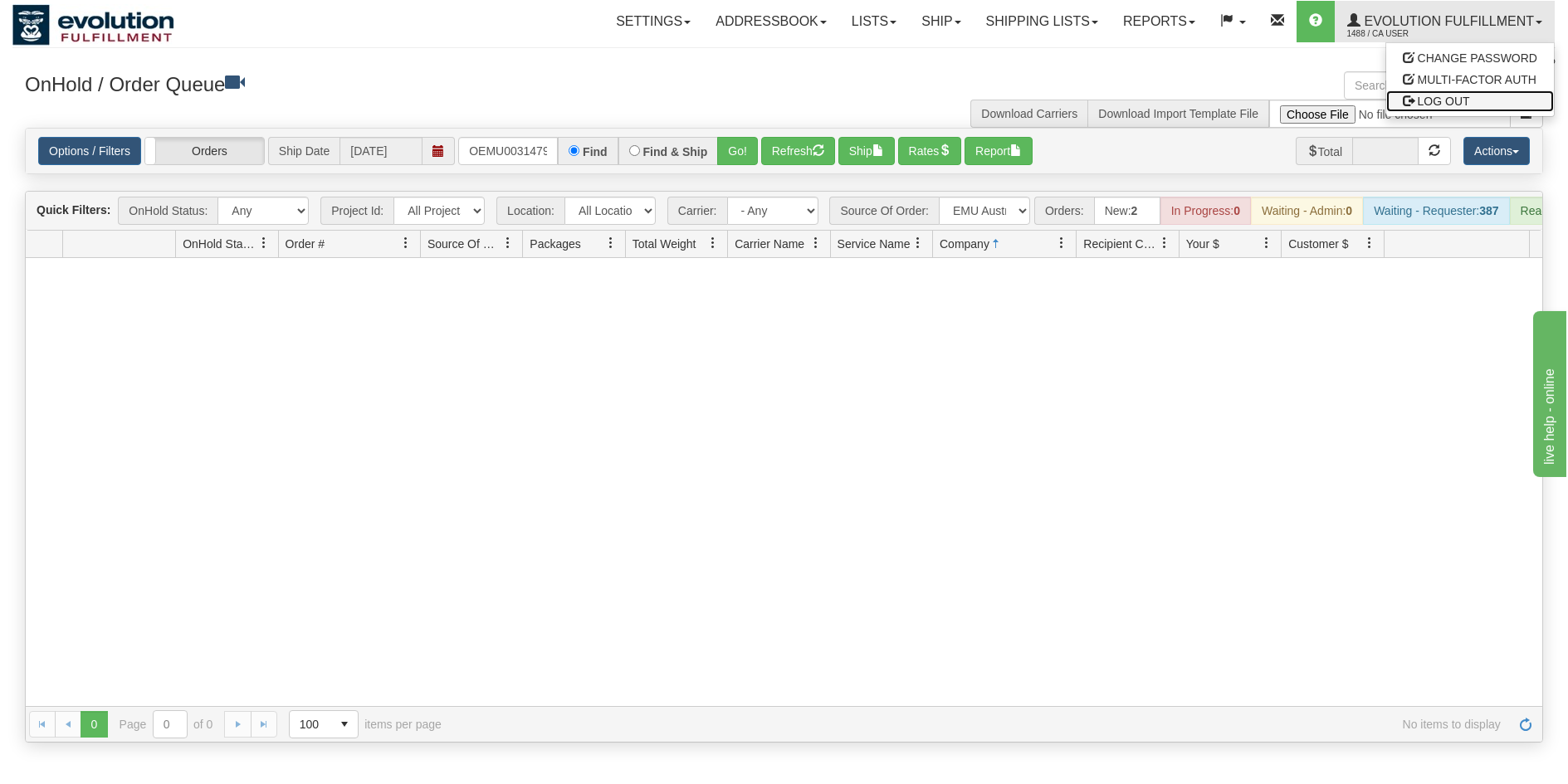
click at [1489, 102] on link "LOG OUT" at bounding box center [1470, 101] width 168 height 21
